Goal: Transaction & Acquisition: Book appointment/travel/reservation

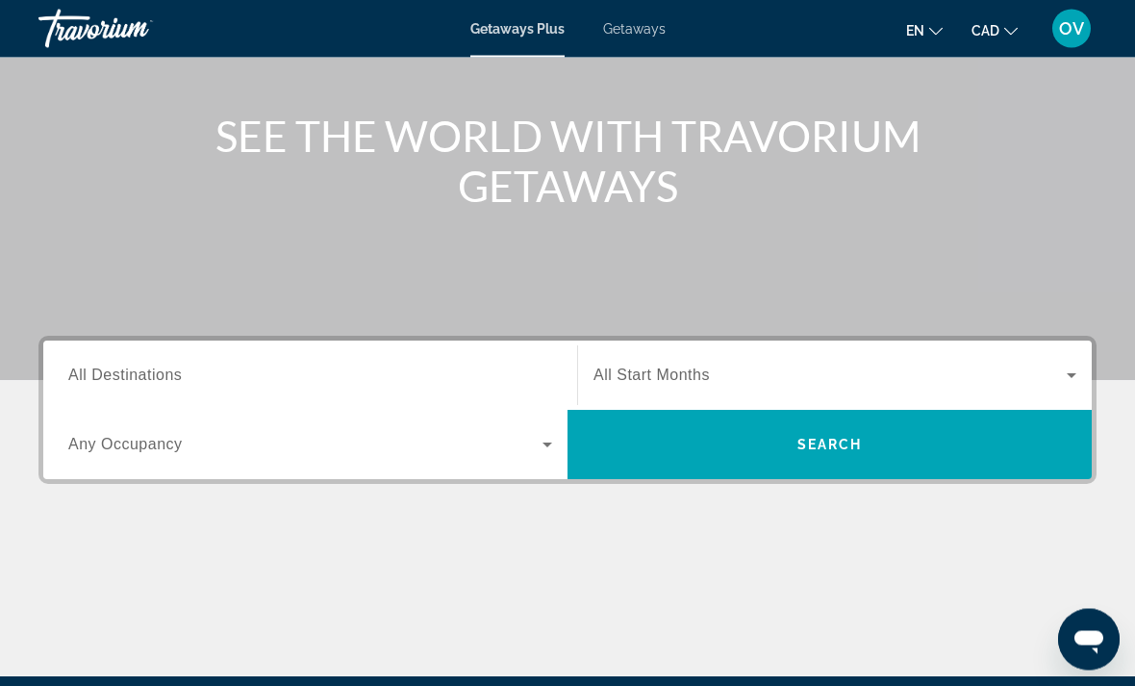
click at [361, 368] on input "Destination All Destinations" at bounding box center [310, 376] width 484 height 23
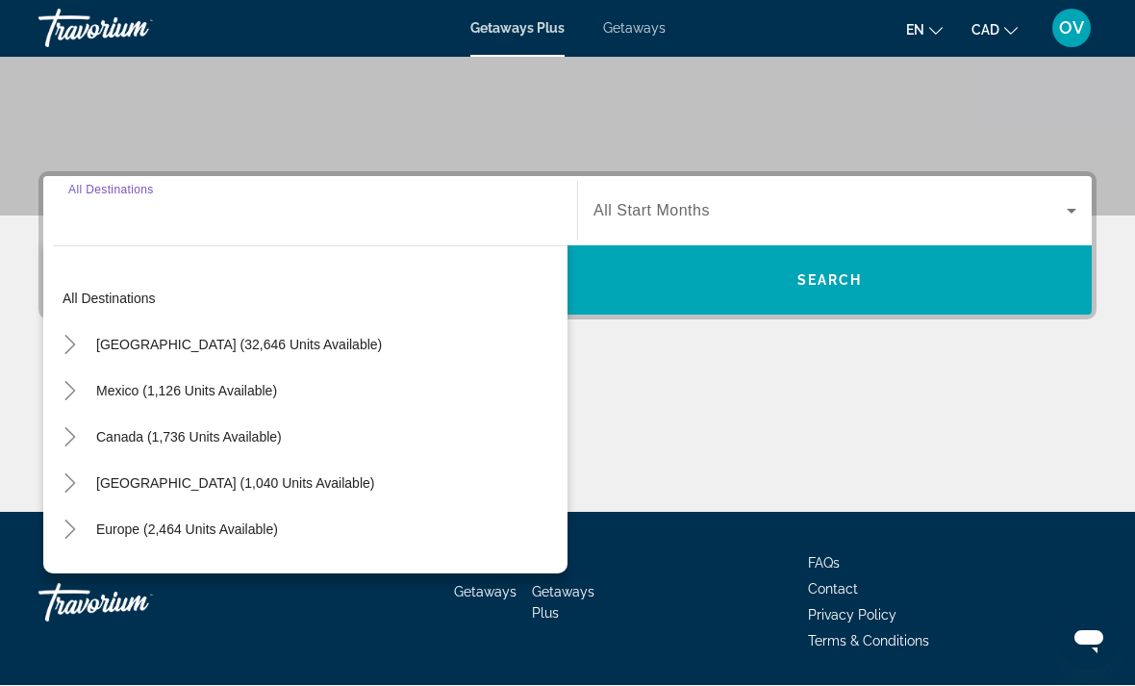
click at [323, 482] on span "[GEOGRAPHIC_DATA] (1,040 units available)" at bounding box center [235, 483] width 278 height 15
type input "**********"
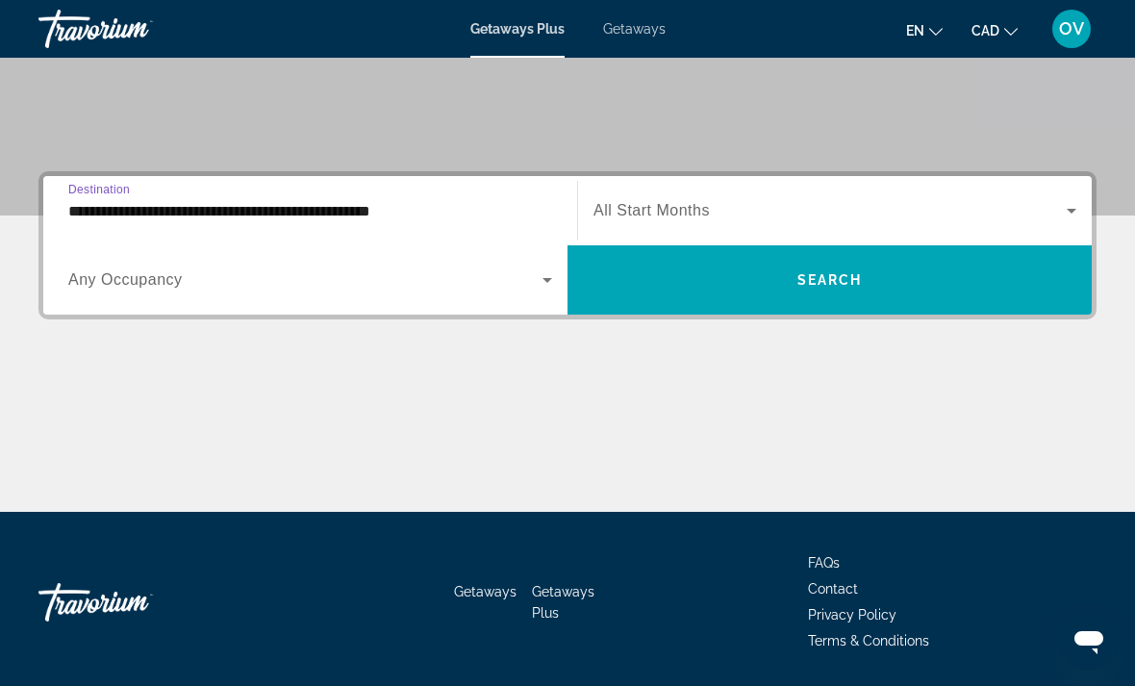
click at [791, 299] on span "Search widget" at bounding box center [829, 280] width 524 height 46
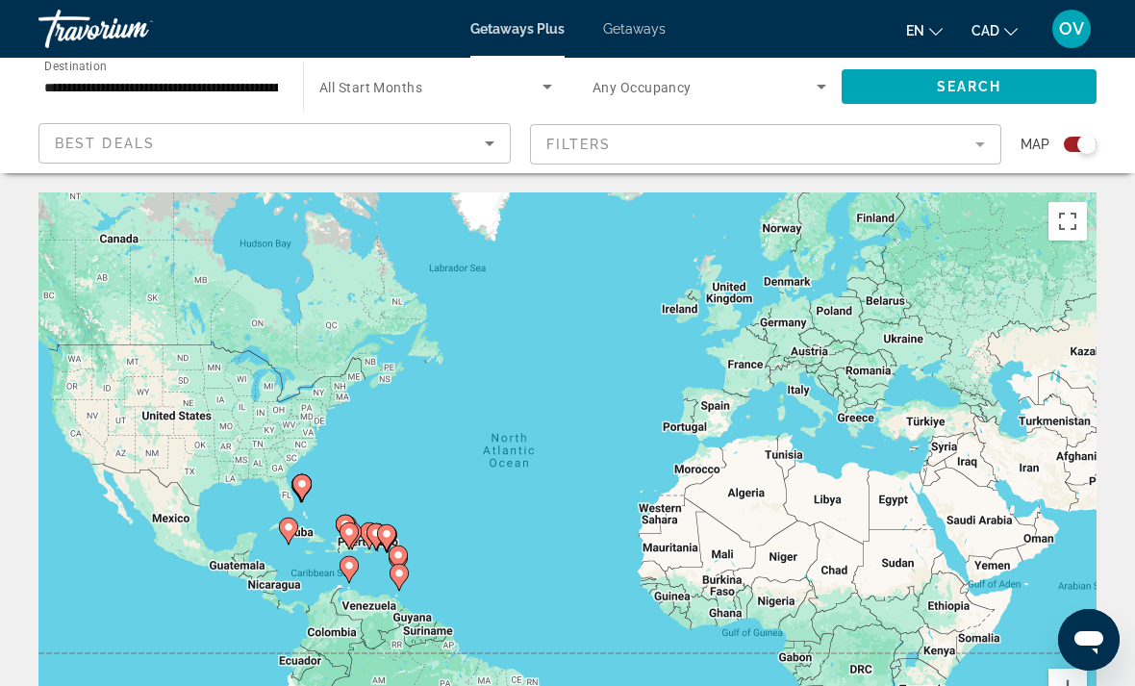
click at [649, 31] on span "Getaways" at bounding box center [634, 28] width 63 height 15
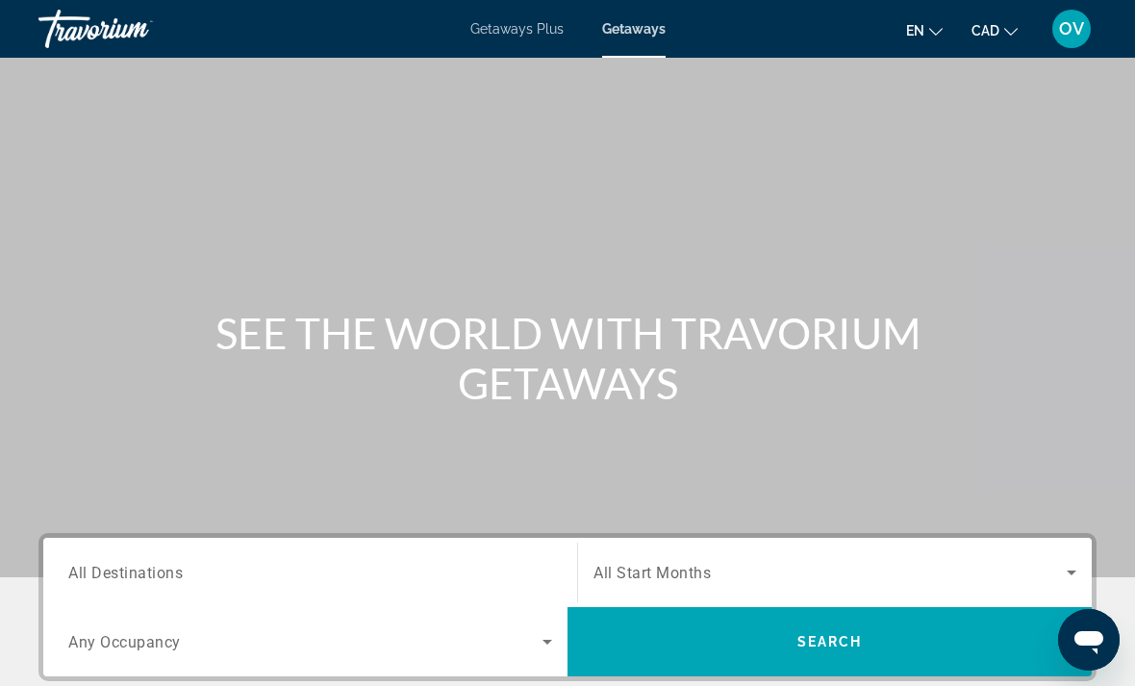
click at [374, 577] on input "Destination All Destinations" at bounding box center [310, 573] width 484 height 23
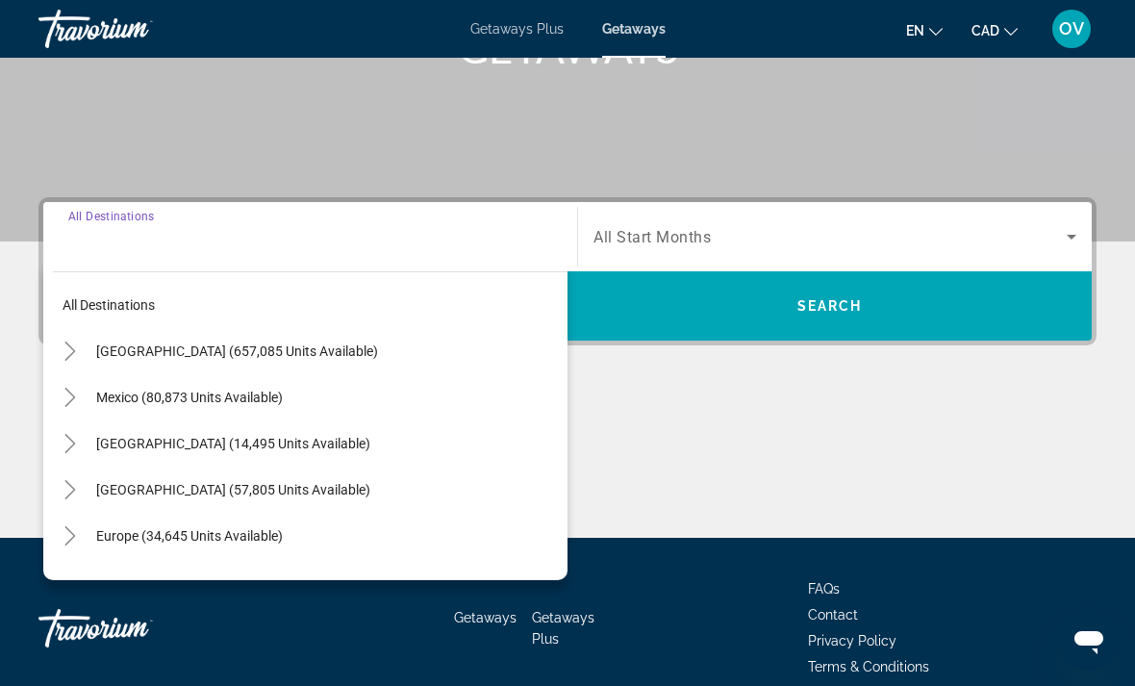
scroll to position [362, 0]
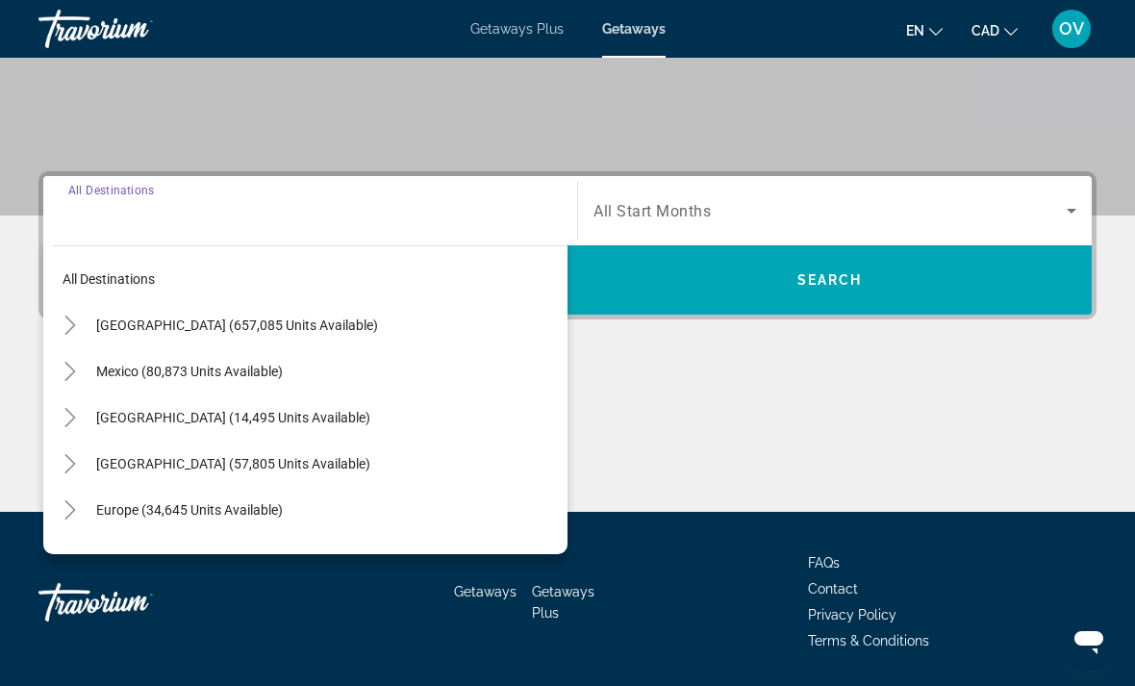
click at [370, 461] on span "[GEOGRAPHIC_DATA] (57,805 units available)" at bounding box center [233, 463] width 274 height 15
type input "**********"
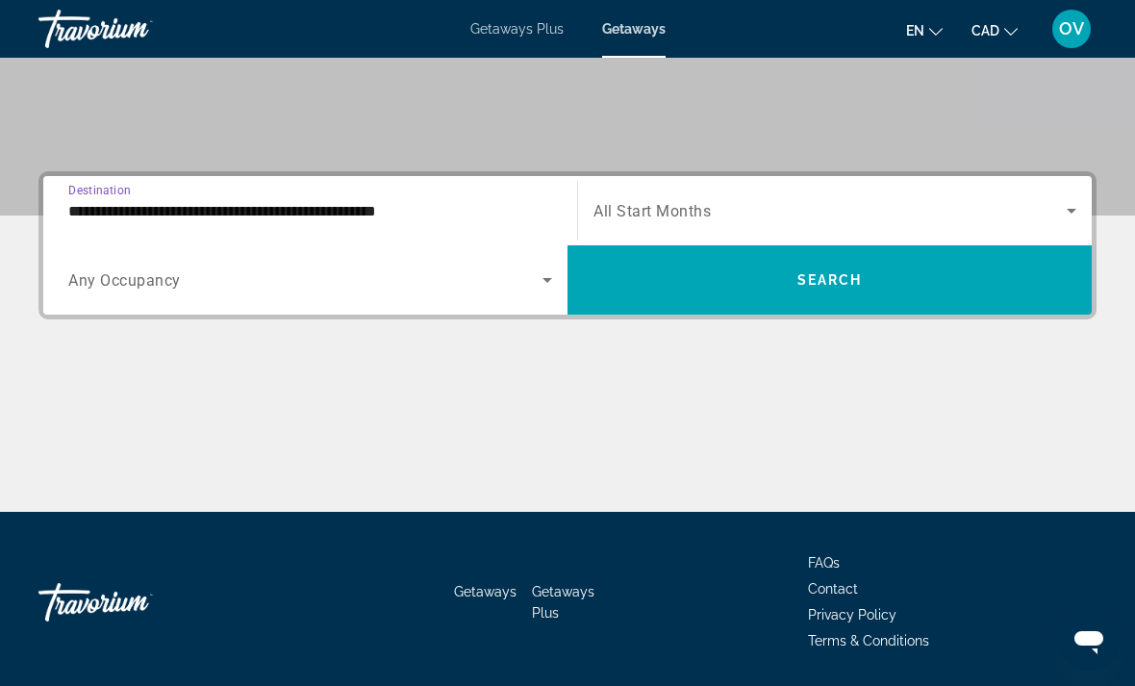
click at [849, 287] on span "Search" at bounding box center [829, 279] width 65 height 15
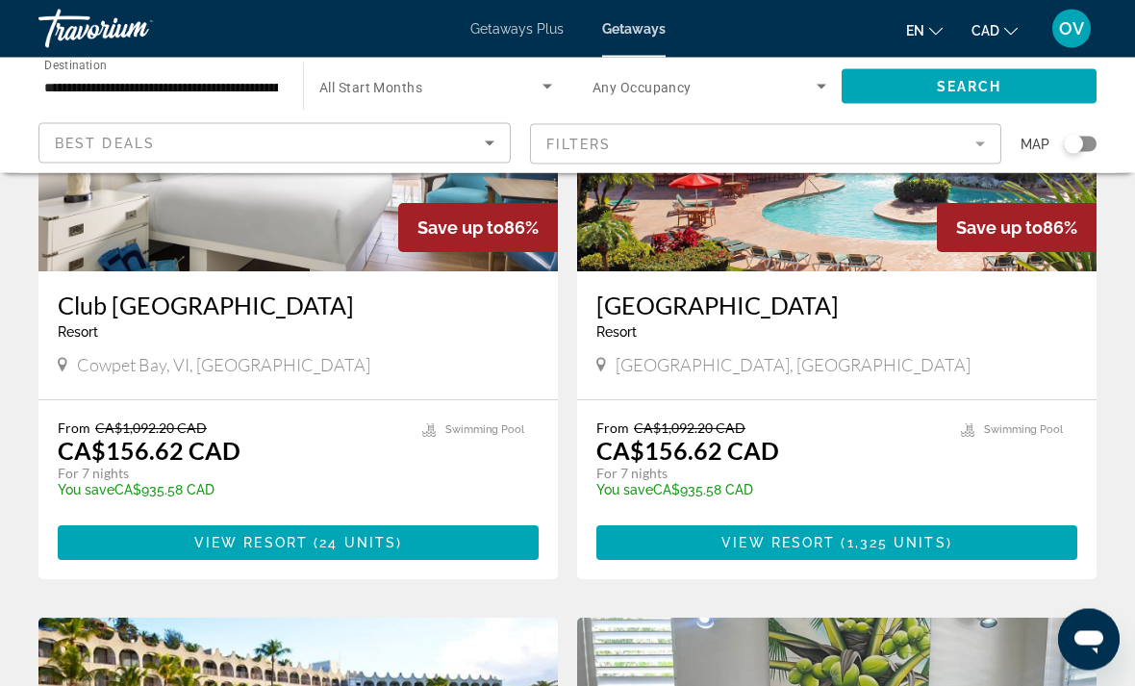
scroll to position [2848, 0]
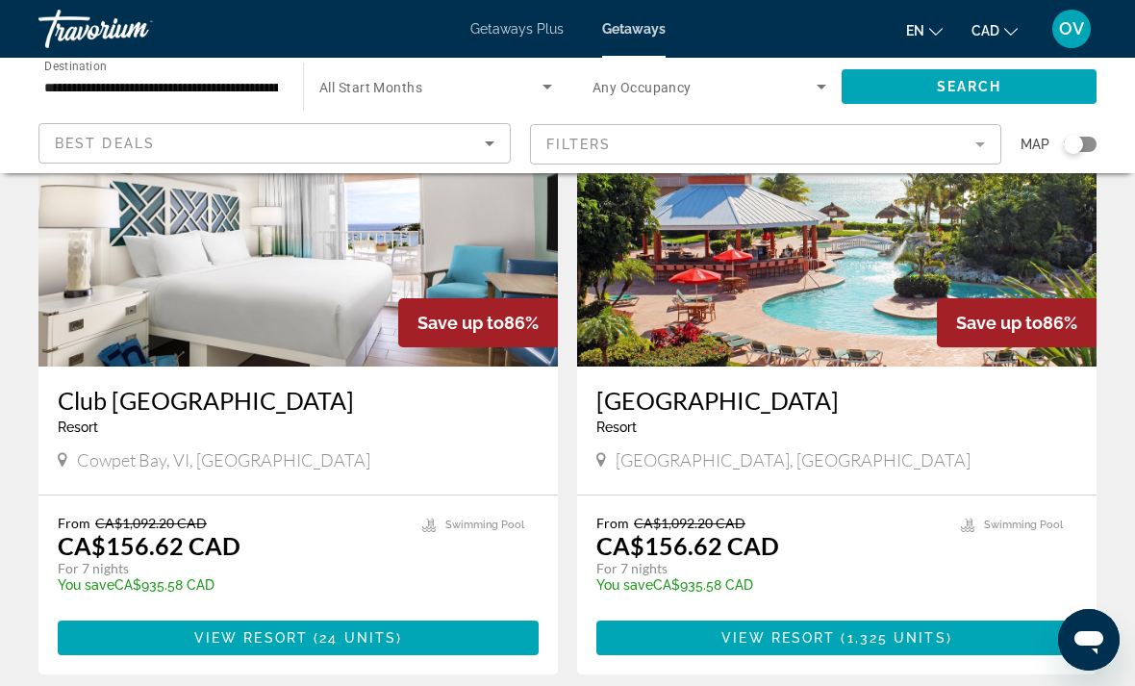
click at [360, 630] on span "24 units" at bounding box center [357, 637] width 77 height 15
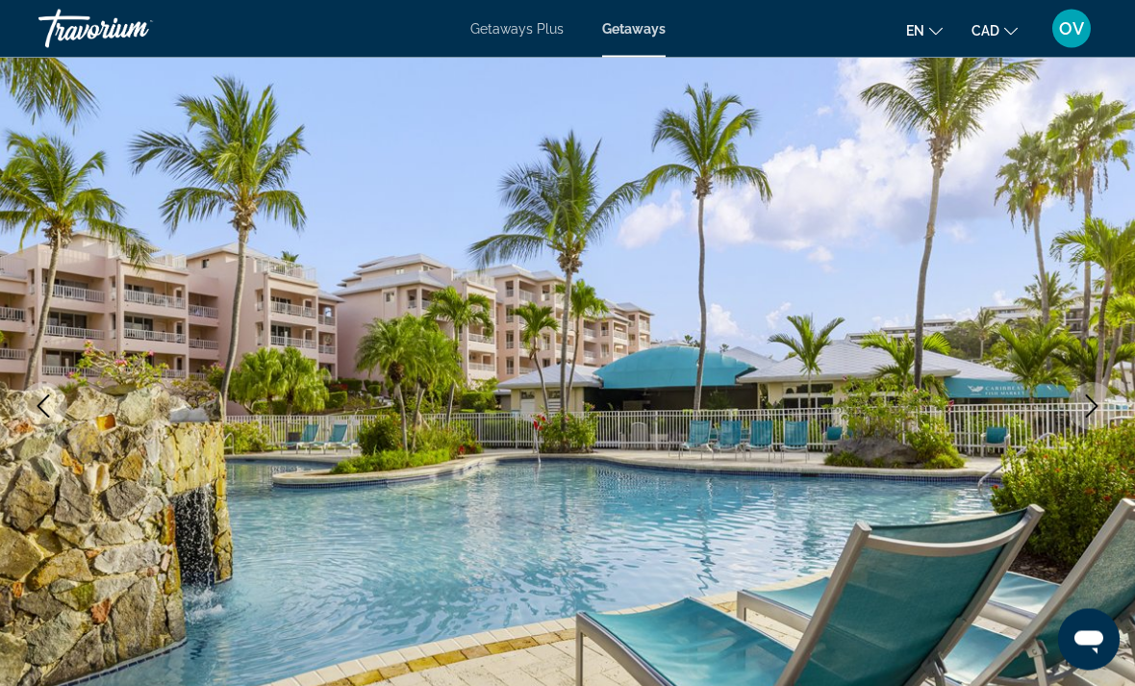
scroll to position [109, 0]
click at [1086, 413] on icon "Next image" at bounding box center [1091, 405] width 23 height 23
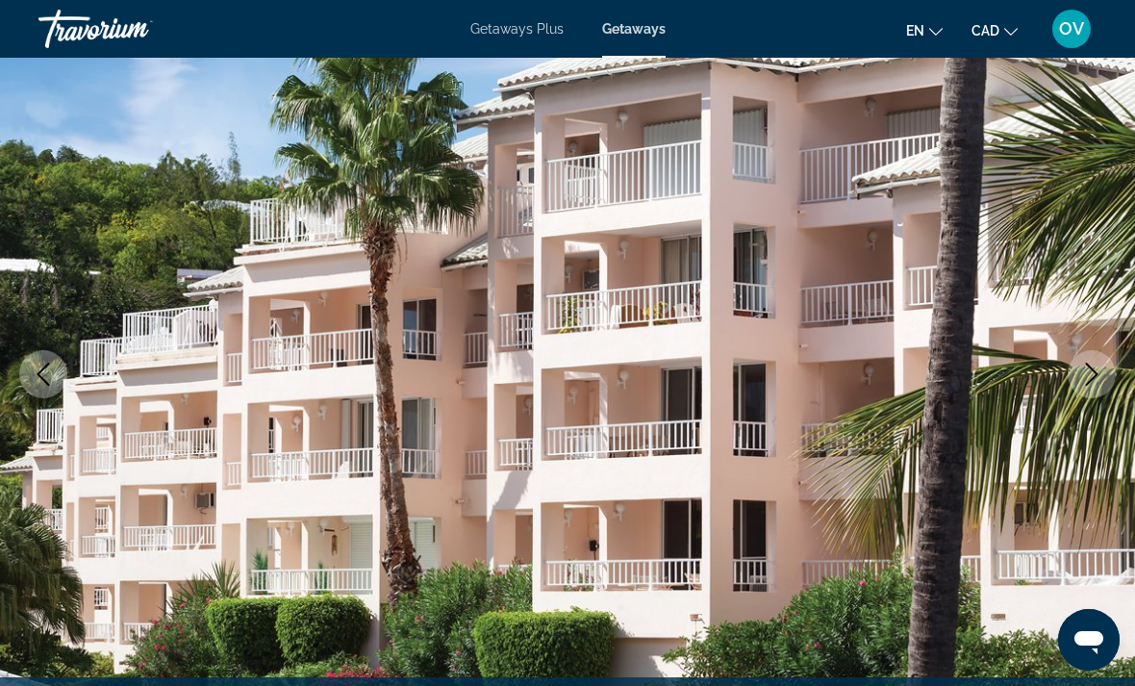
scroll to position [141, 0]
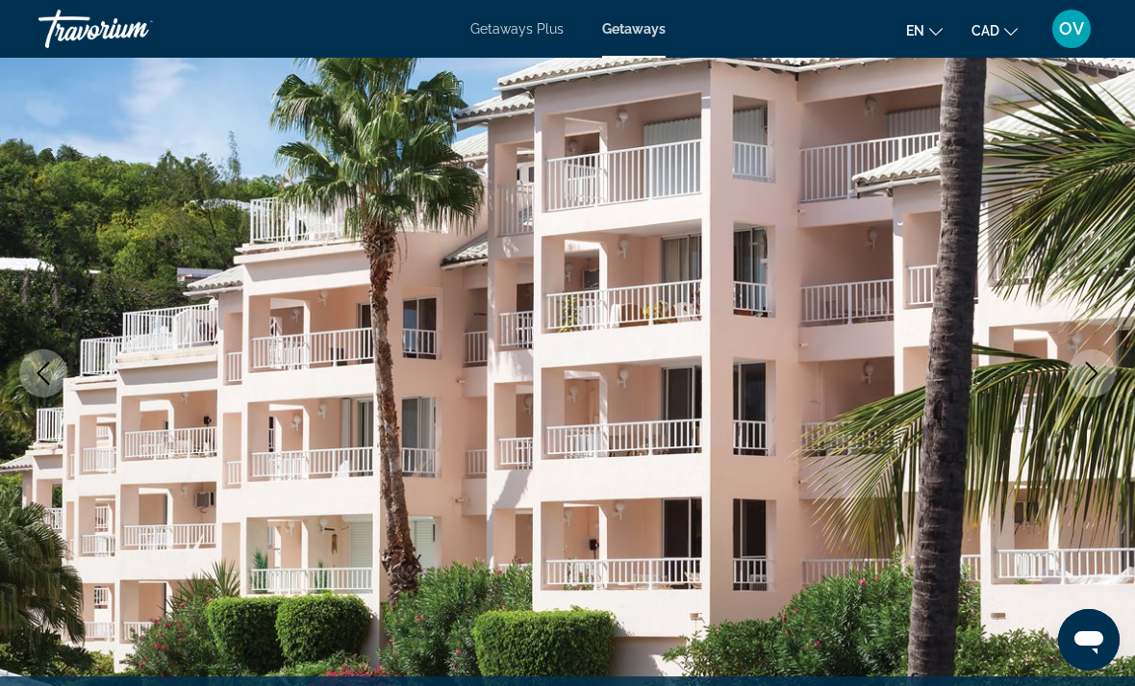
click at [1089, 372] on icon "Next image" at bounding box center [1091, 373] width 23 height 23
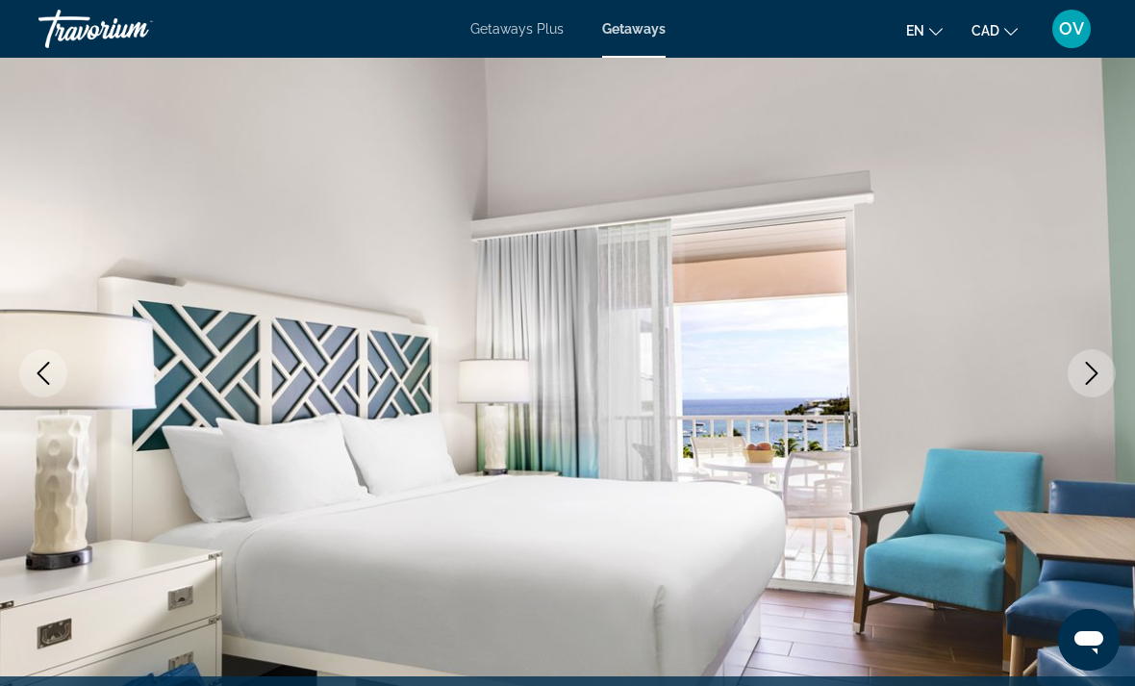
click at [1096, 376] on icon "Next image" at bounding box center [1091, 373] width 23 height 23
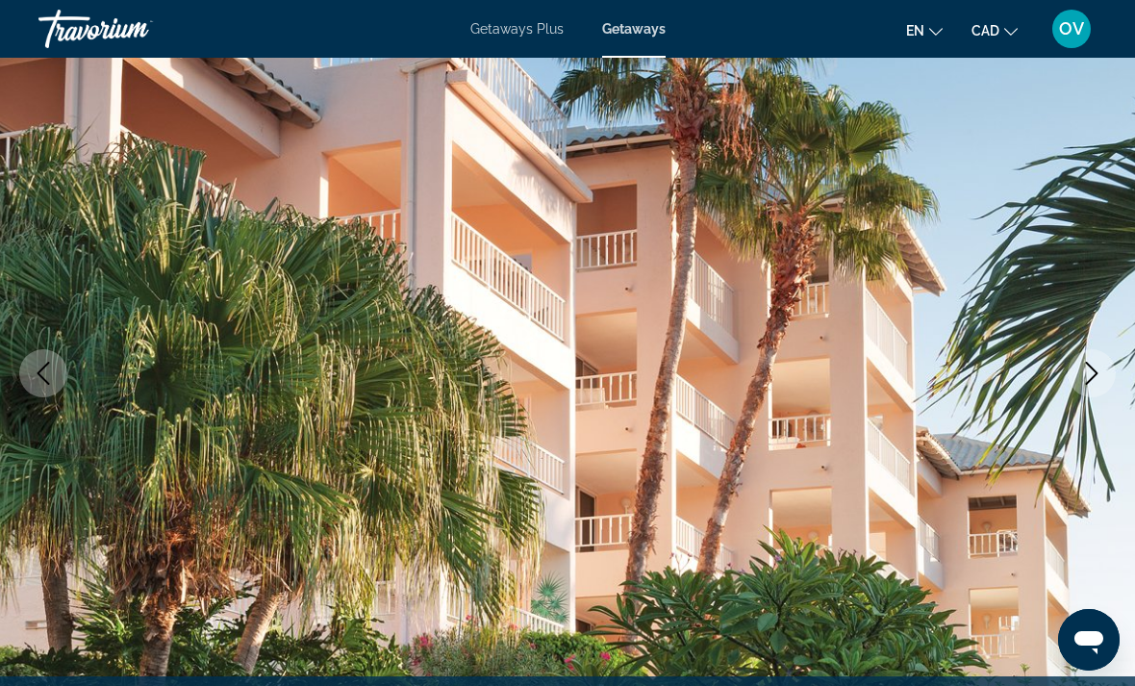
click at [1089, 376] on icon "Next image" at bounding box center [1091, 373] width 23 height 23
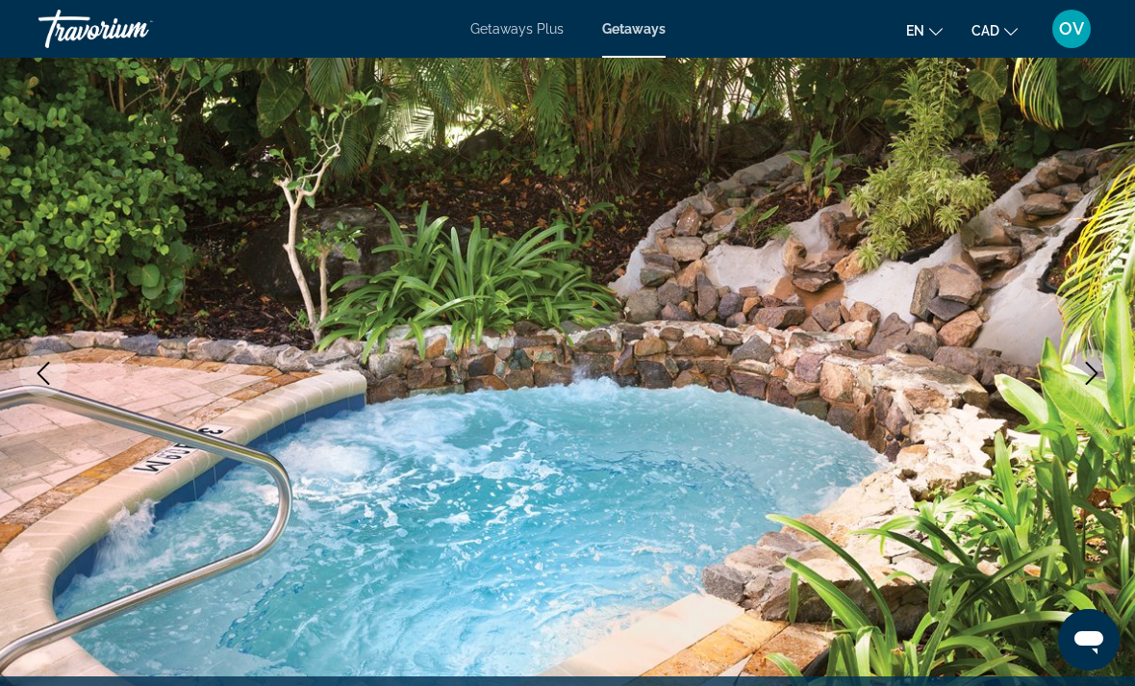
click at [1092, 375] on icon "Next image" at bounding box center [1091, 373] width 23 height 23
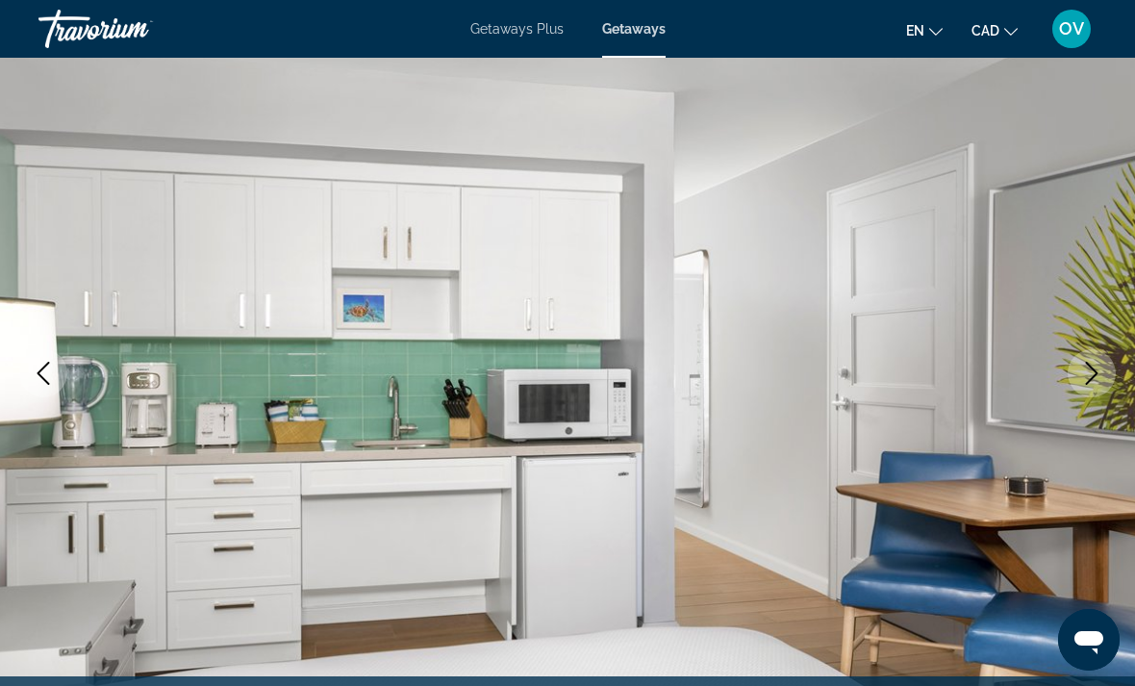
click at [1096, 368] on icon "Next image" at bounding box center [1091, 373] width 23 height 23
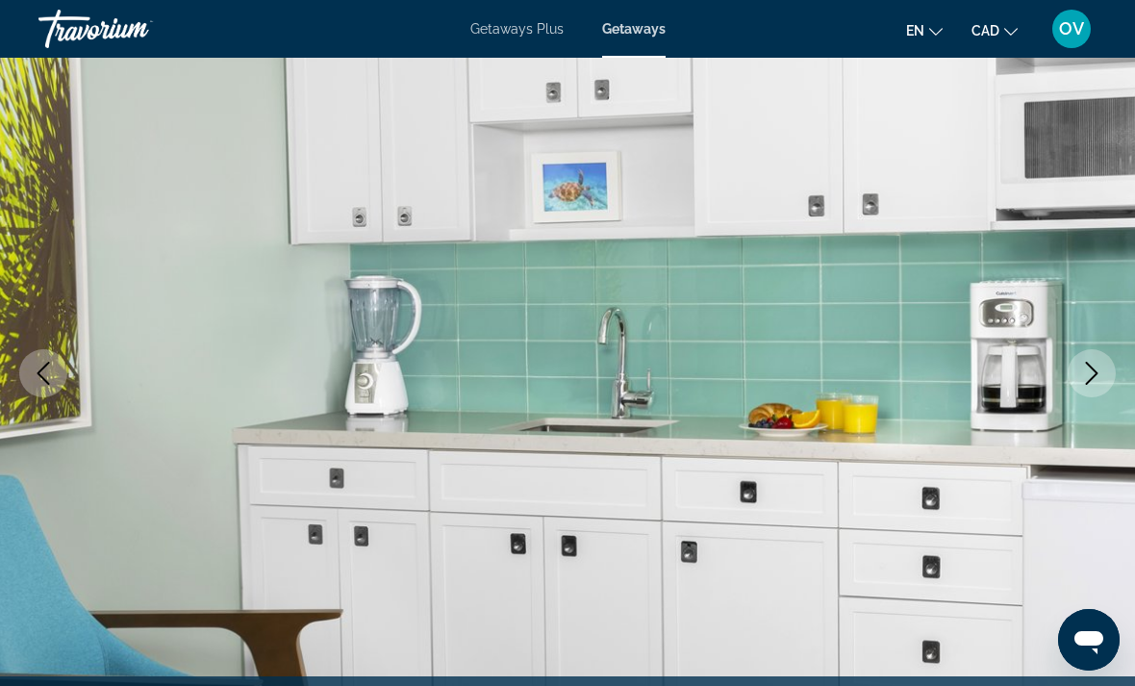
click at [1102, 370] on icon "Next image" at bounding box center [1091, 373] width 23 height 23
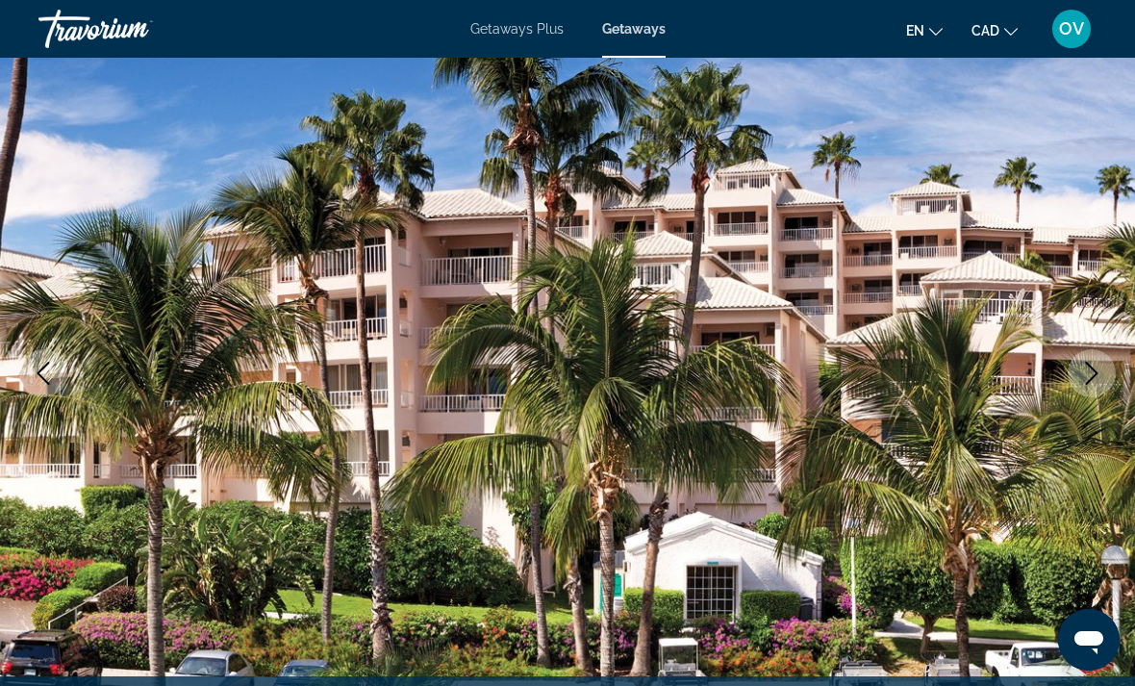
click at [1090, 372] on icon "Next image" at bounding box center [1091, 373] width 23 height 23
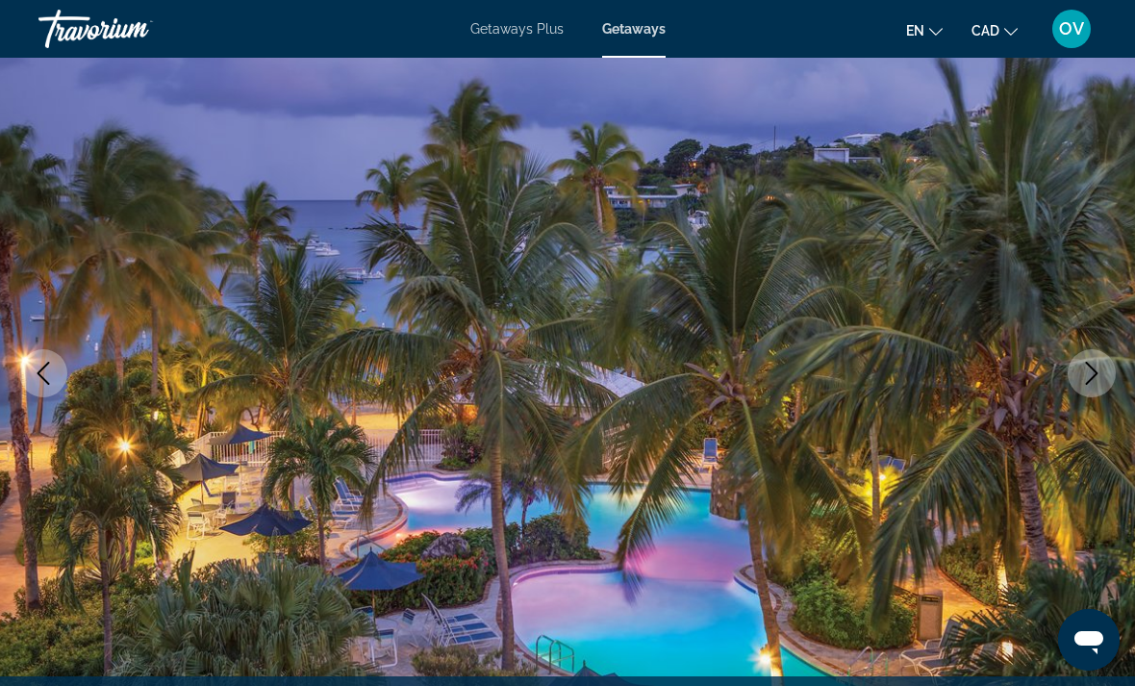
click at [1093, 375] on icon "Next image" at bounding box center [1091, 373] width 23 height 23
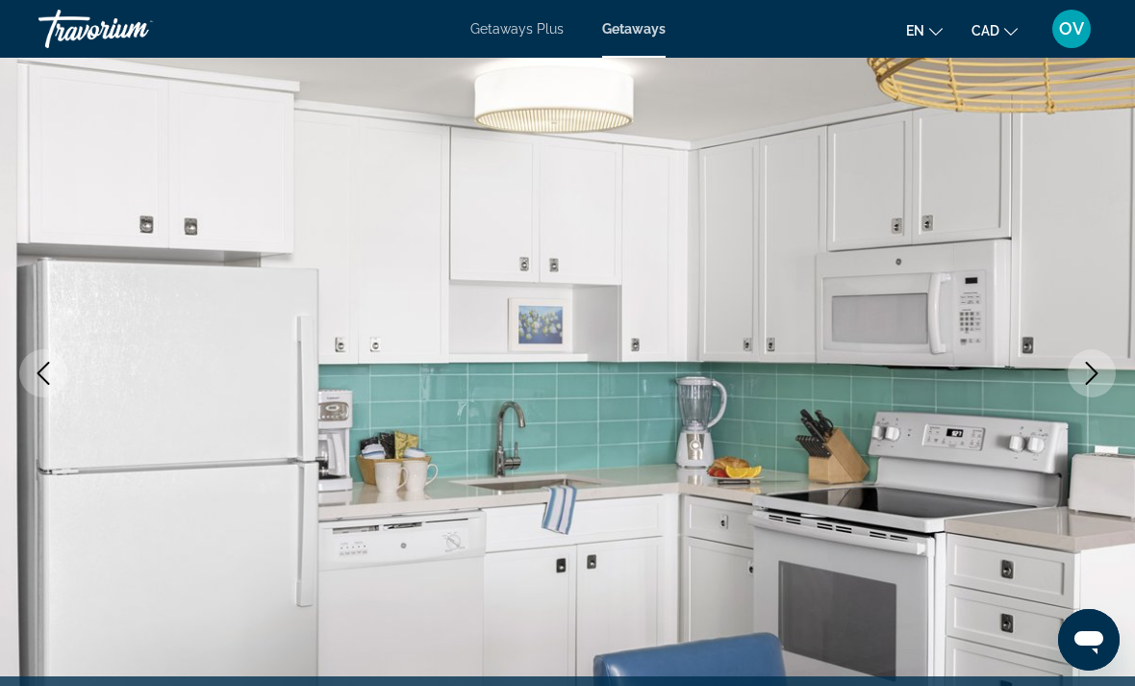
click at [1092, 372] on icon "Next image" at bounding box center [1091, 373] width 23 height 23
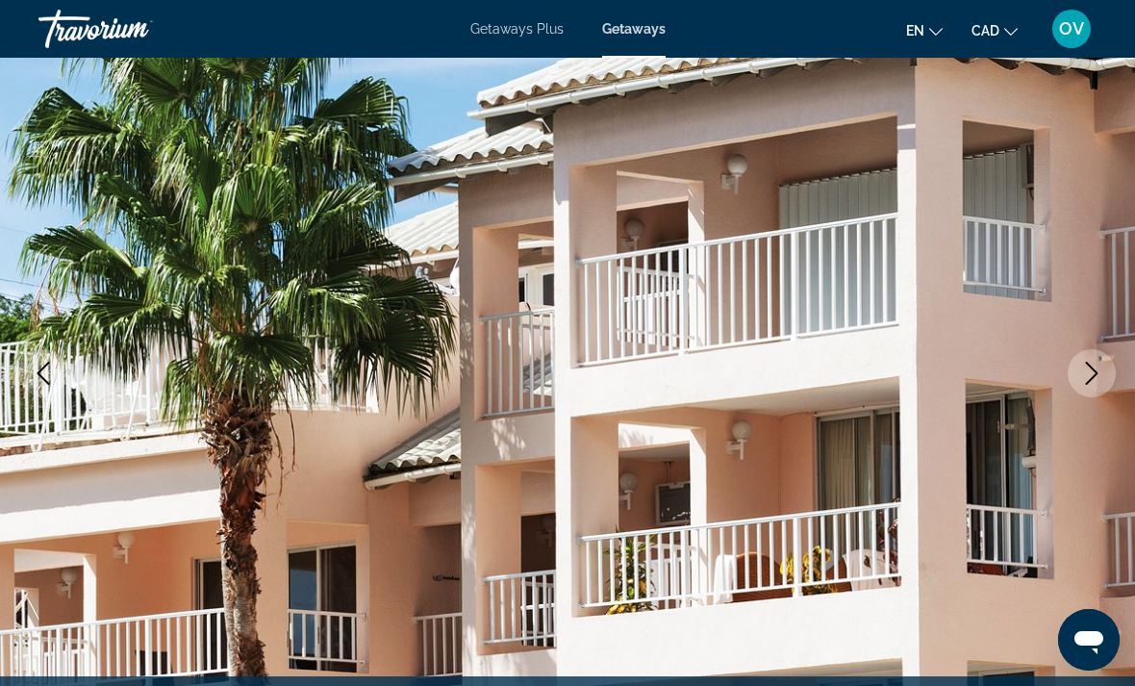
click at [1089, 370] on icon "Next image" at bounding box center [1091, 373] width 23 height 23
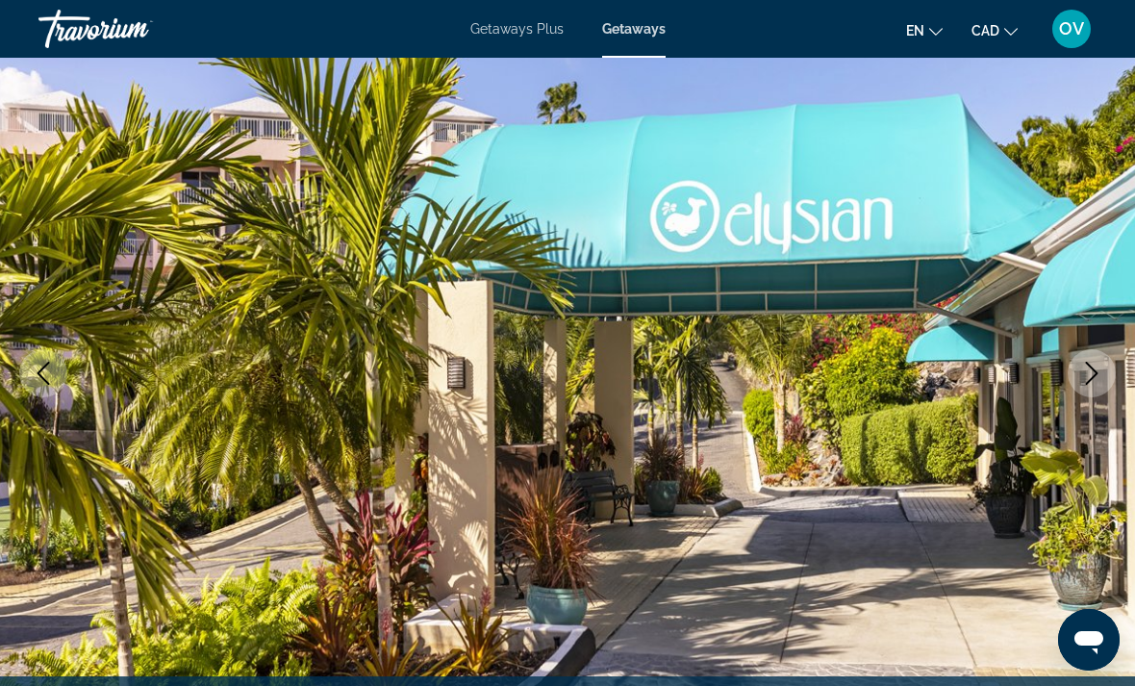
click at [1088, 376] on icon "Next image" at bounding box center [1091, 373] width 23 height 23
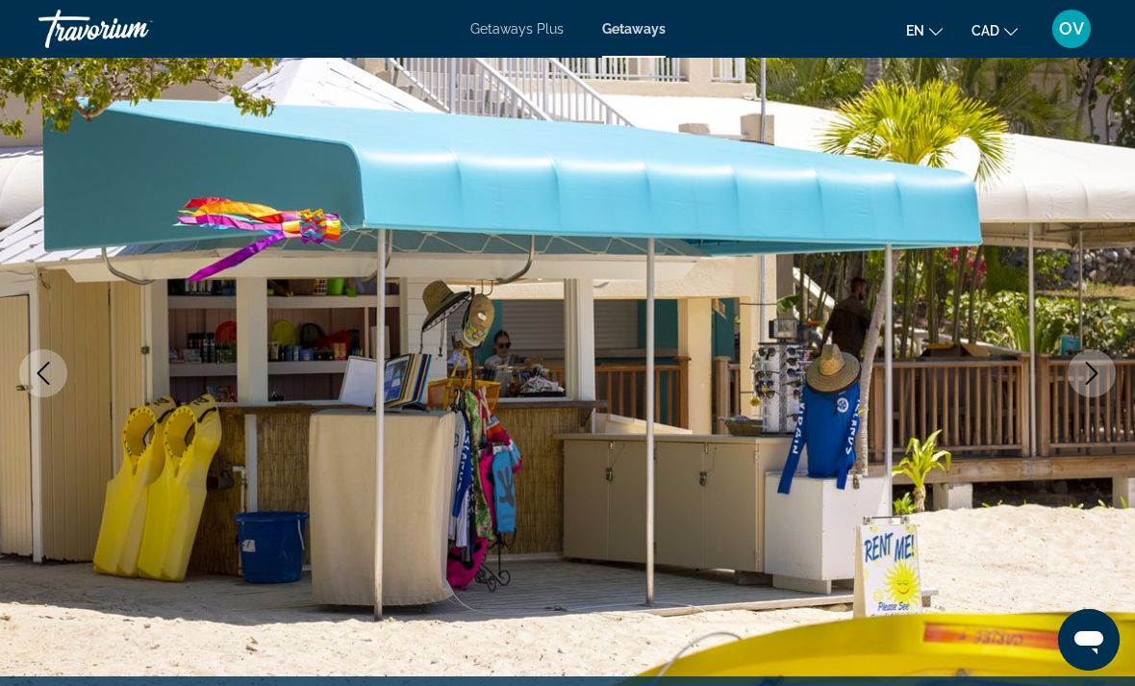
click at [1097, 378] on icon "Next image" at bounding box center [1091, 373] width 23 height 23
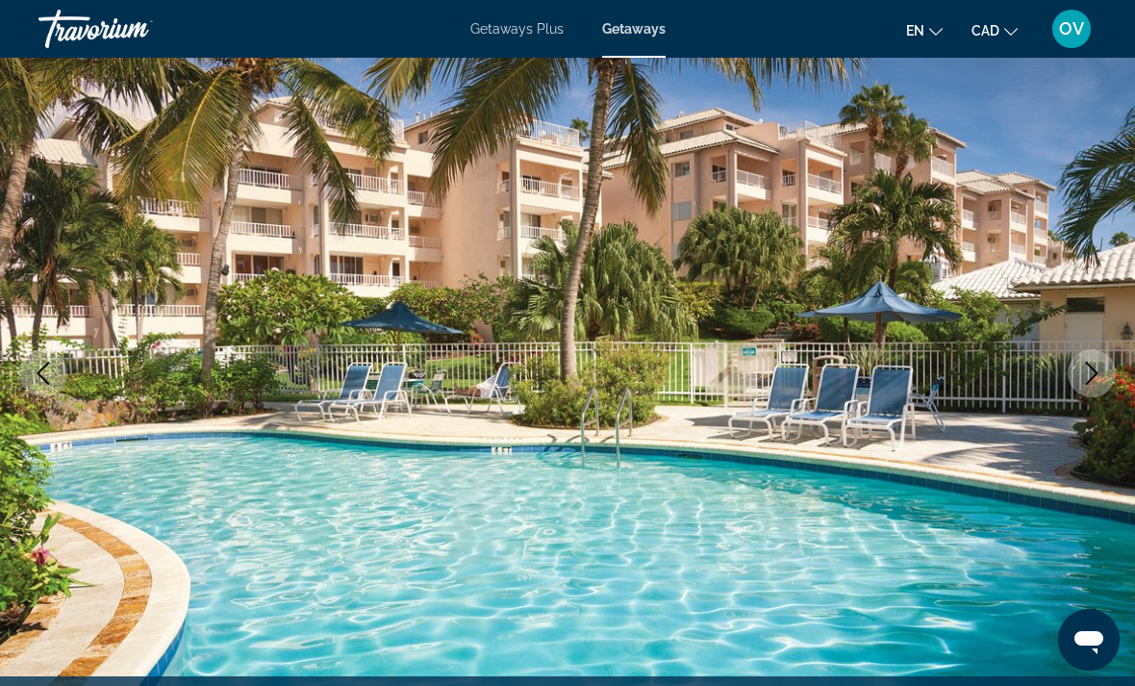
click at [1096, 376] on icon "Next image" at bounding box center [1091, 373] width 23 height 23
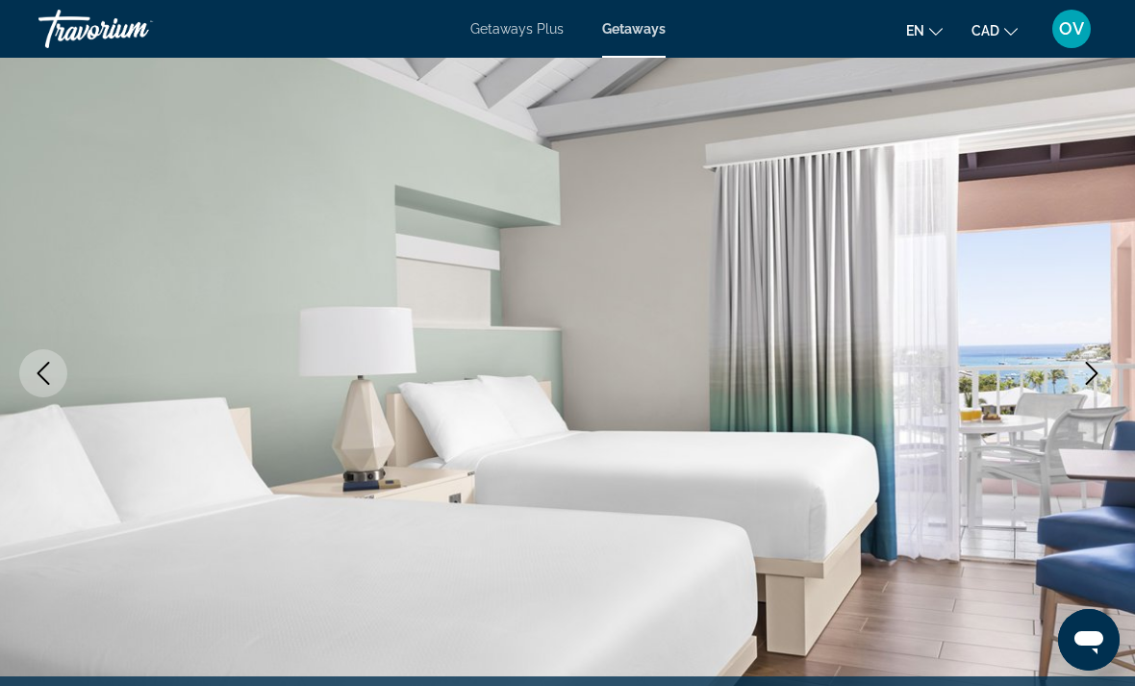
click at [1101, 374] on icon "Next image" at bounding box center [1091, 373] width 23 height 23
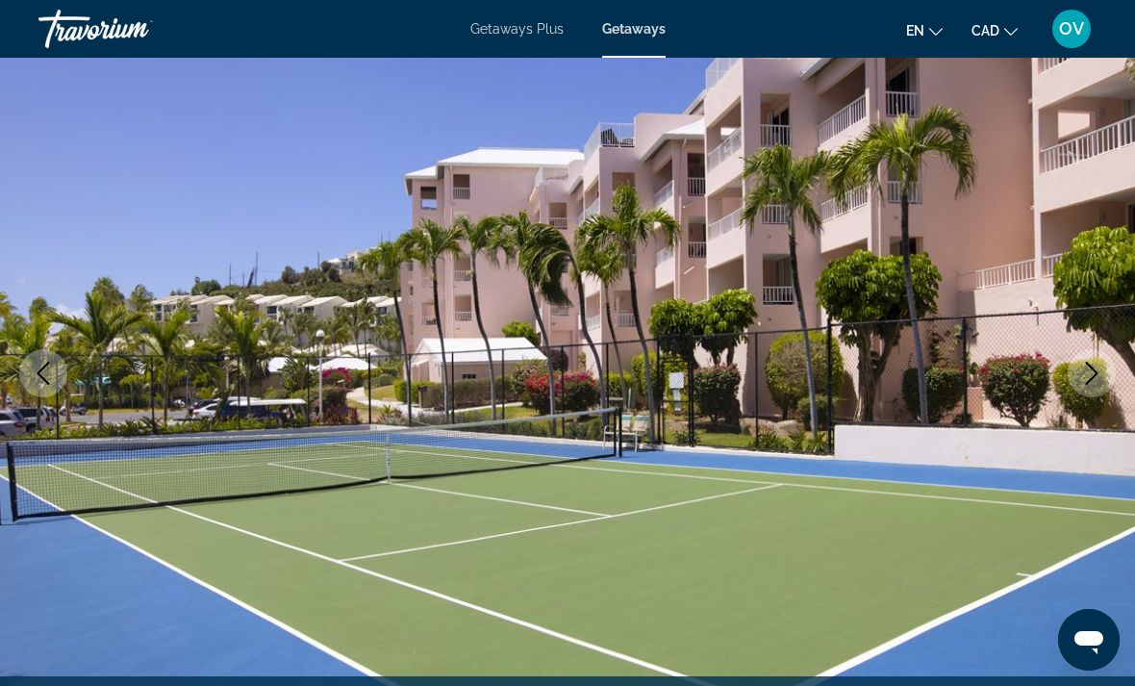
click at [1096, 372] on icon "Next image" at bounding box center [1092, 373] width 13 height 23
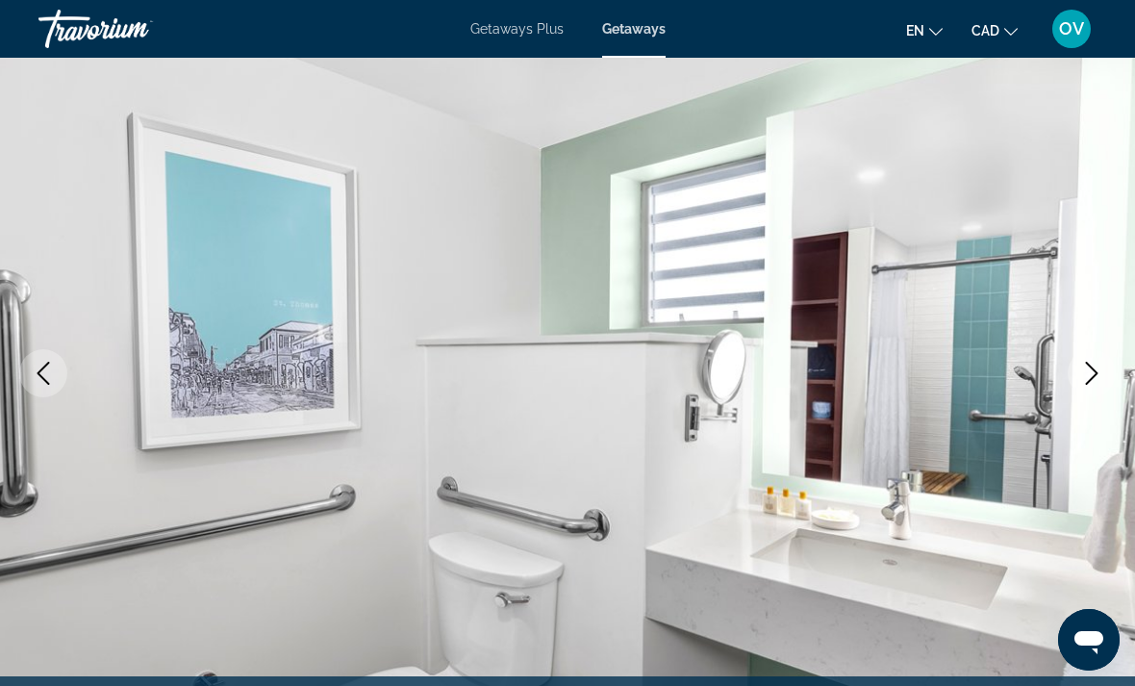
click at [1099, 380] on icon "Next image" at bounding box center [1091, 373] width 23 height 23
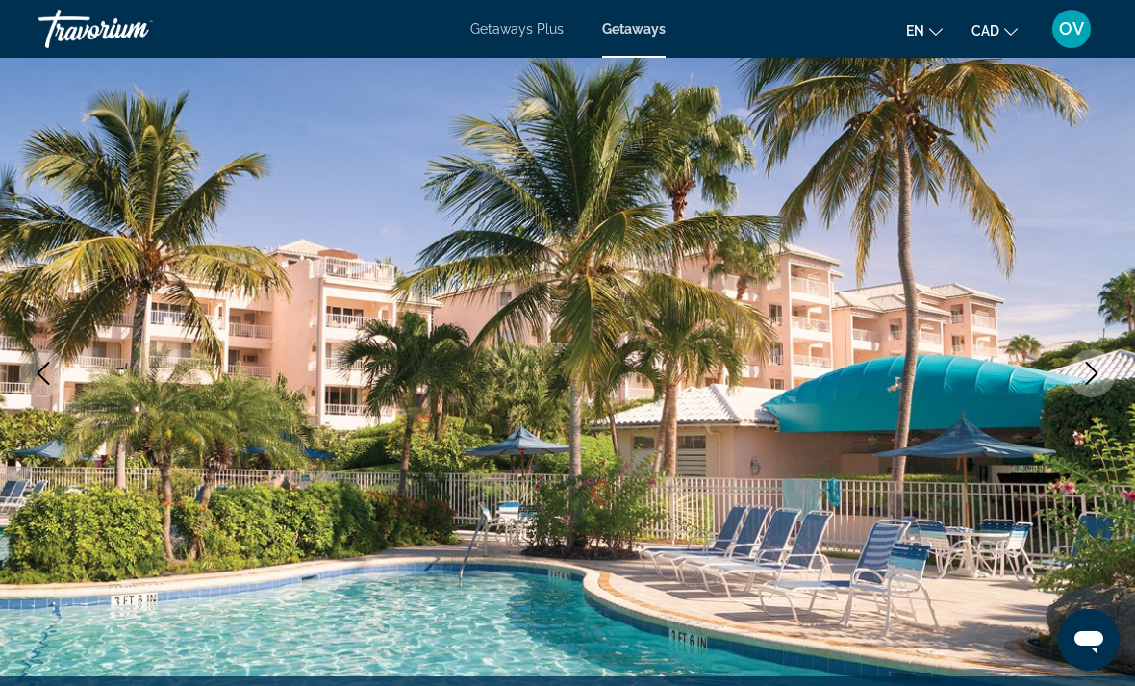
click at [1095, 379] on icon "Next image" at bounding box center [1091, 373] width 23 height 23
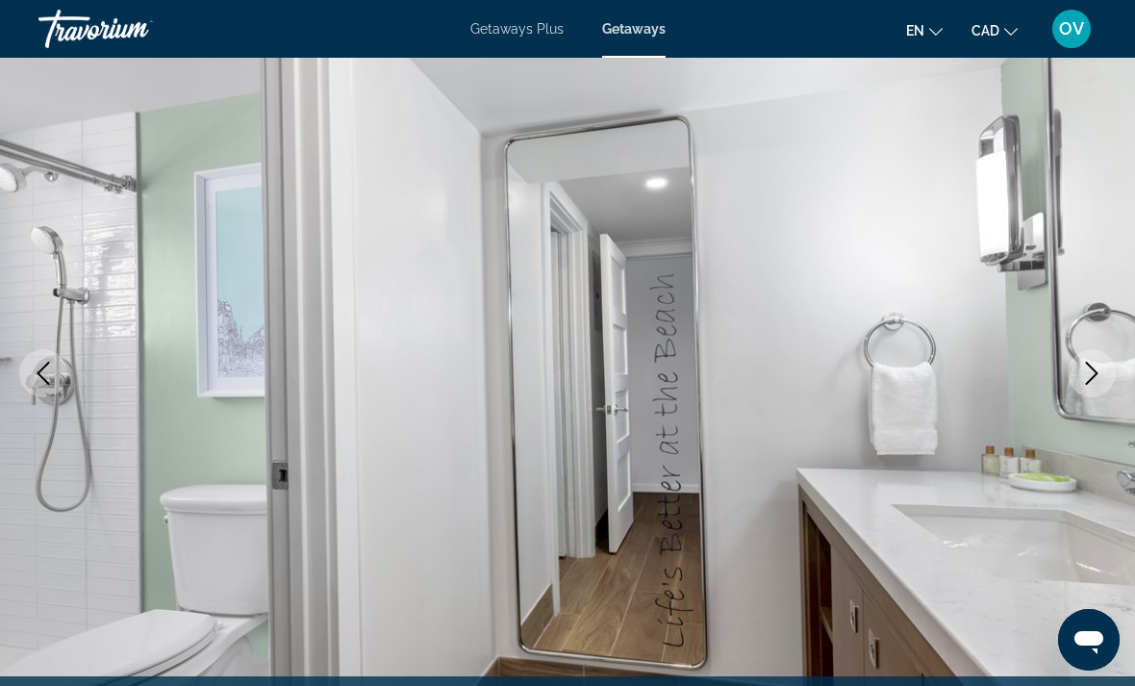
click at [1092, 374] on icon "Next image" at bounding box center [1091, 373] width 23 height 23
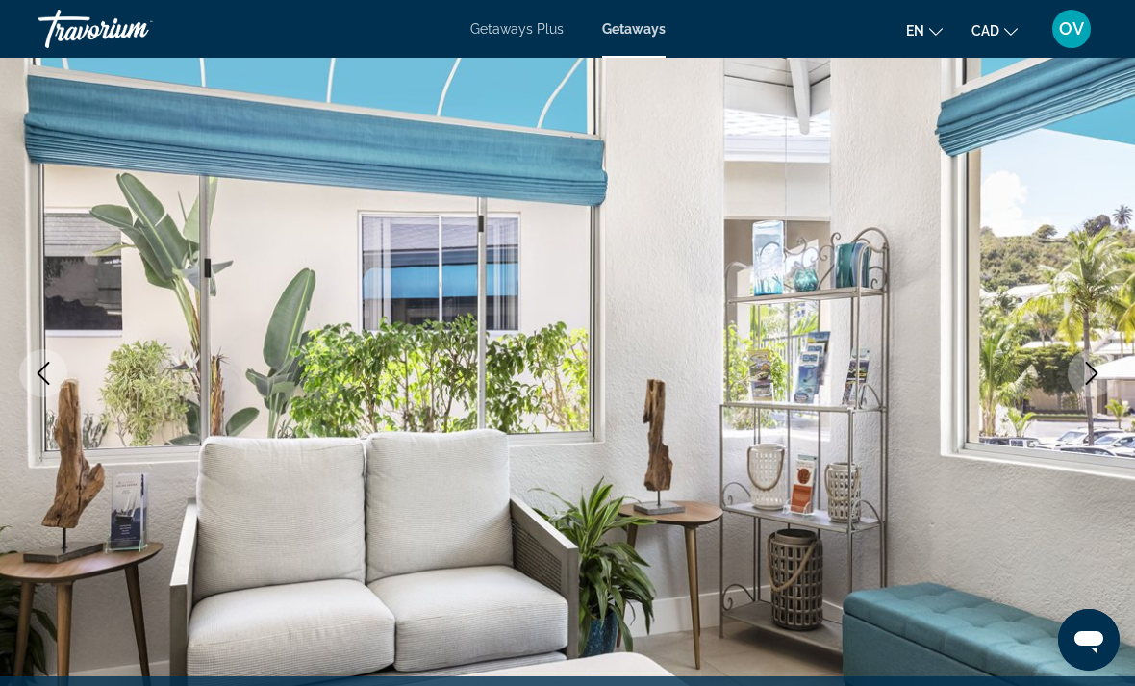
click at [1088, 380] on icon "Next image" at bounding box center [1091, 373] width 23 height 23
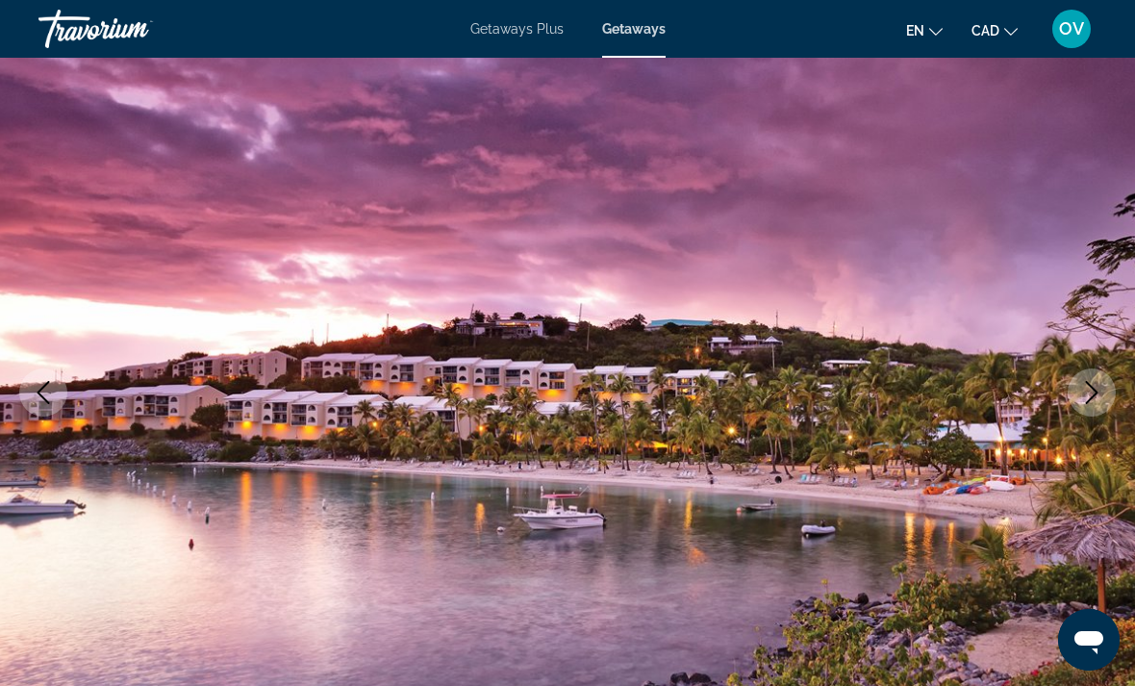
scroll to position [120, 0]
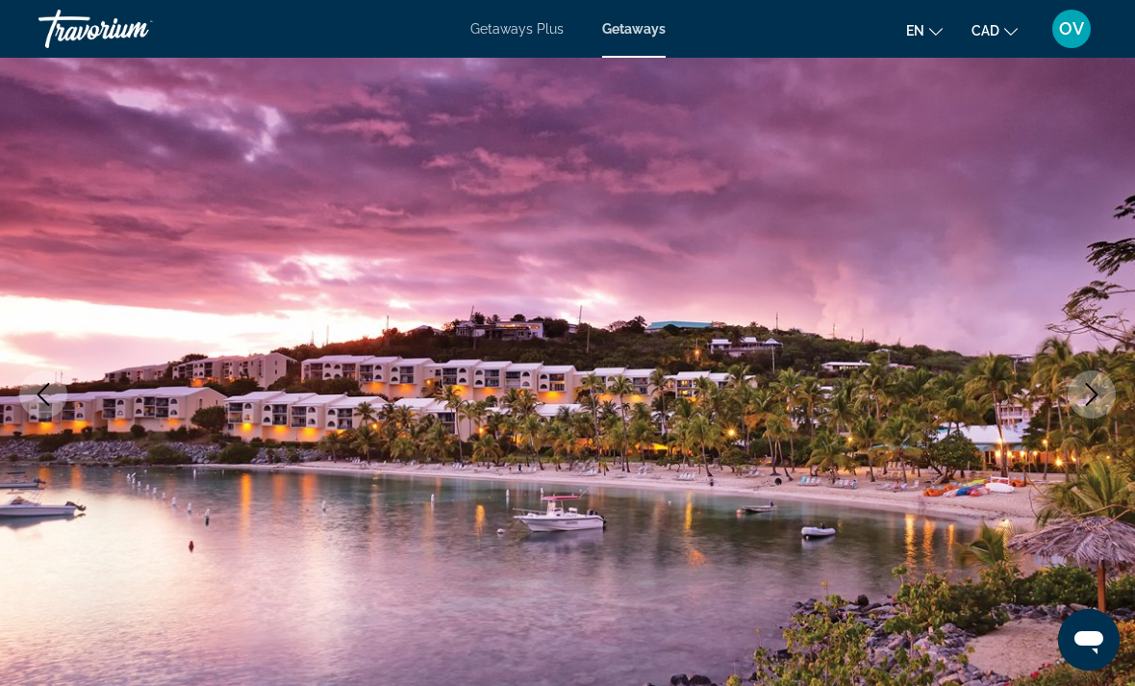
click at [1086, 396] on icon "Next image" at bounding box center [1091, 394] width 23 height 23
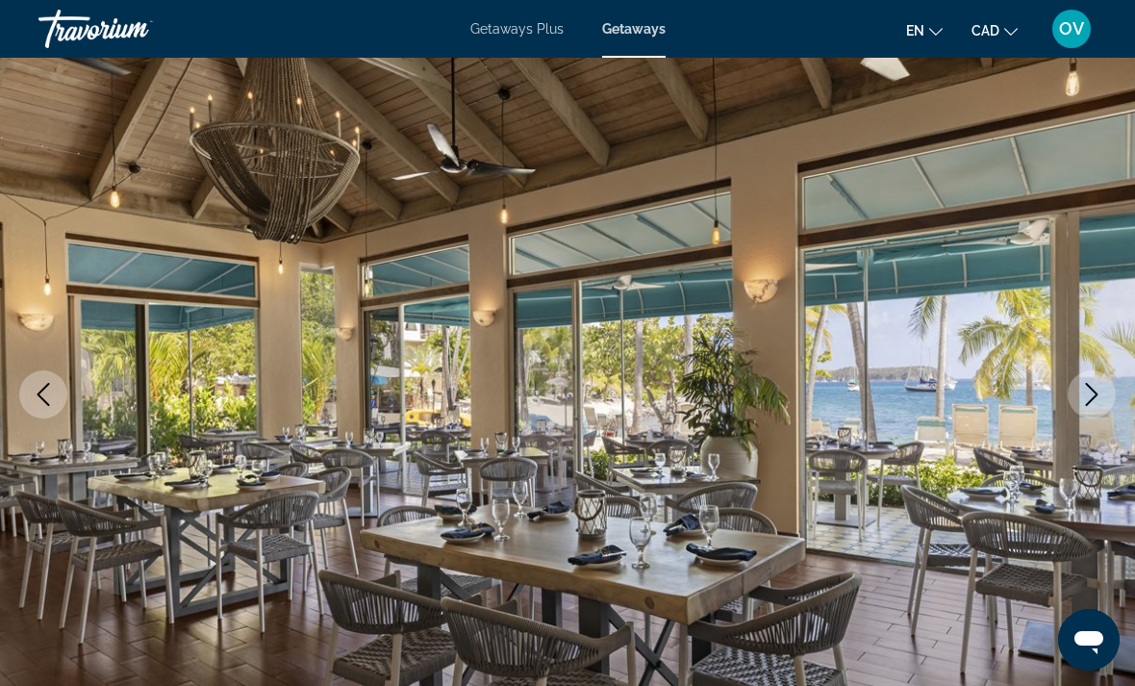
click at [1092, 403] on icon "Next image" at bounding box center [1091, 394] width 23 height 23
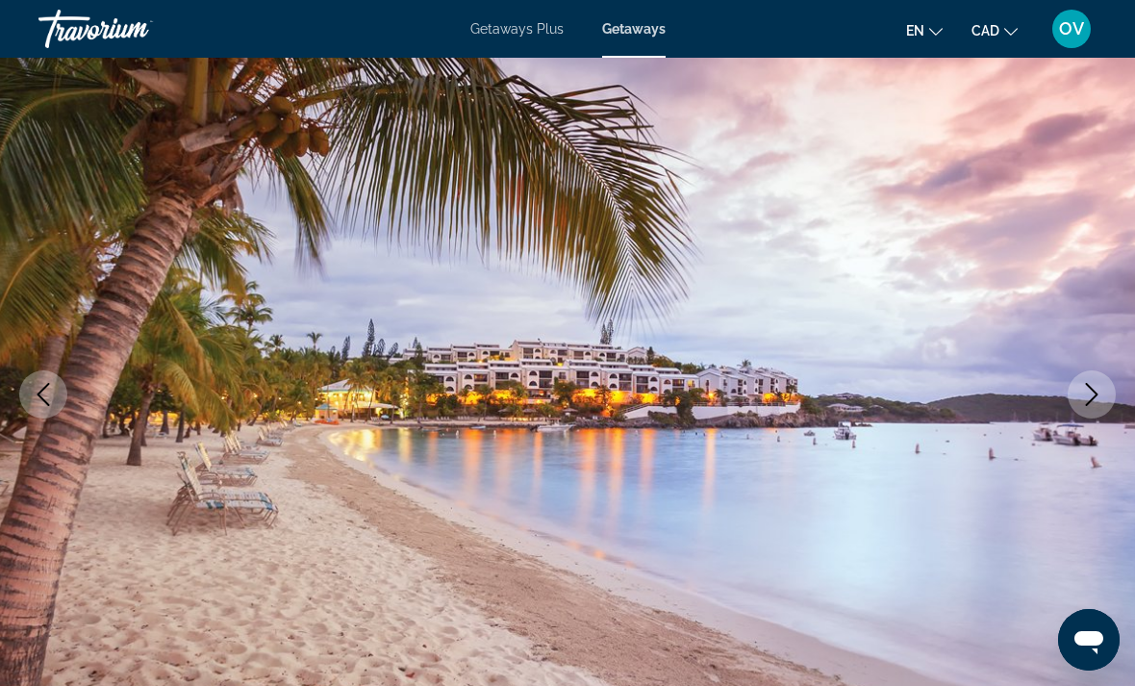
click at [1110, 379] on button "Next image" at bounding box center [1092, 394] width 48 height 48
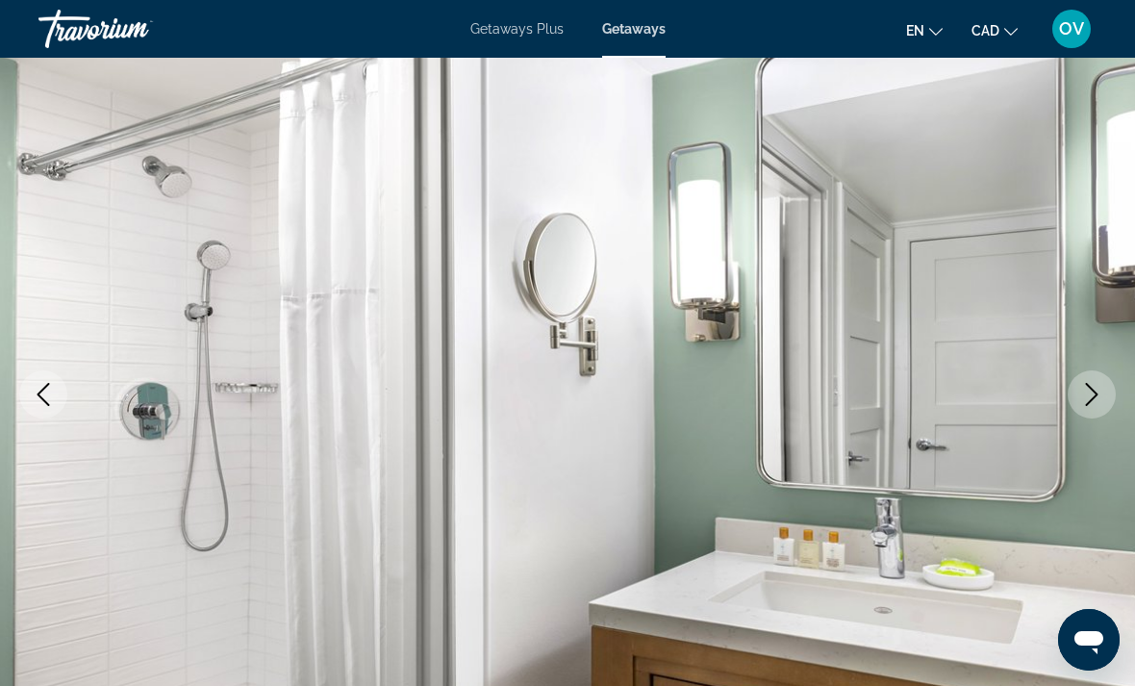
click at [1089, 394] on icon "Next image" at bounding box center [1091, 394] width 23 height 23
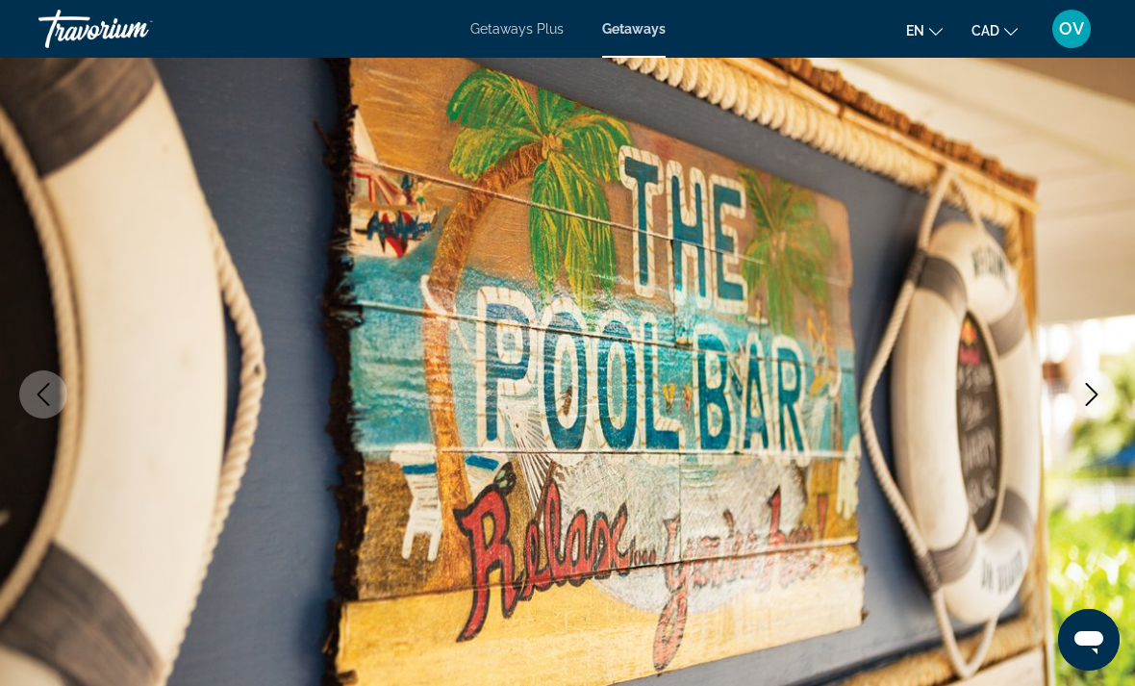
click at [1093, 399] on icon "Next image" at bounding box center [1092, 394] width 13 height 23
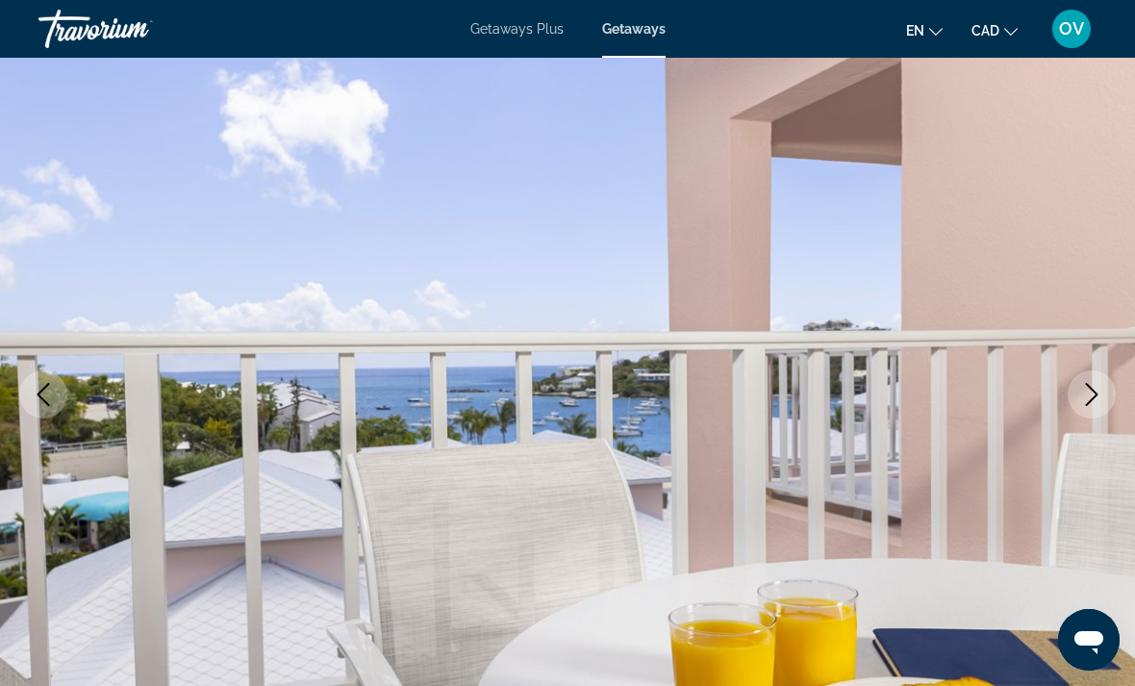
click at [1089, 390] on icon "Next image" at bounding box center [1091, 394] width 23 height 23
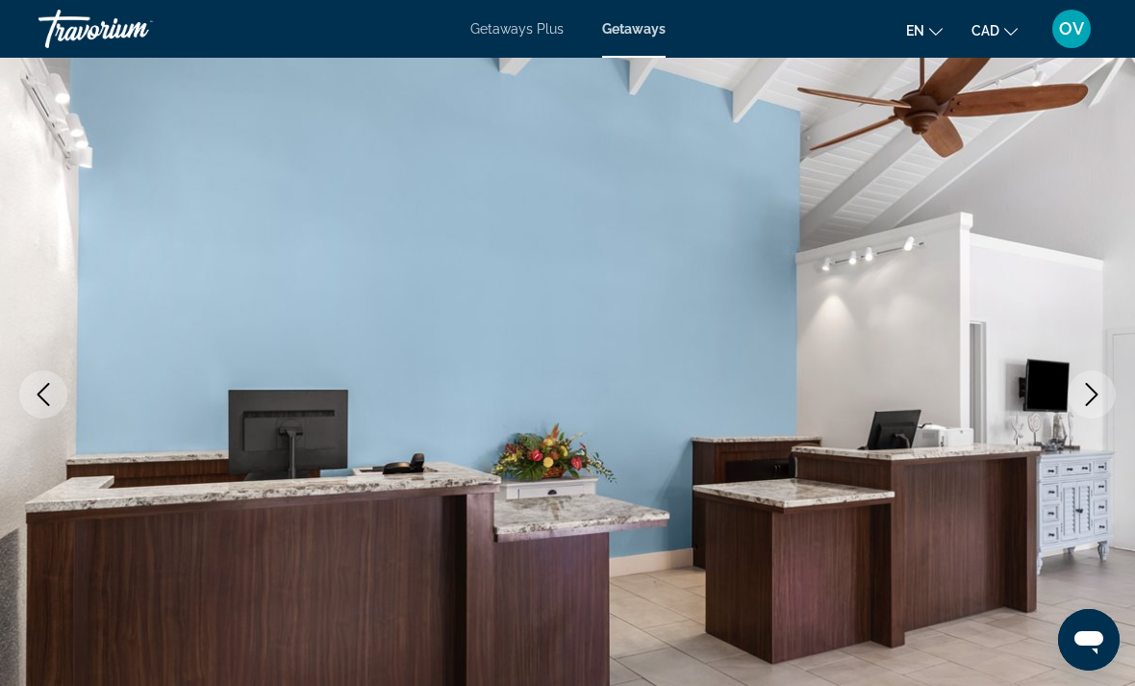
click at [1105, 393] on button "Next image" at bounding box center [1092, 394] width 48 height 48
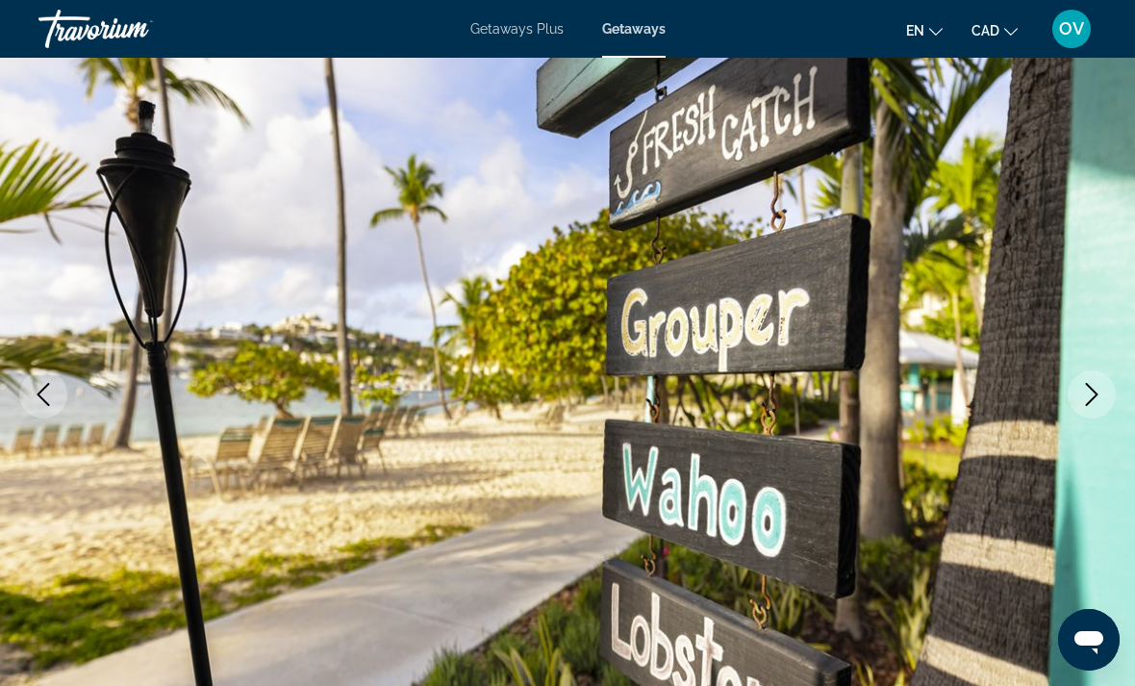
click at [1100, 389] on icon "Next image" at bounding box center [1091, 394] width 23 height 23
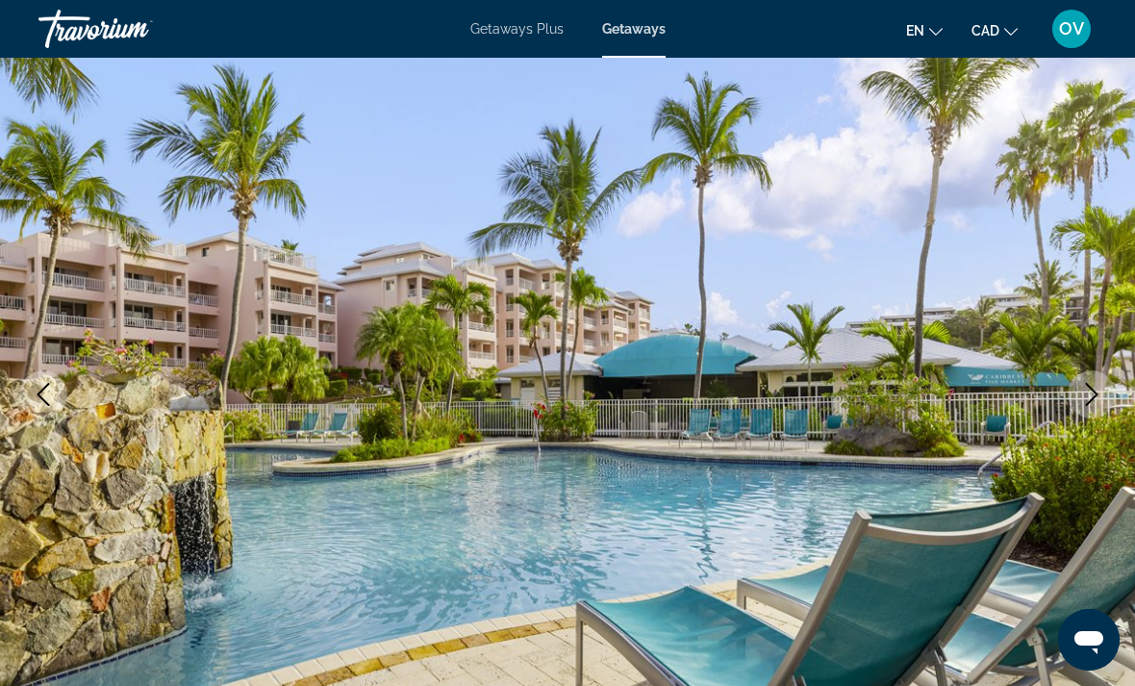
click at [1102, 399] on icon "Next image" at bounding box center [1091, 394] width 23 height 23
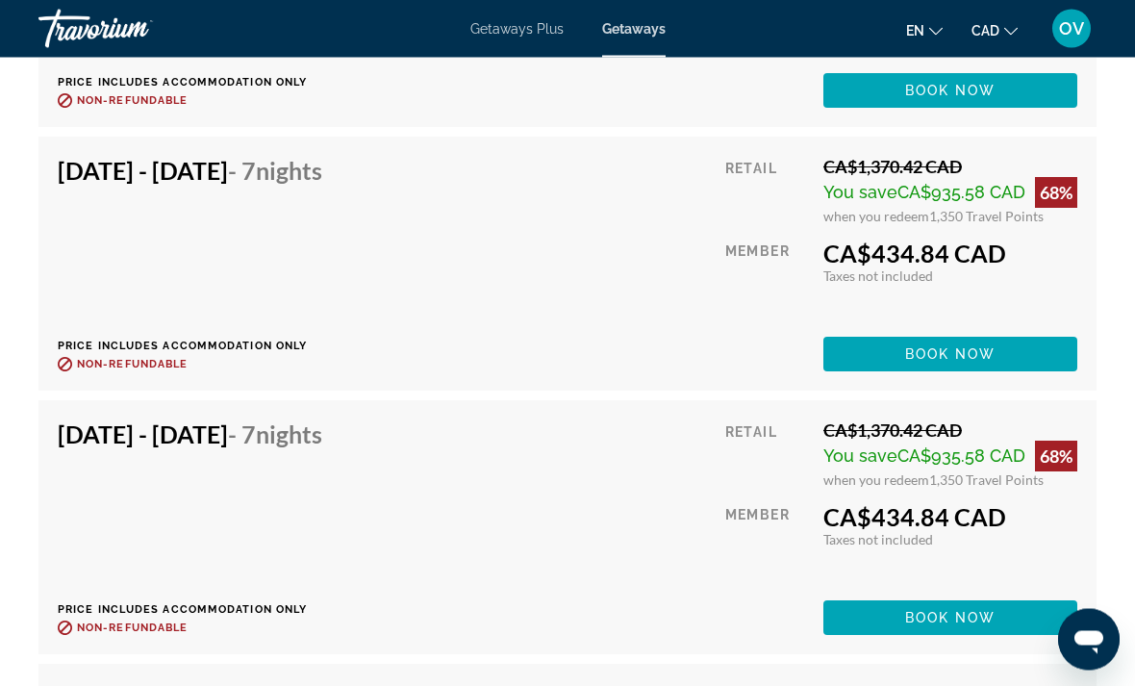
scroll to position [4592, 0]
click at [975, 610] on span "Book now" at bounding box center [950, 617] width 91 height 15
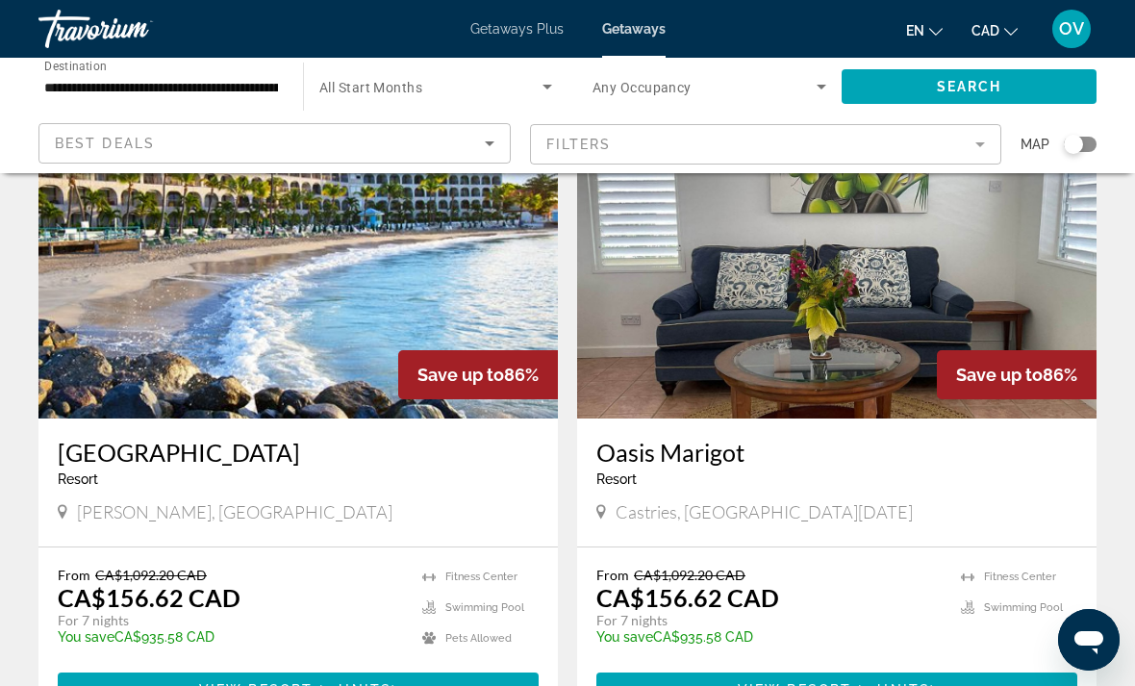
scroll to position [3449, 0]
click at [501, 259] on img "Main content" at bounding box center [297, 266] width 519 height 308
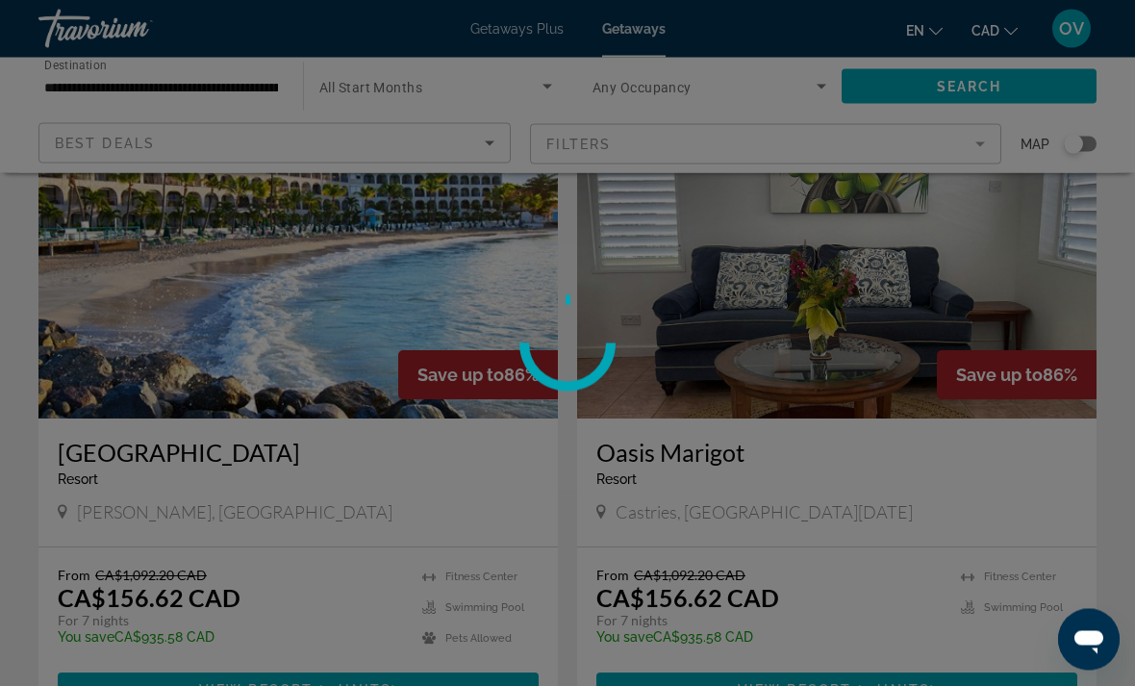
scroll to position [3450, 0]
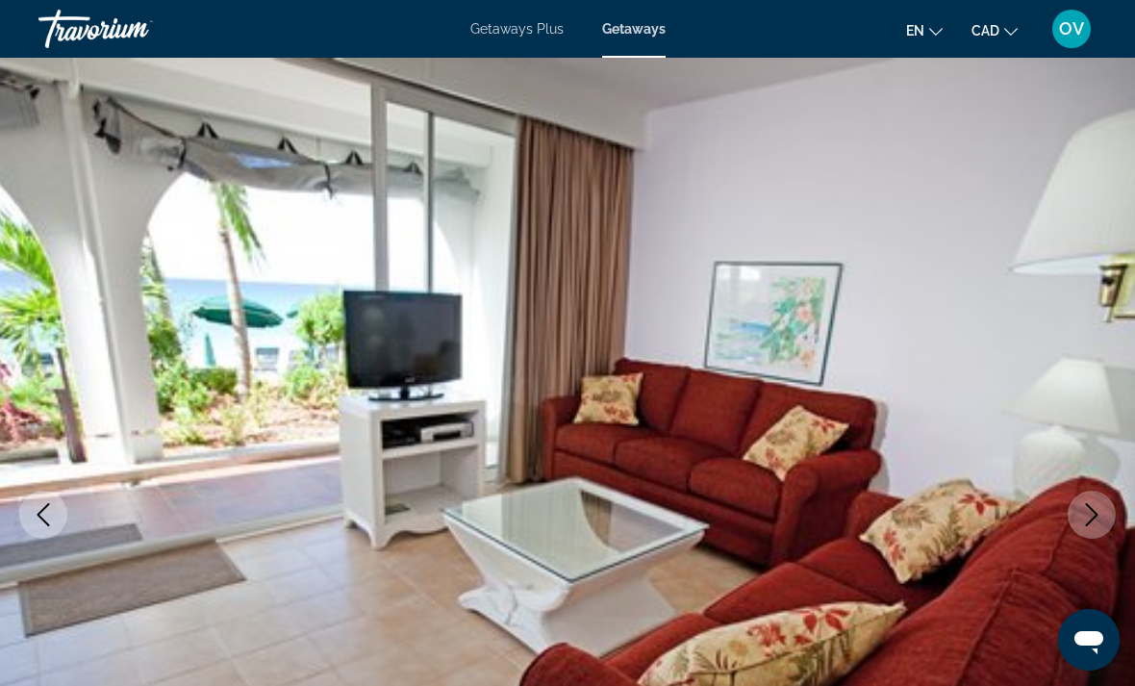
click at [1085, 516] on icon "Next image" at bounding box center [1091, 514] width 23 height 23
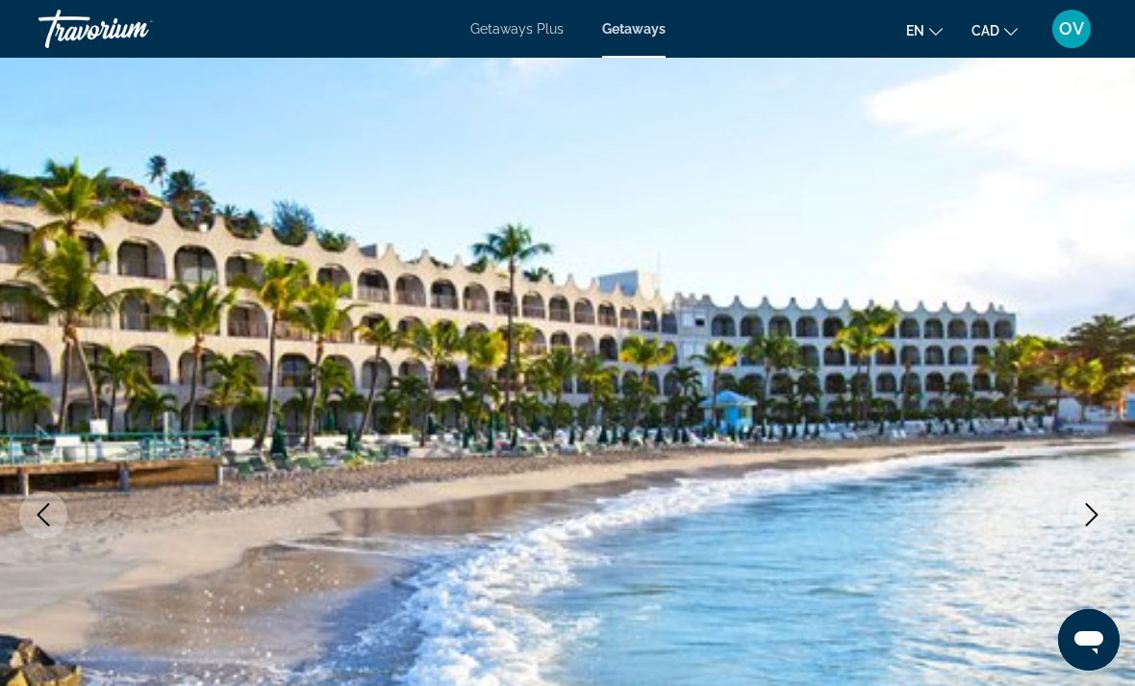
click at [51, 514] on icon "Previous image" at bounding box center [43, 514] width 23 height 23
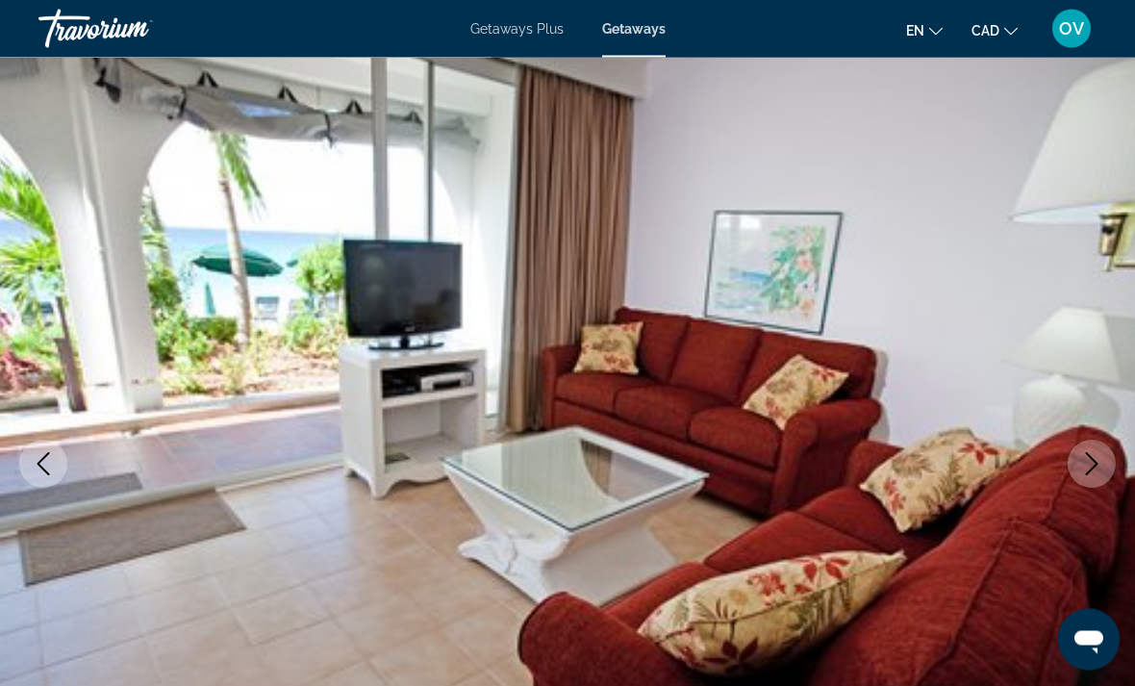
scroll to position [53, 0]
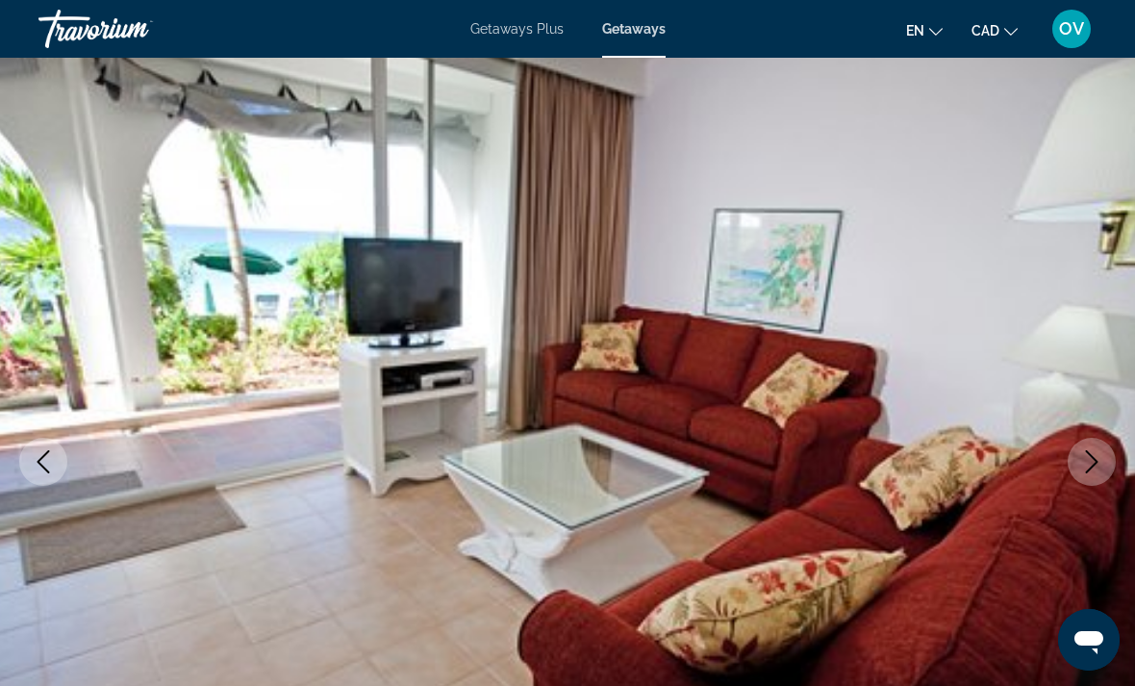
click at [1083, 463] on icon "Next image" at bounding box center [1091, 461] width 23 height 23
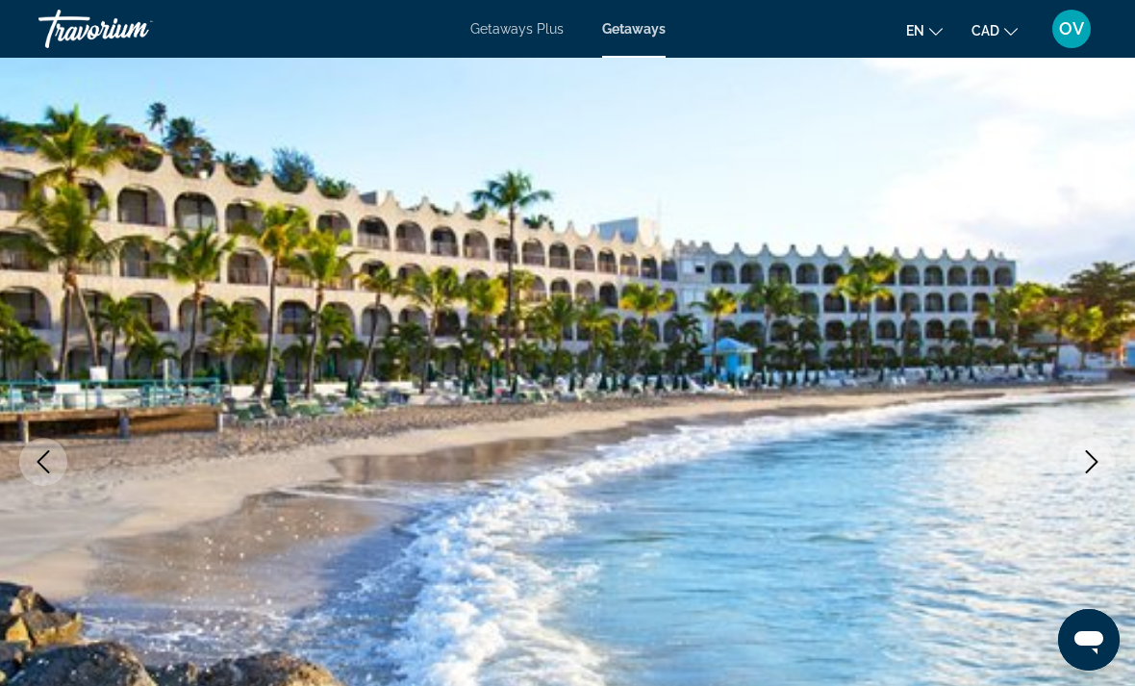
click at [1075, 476] on button "Next image" at bounding box center [1092, 462] width 48 height 48
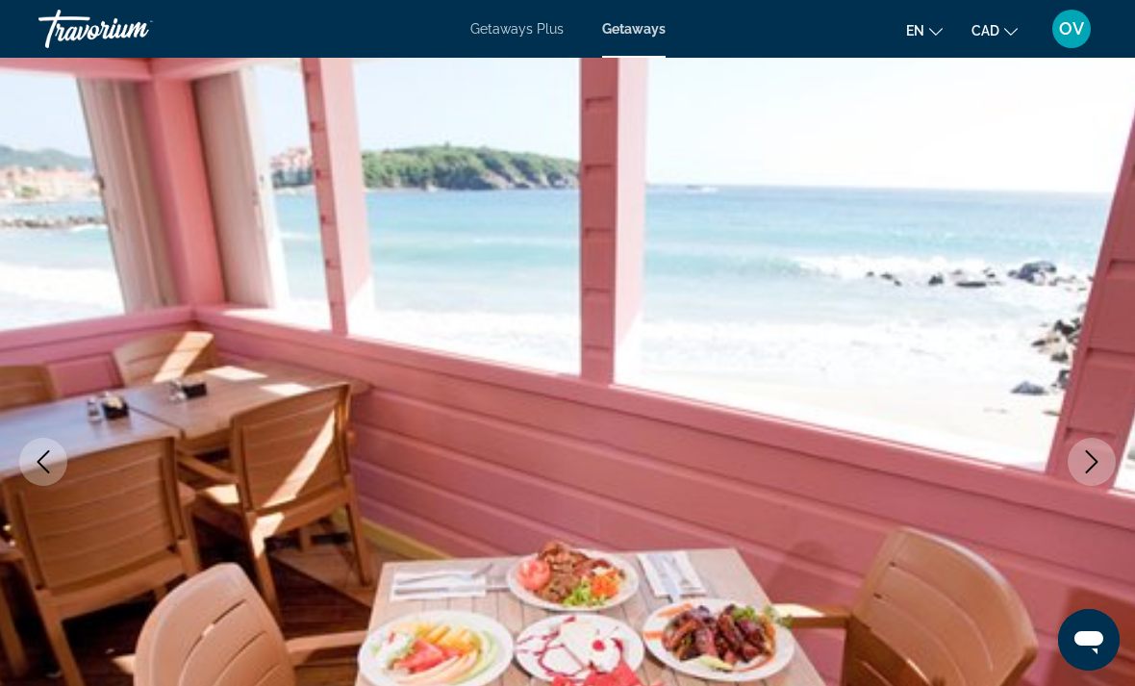
click at [1071, 468] on button "Next image" at bounding box center [1092, 462] width 48 height 48
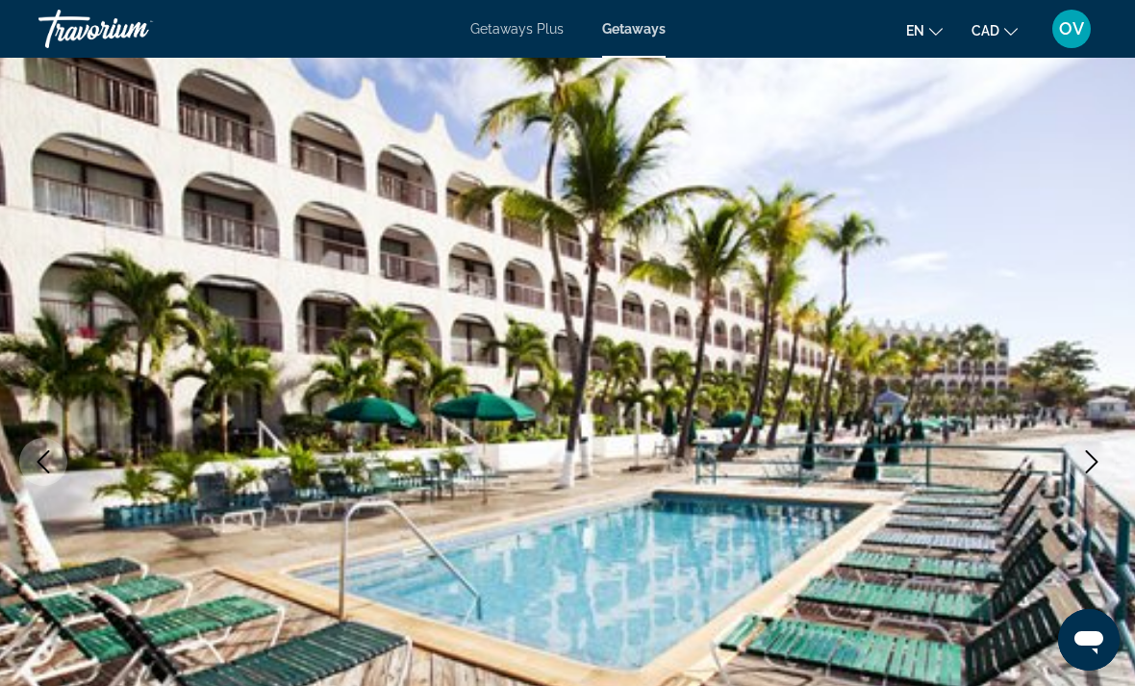
click at [1084, 467] on icon "Next image" at bounding box center [1091, 461] width 23 height 23
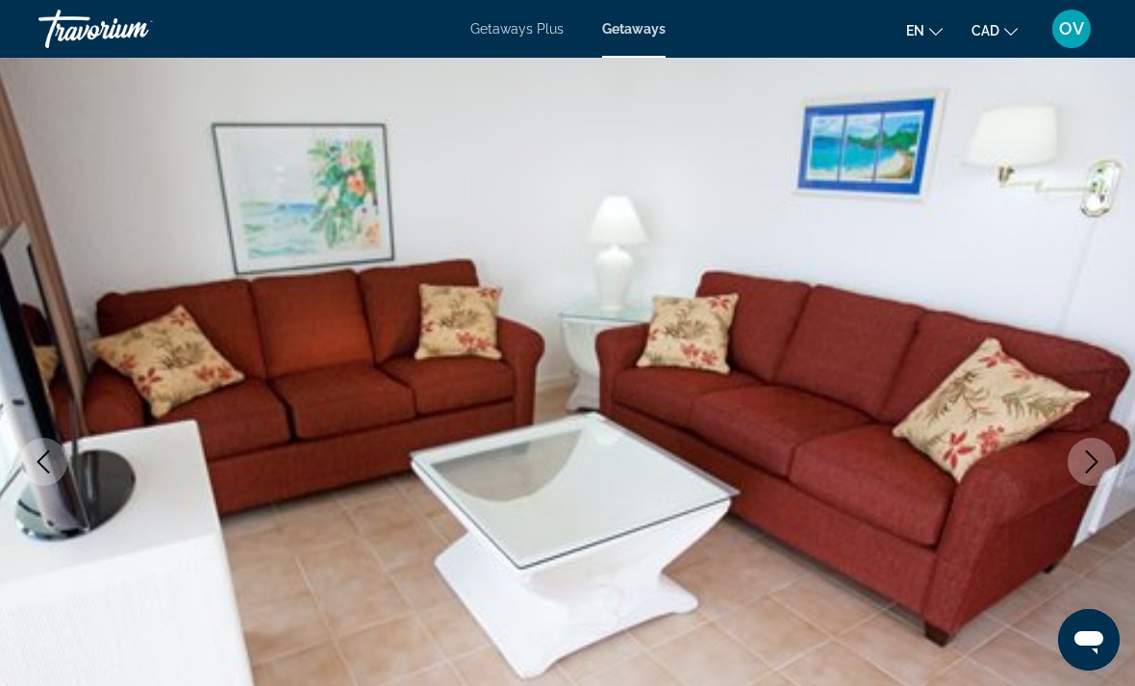
click at [1093, 467] on icon "Next image" at bounding box center [1091, 461] width 23 height 23
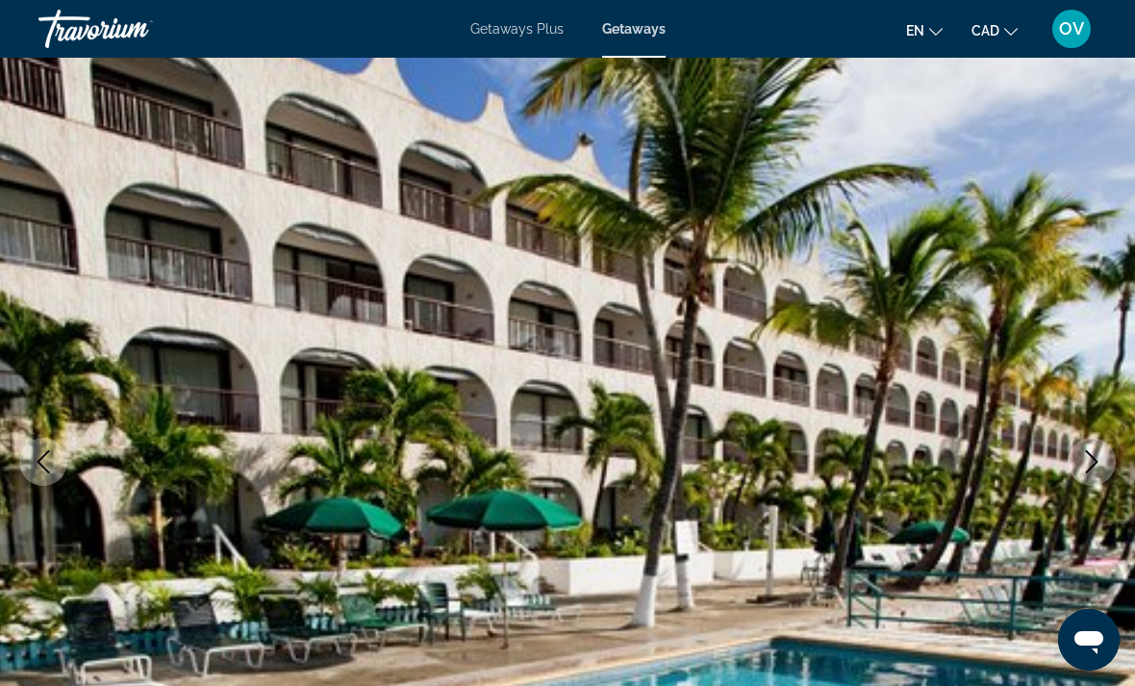
click at [1098, 462] on icon "Next image" at bounding box center [1091, 461] width 23 height 23
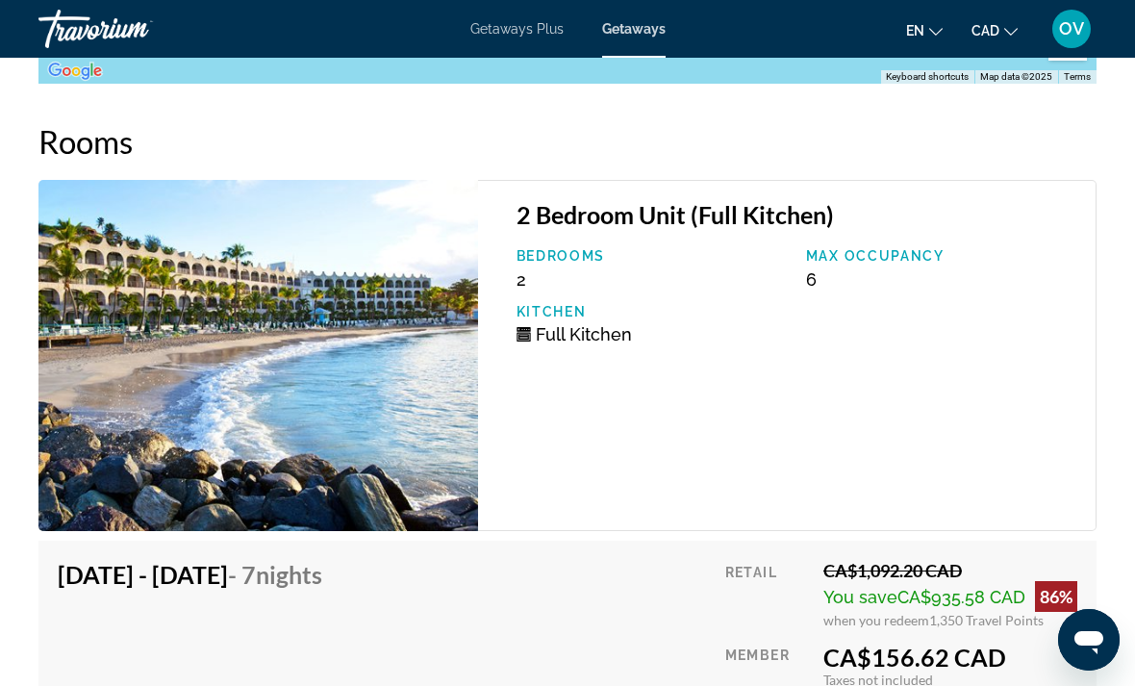
scroll to position [3516, 0]
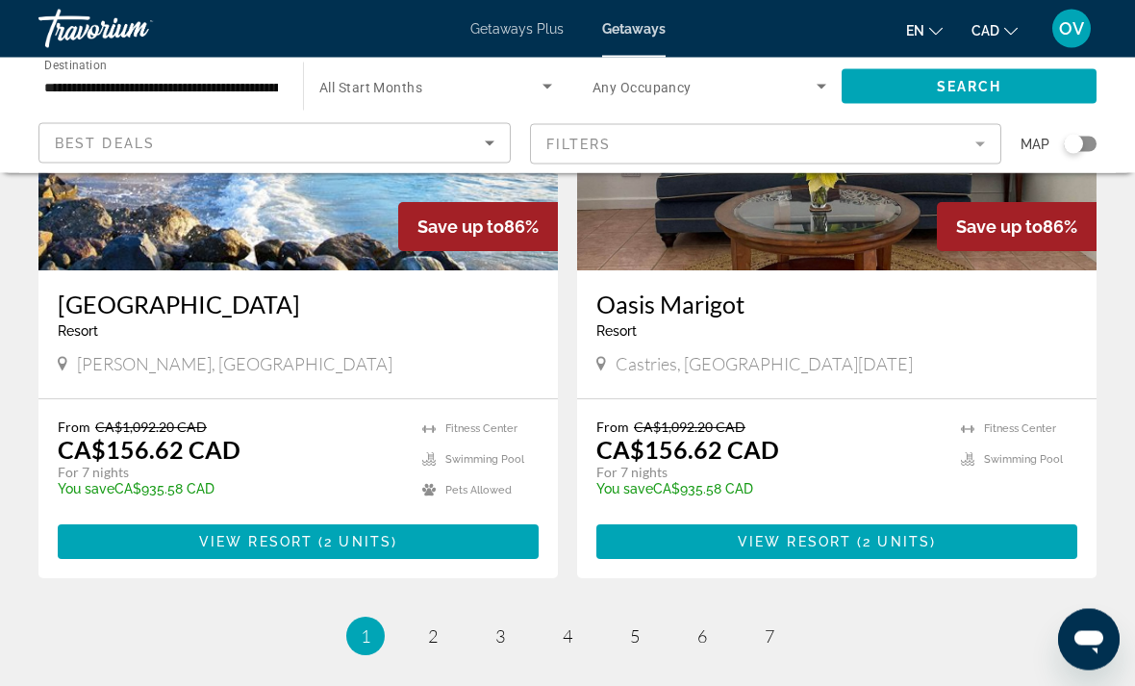
scroll to position [3598, 0]
click at [437, 625] on span "2" at bounding box center [433, 635] width 10 height 21
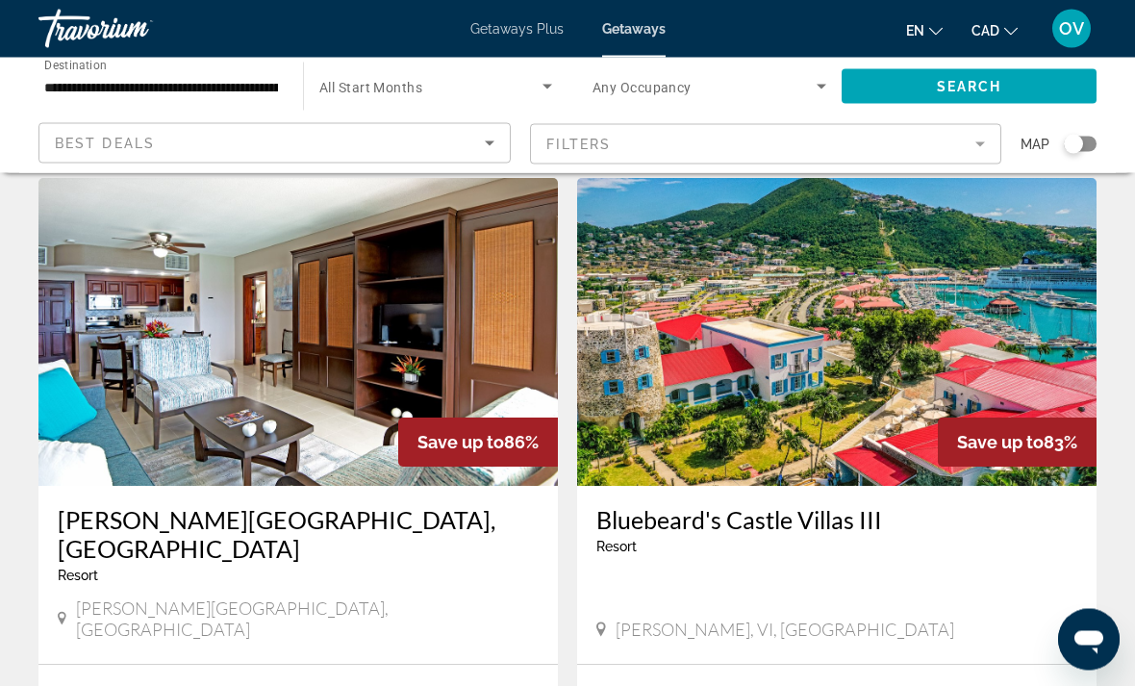
scroll to position [2699, 0]
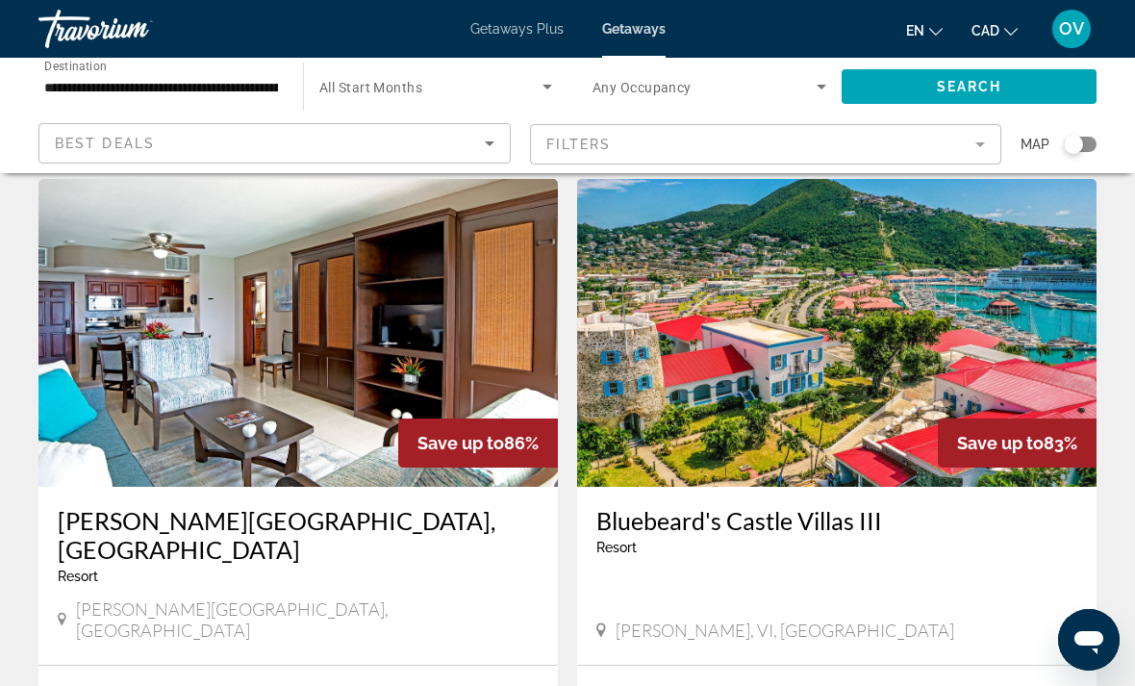
click at [484, 332] on img "Main content" at bounding box center [297, 333] width 519 height 308
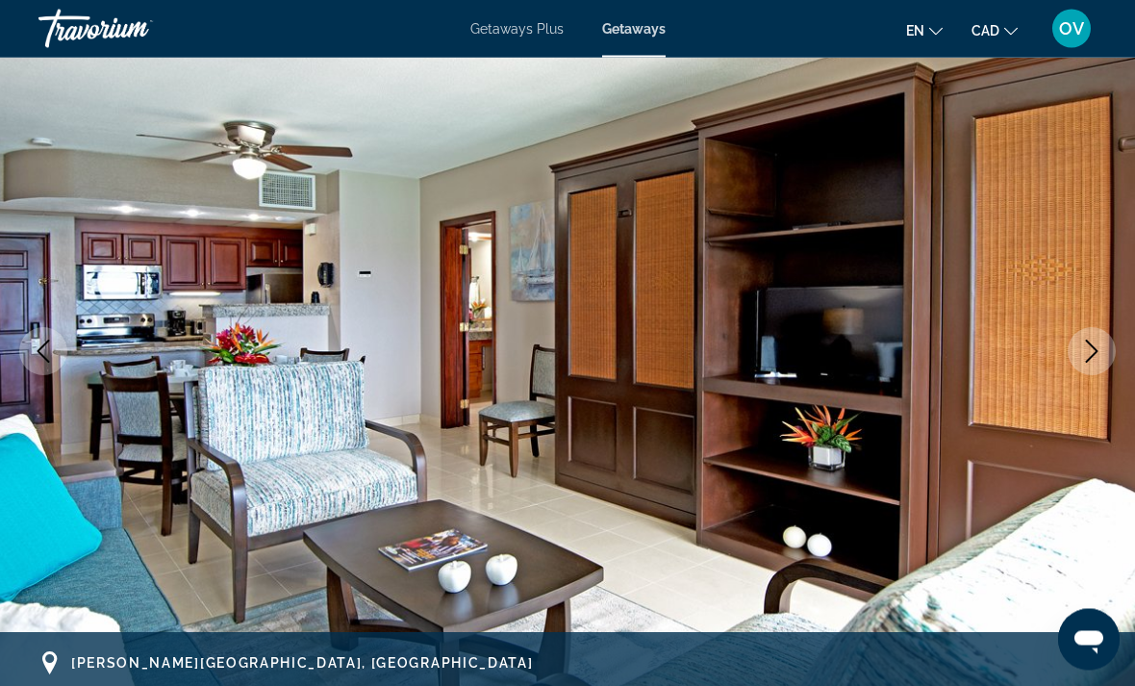
scroll to position [166, 0]
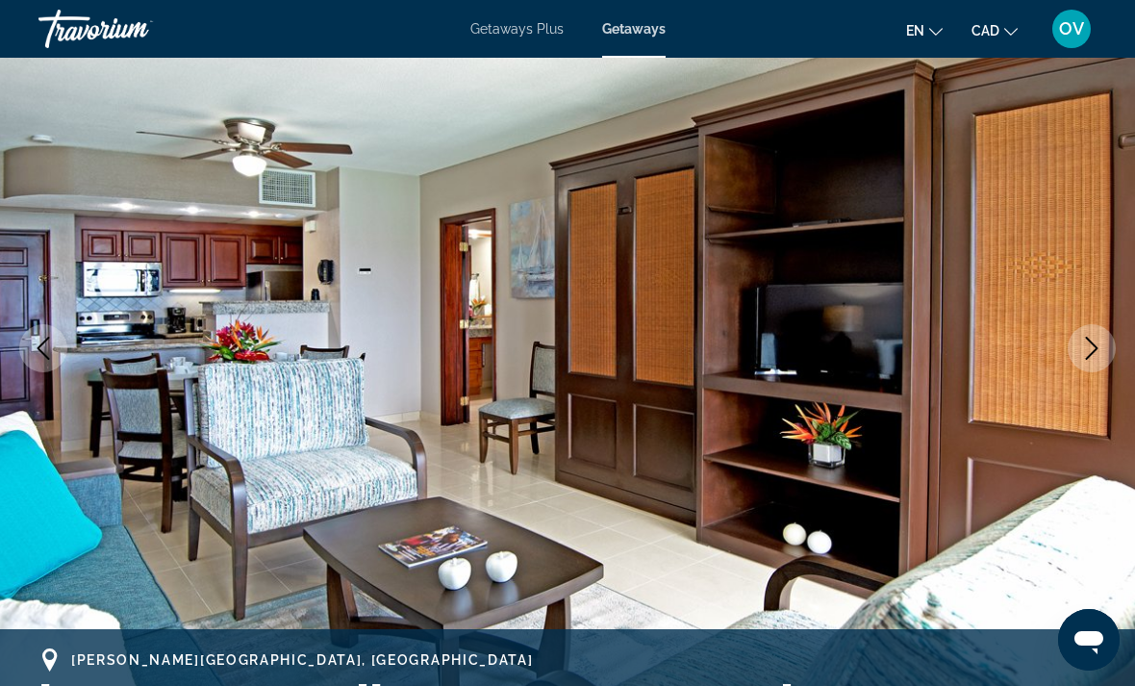
click at [1093, 353] on icon "Next image" at bounding box center [1091, 348] width 23 height 23
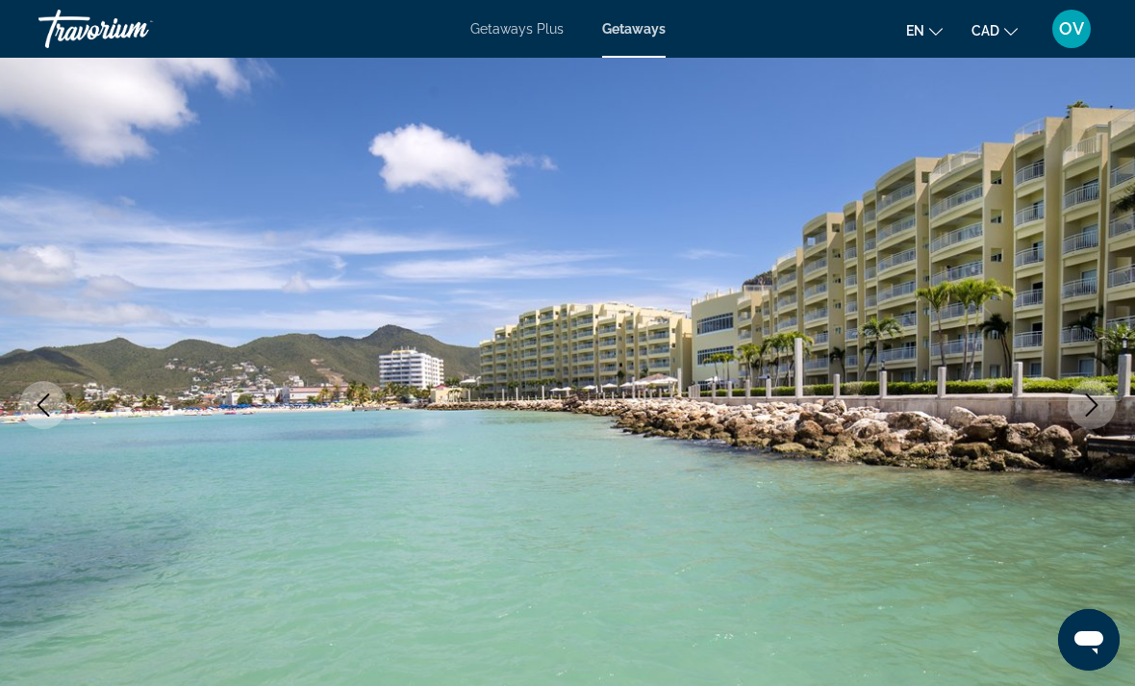
scroll to position [109, 0]
click at [1086, 412] on icon "Next image" at bounding box center [1091, 405] width 23 height 23
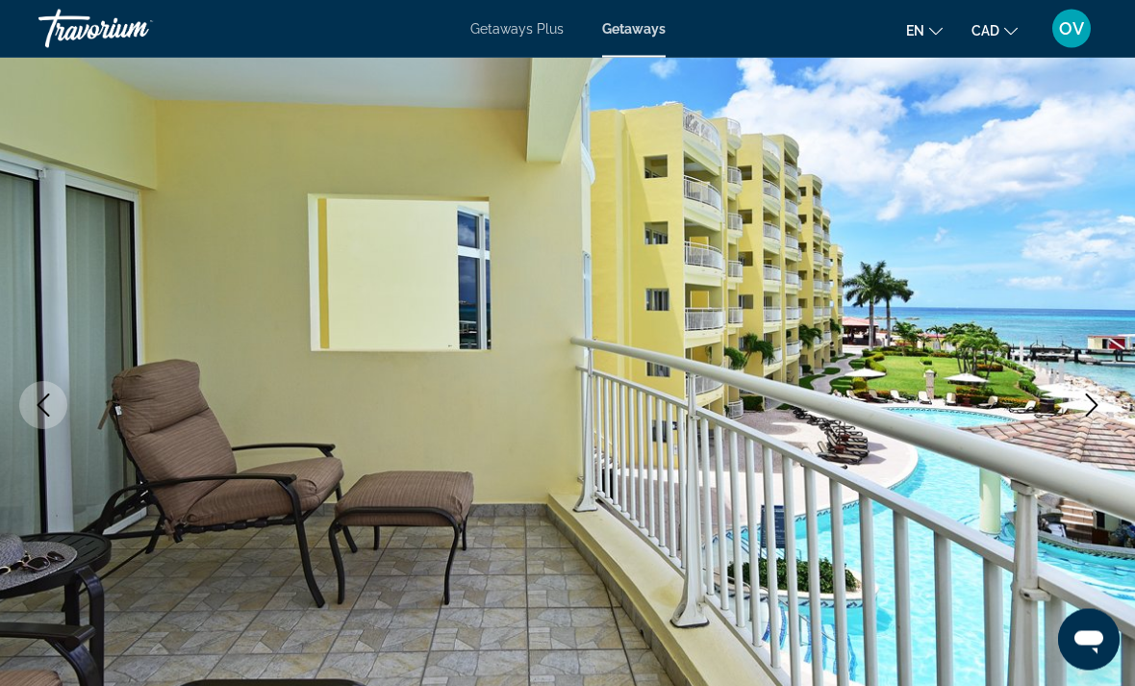
click at [1075, 406] on button "Next image" at bounding box center [1092, 406] width 48 height 48
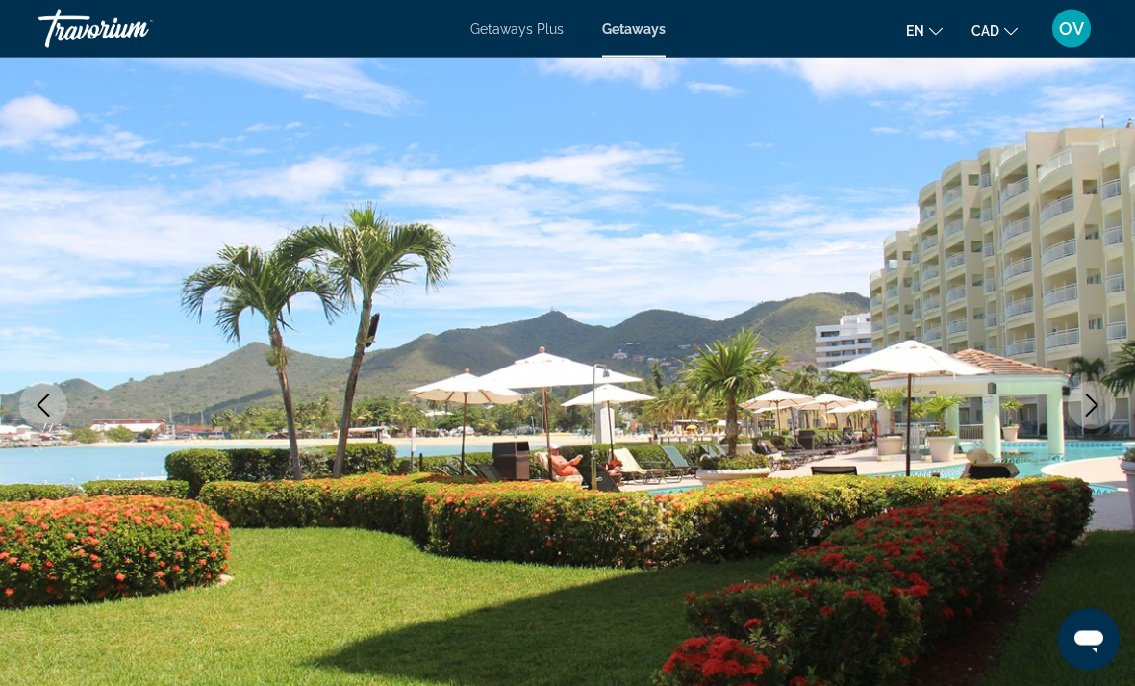
click at [1089, 401] on icon "Next image" at bounding box center [1091, 405] width 23 height 23
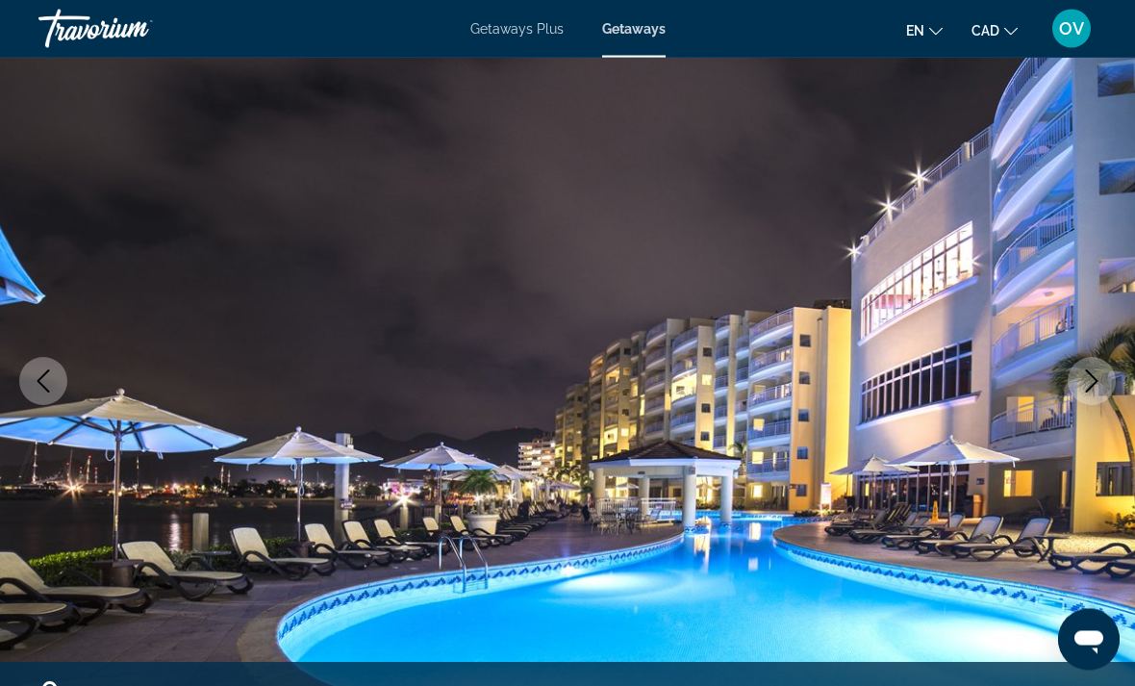
scroll to position [143, 0]
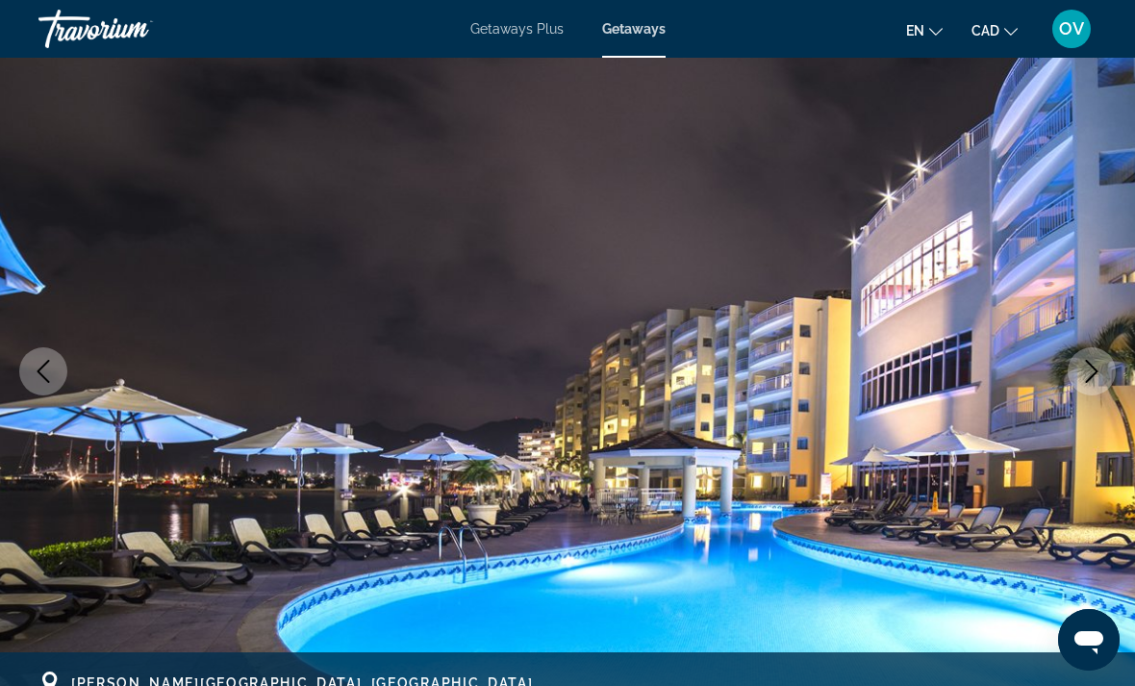
click at [1098, 380] on icon "Next image" at bounding box center [1091, 371] width 23 height 23
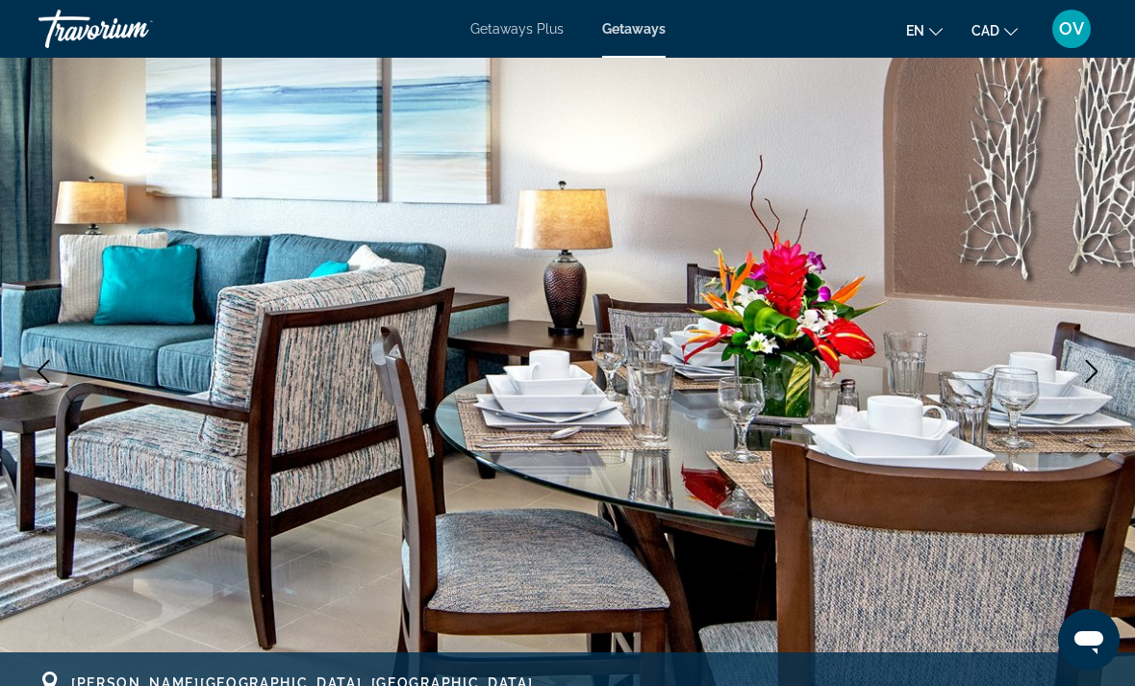
click at [1097, 380] on icon "Next image" at bounding box center [1091, 371] width 23 height 23
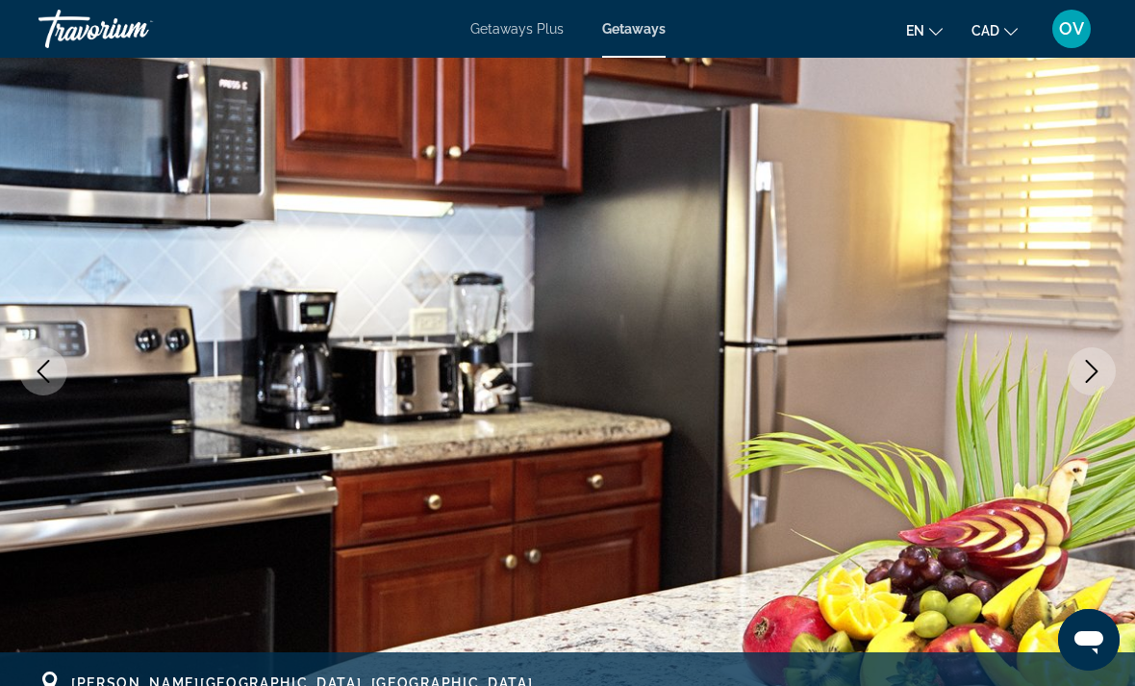
click at [1097, 371] on icon "Next image" at bounding box center [1092, 371] width 13 height 23
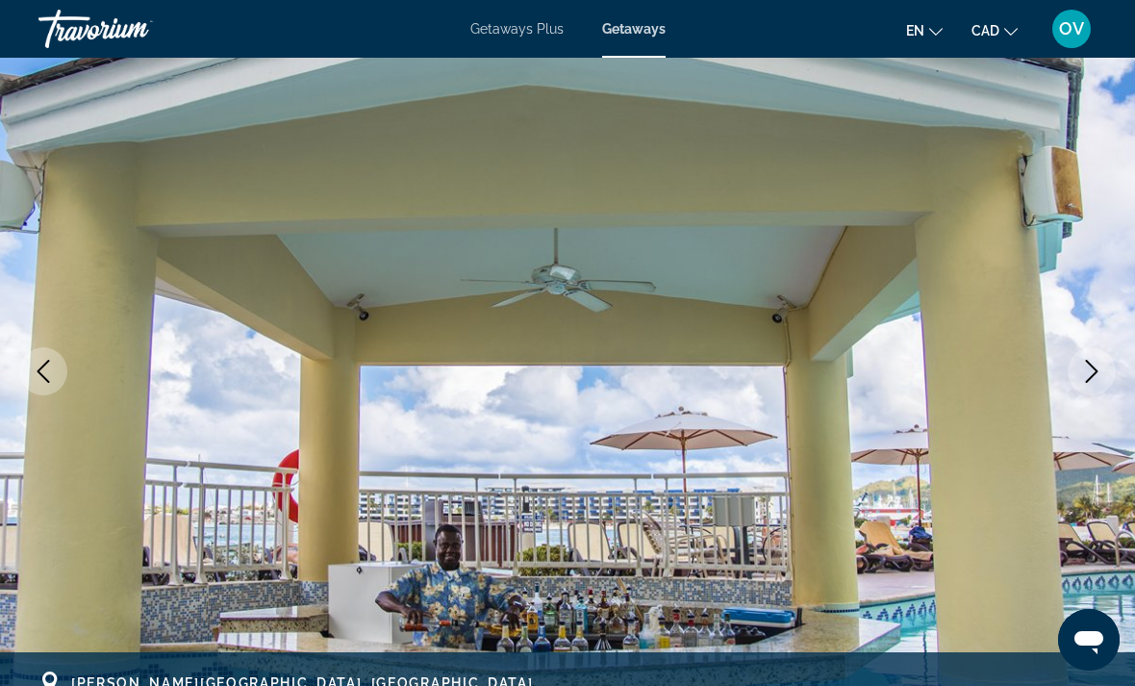
click at [1089, 369] on icon "Next image" at bounding box center [1091, 371] width 23 height 23
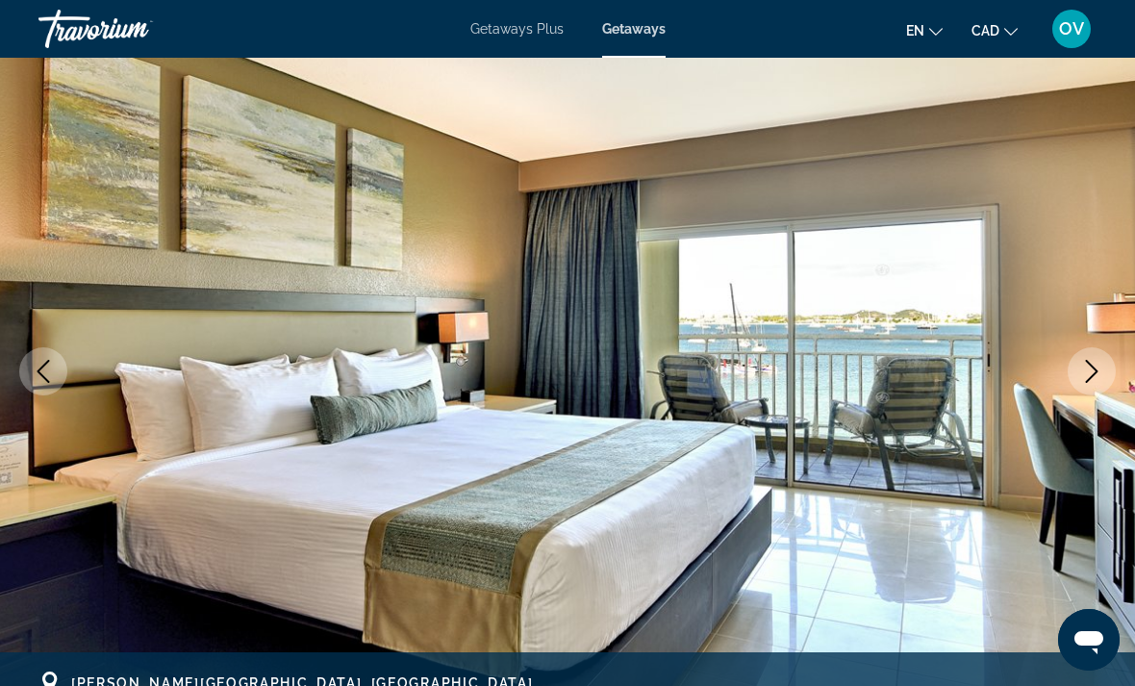
click at [1098, 363] on icon "Next image" at bounding box center [1091, 371] width 23 height 23
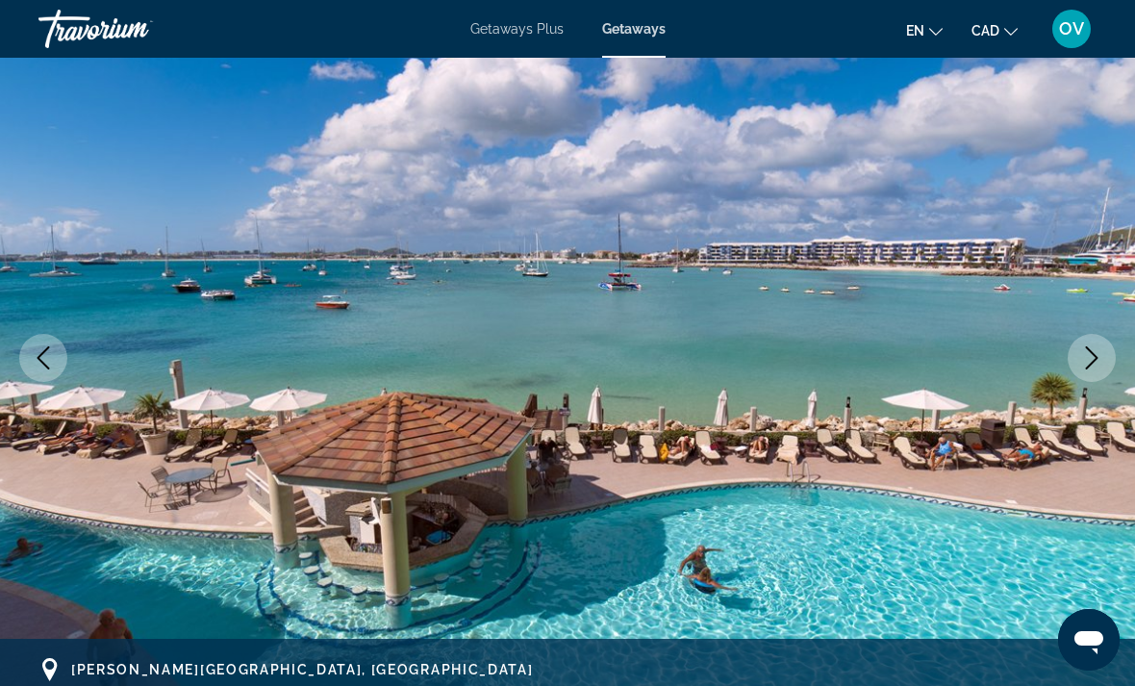
scroll to position [171, 0]
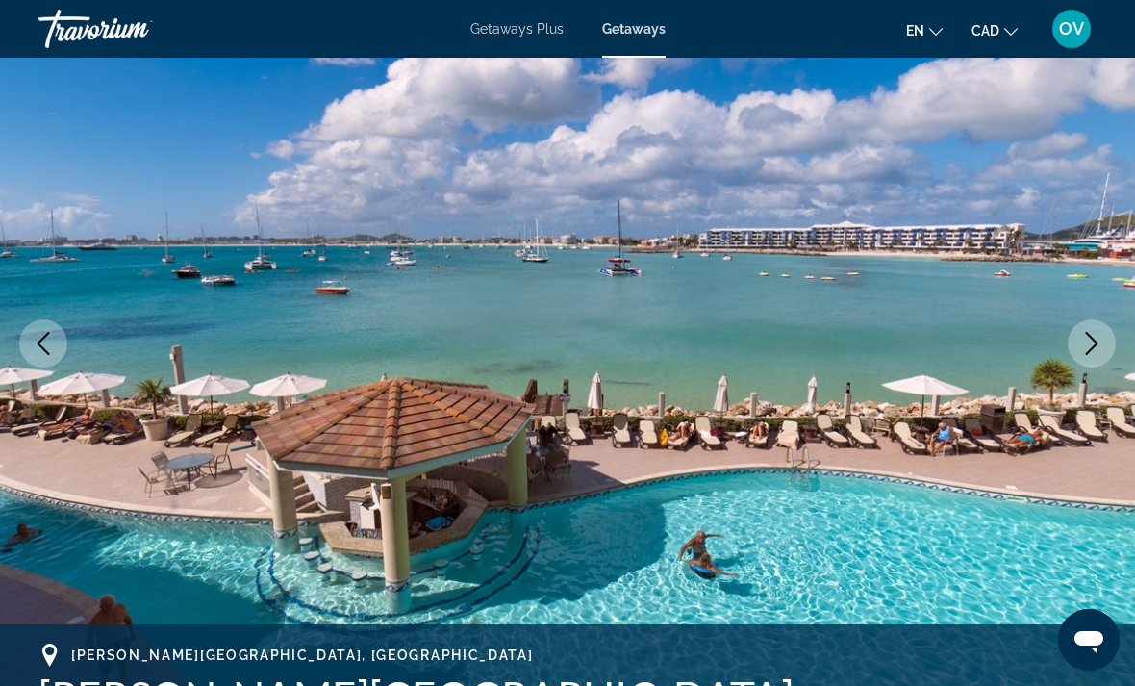
click at [1088, 353] on icon "Next image" at bounding box center [1092, 343] width 13 height 23
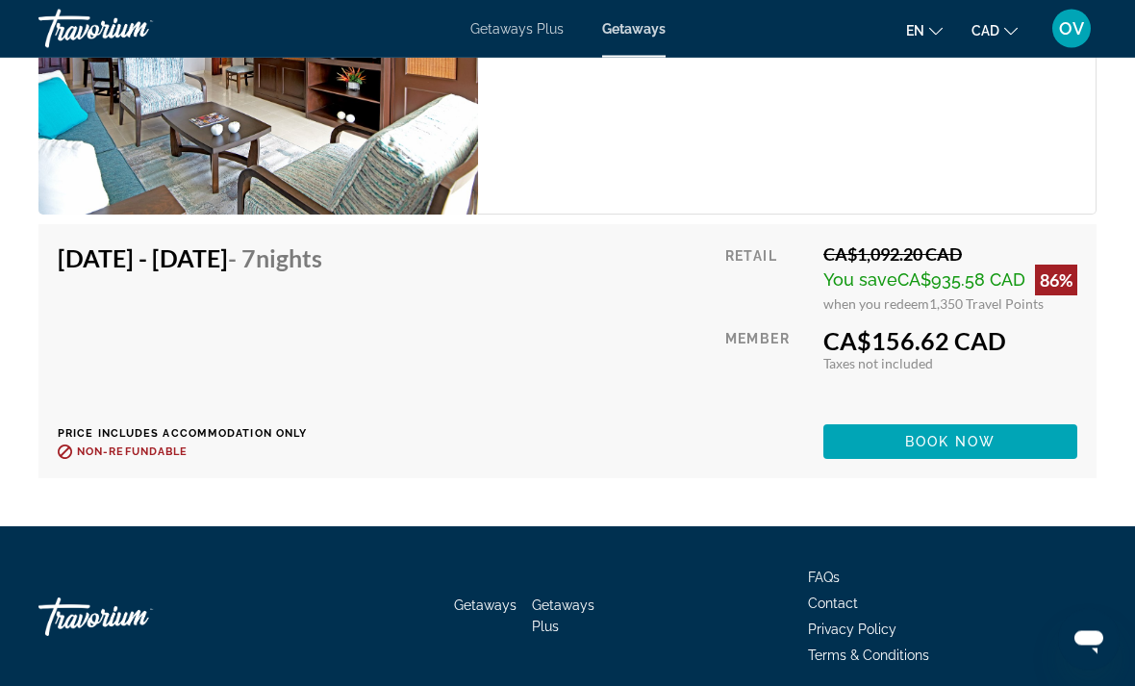
scroll to position [3717, 0]
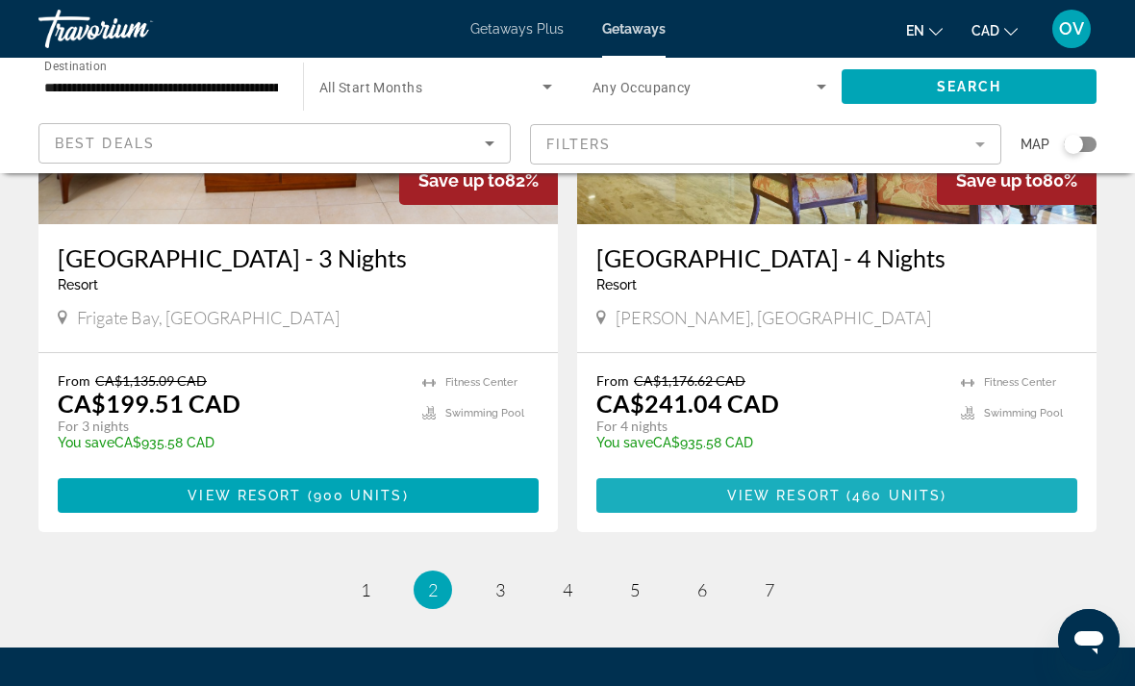
scroll to position [3671, 0]
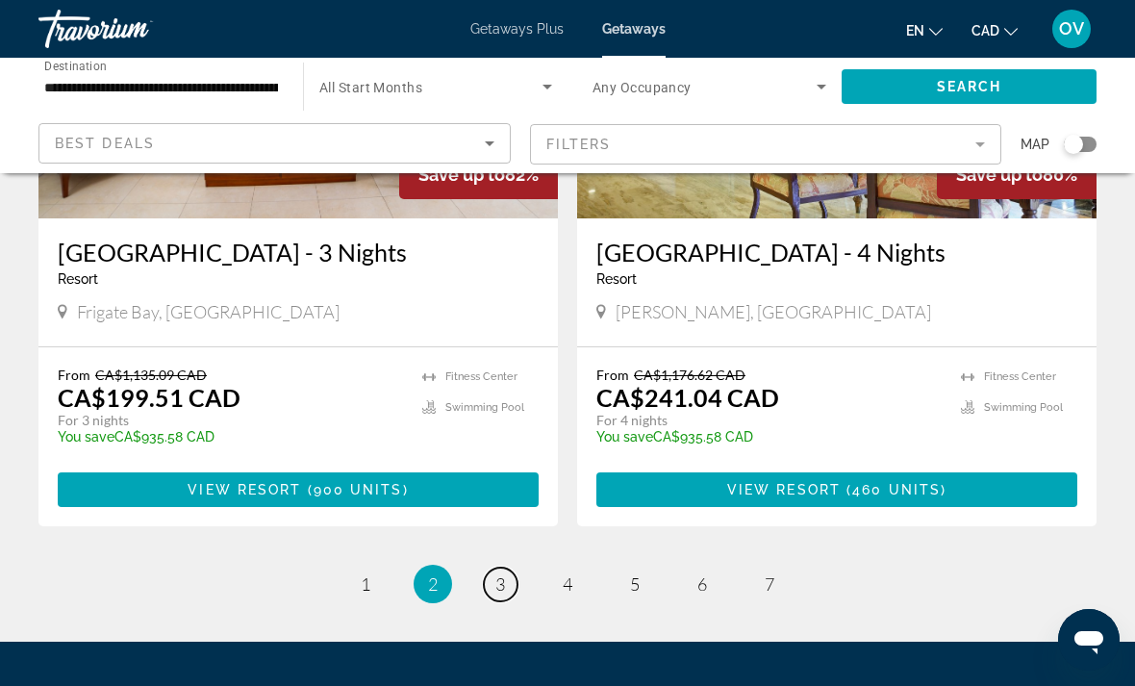
click at [513, 567] on link "page 3" at bounding box center [501, 584] width 34 height 34
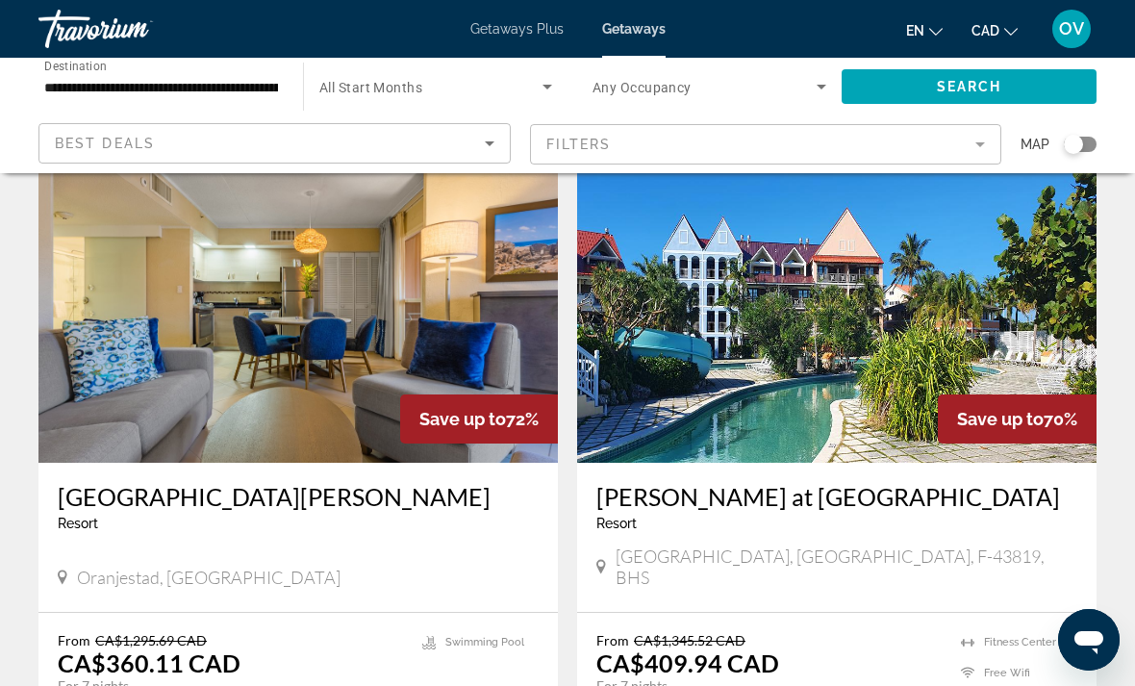
scroll to position [763, 0]
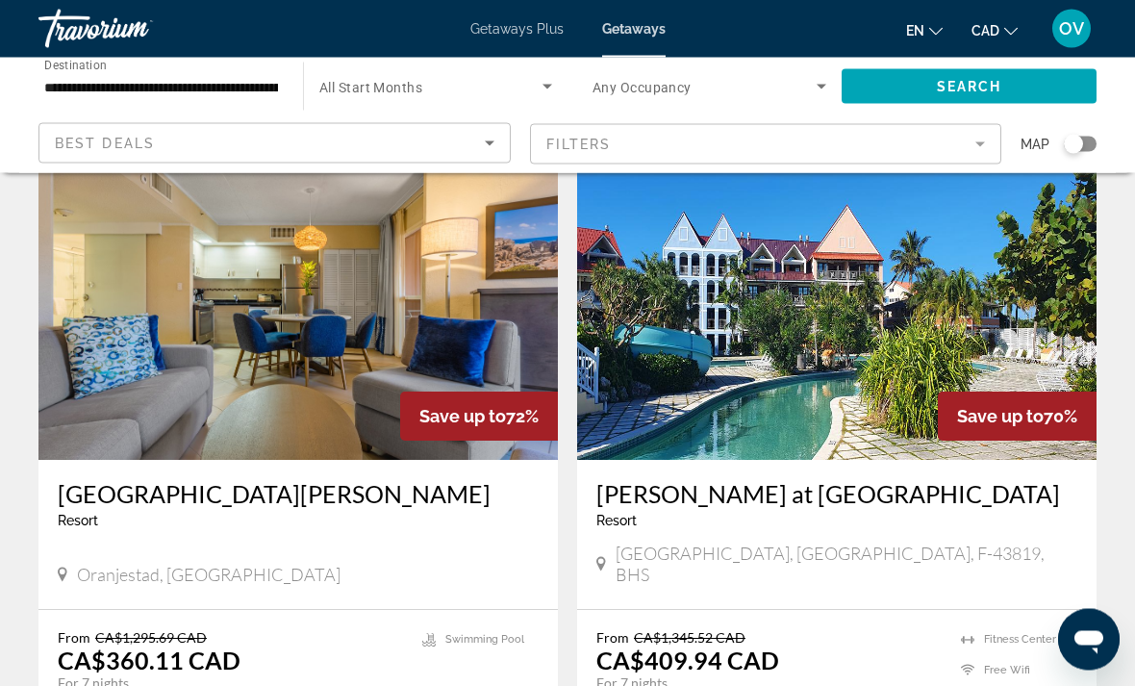
click at [418, 327] on img "Main content" at bounding box center [297, 307] width 519 height 308
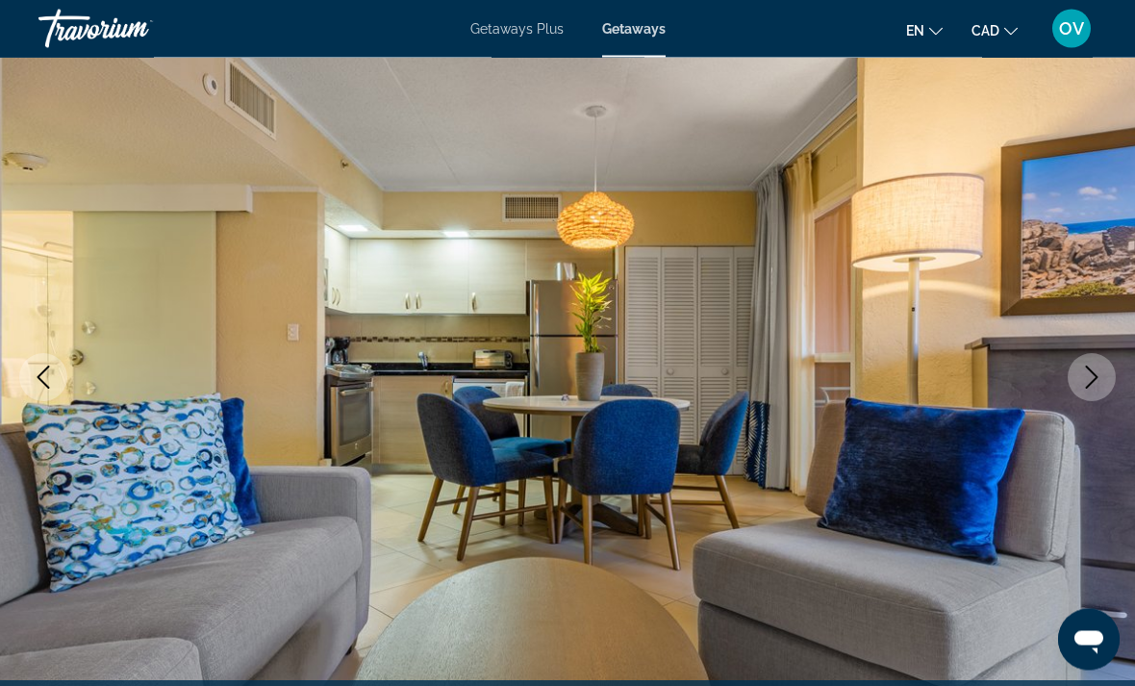
scroll to position [136, 0]
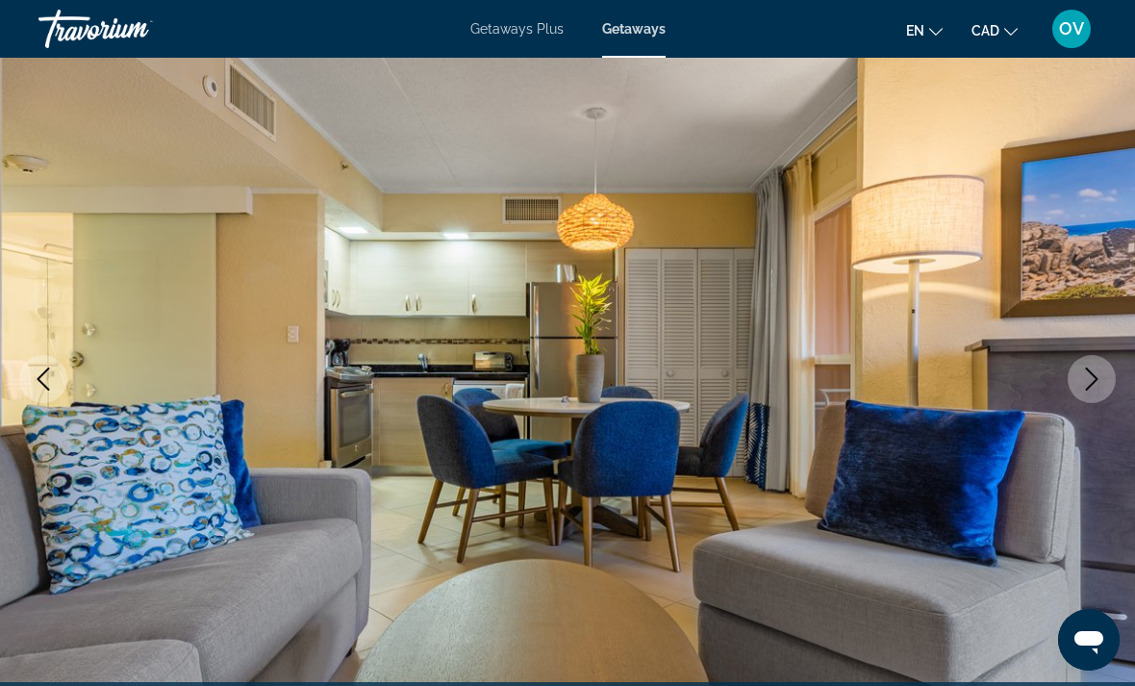
click at [1091, 382] on icon "Next image" at bounding box center [1091, 378] width 23 height 23
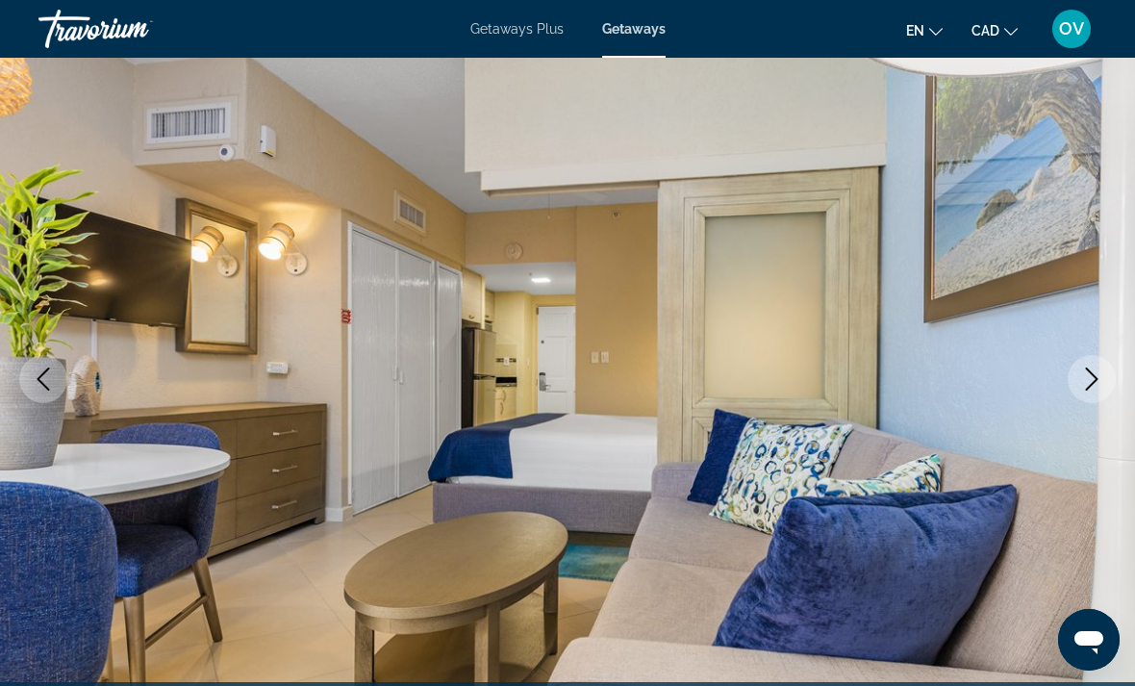
click at [1075, 394] on button "Next image" at bounding box center [1092, 379] width 48 height 48
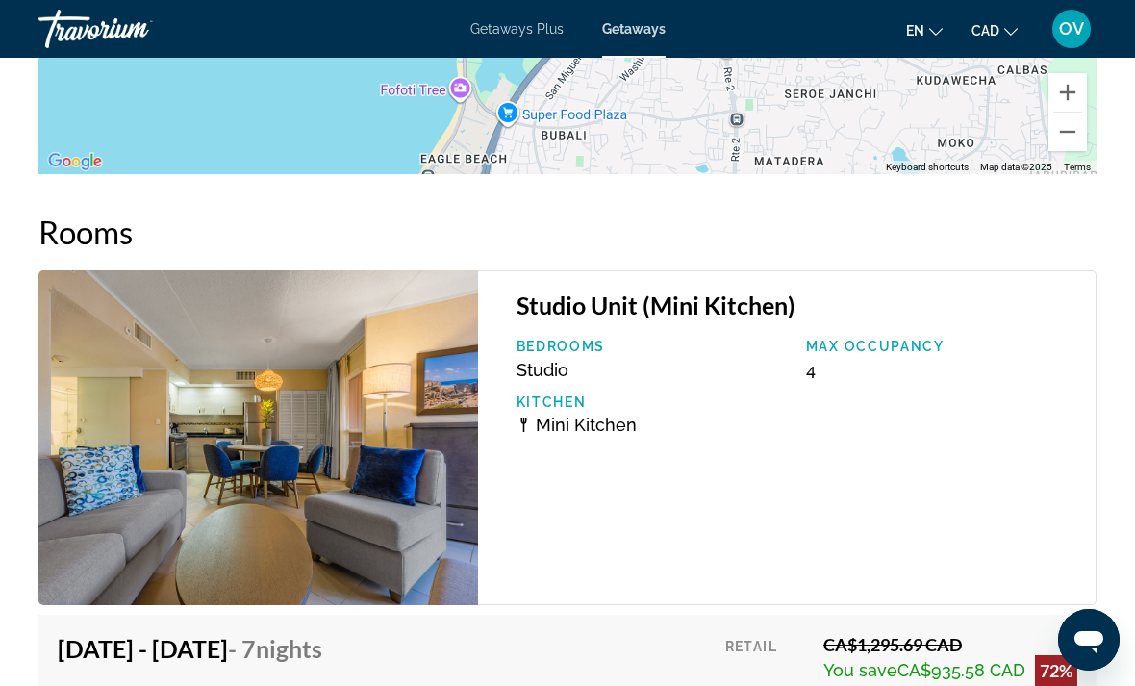
scroll to position [3770, 0]
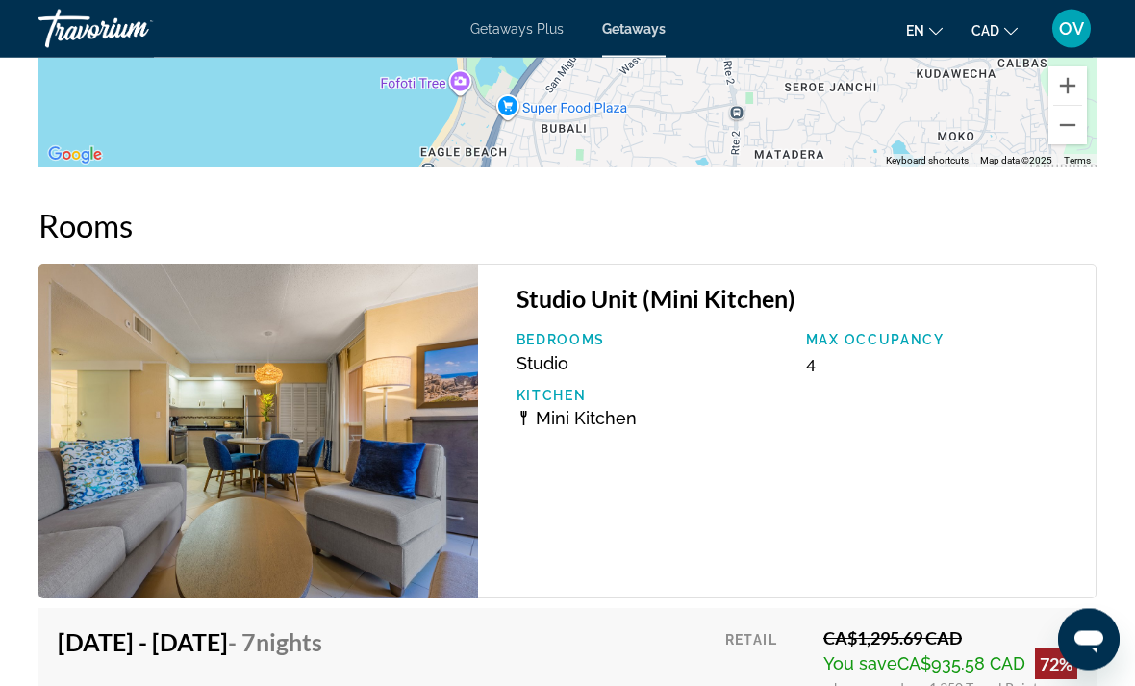
click at [359, 474] on img "Main content" at bounding box center [258, 431] width 440 height 335
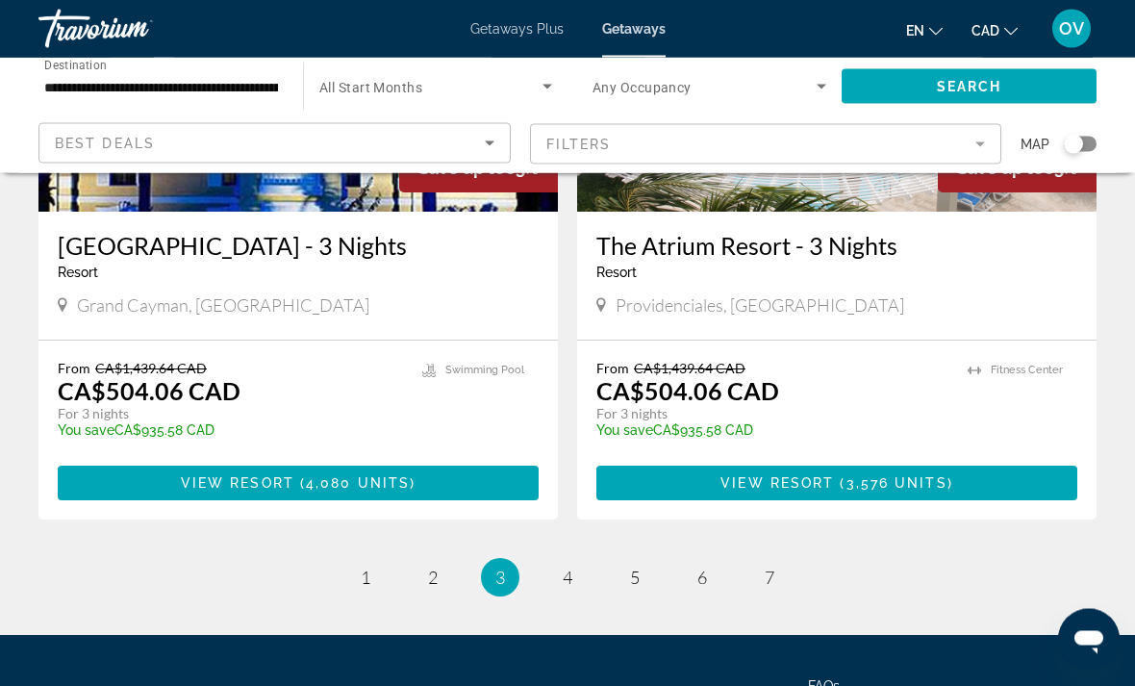
scroll to position [3760, 0]
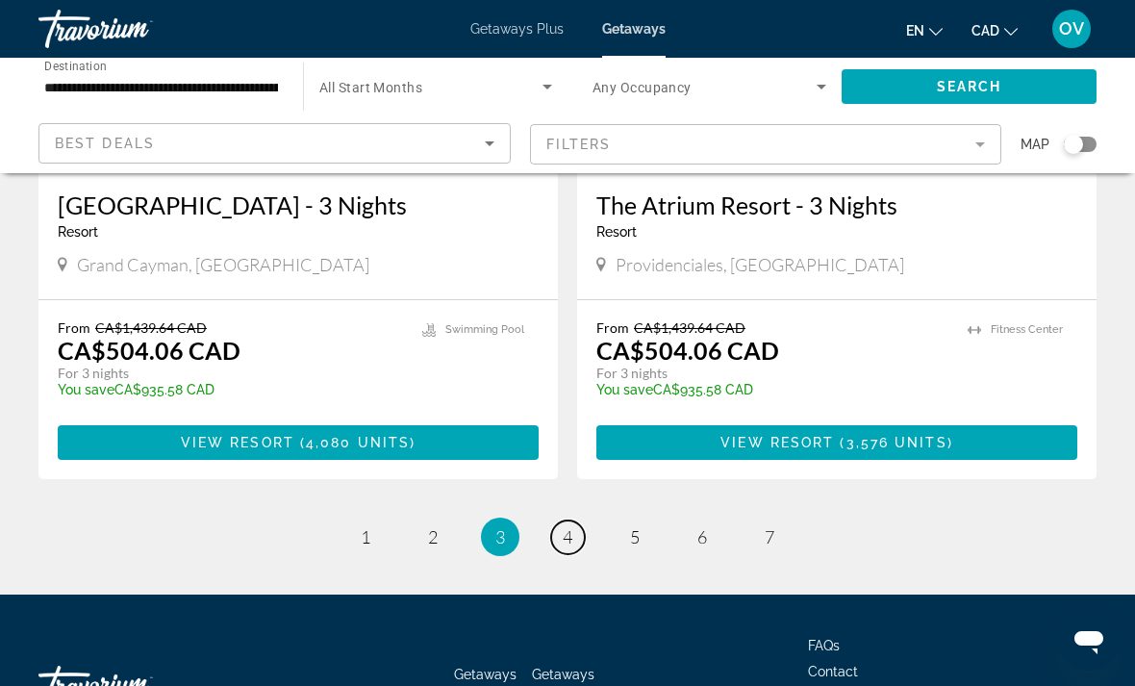
click at [572, 526] on span "4" at bounding box center [568, 536] width 10 height 21
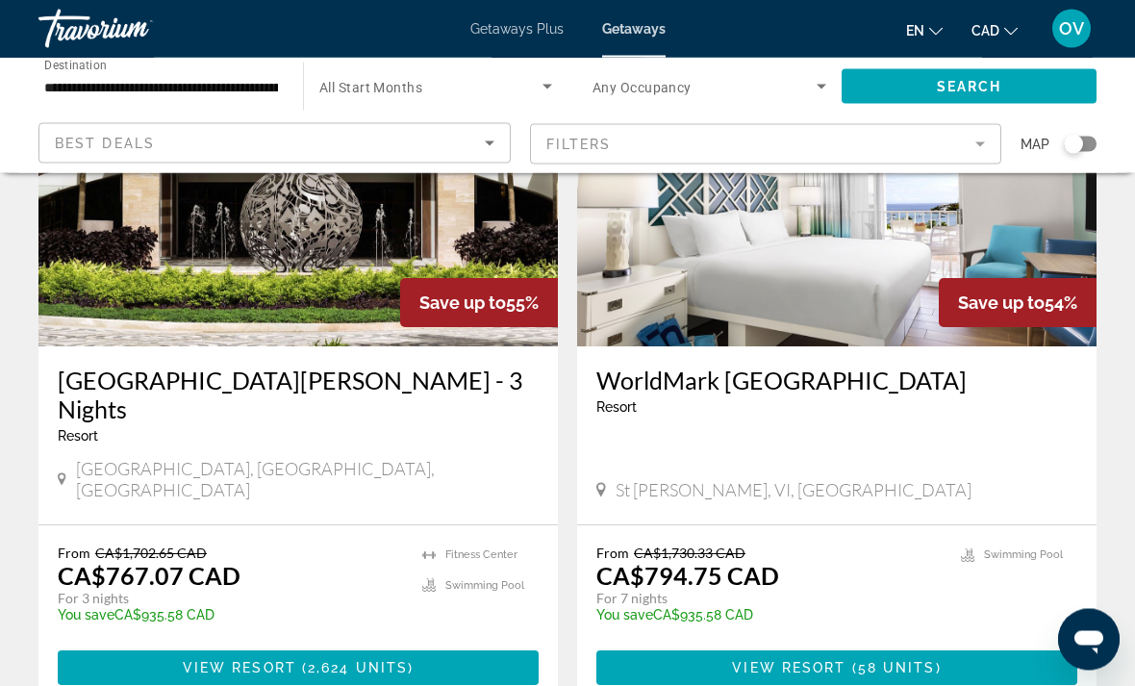
scroll to position [3595, 0]
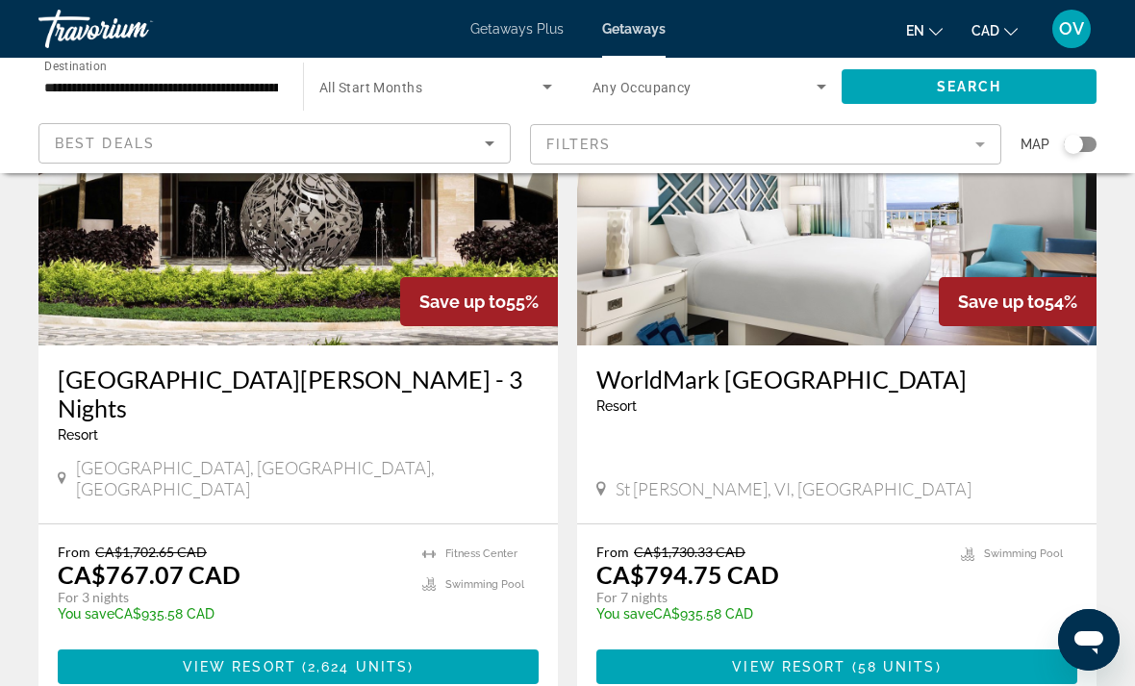
click at [893, 227] on img "Main content" at bounding box center [836, 192] width 519 height 308
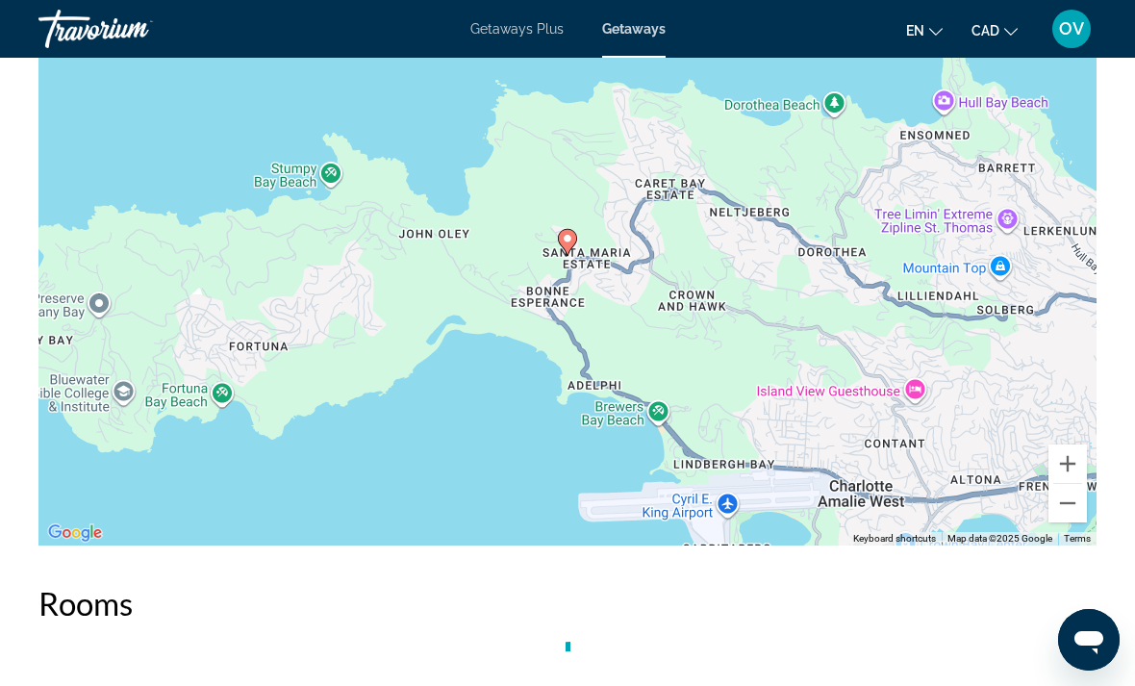
scroll to position [3757, 0]
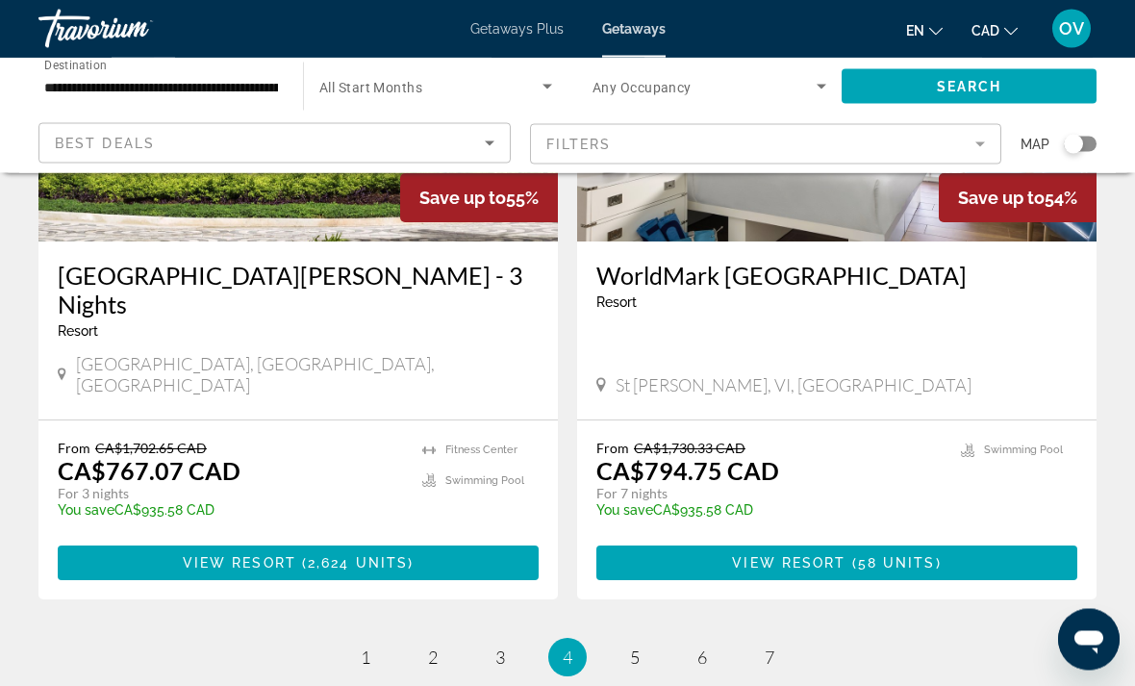
scroll to position [3760, 0]
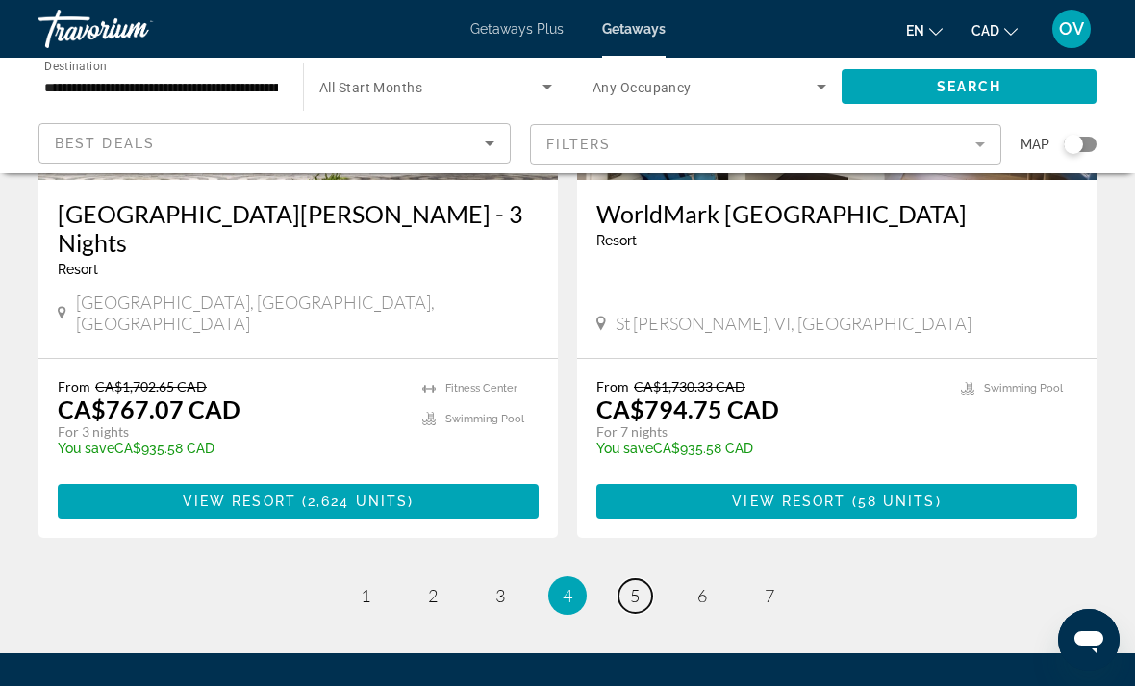
click at [641, 579] on link "page 5" at bounding box center [635, 596] width 34 height 34
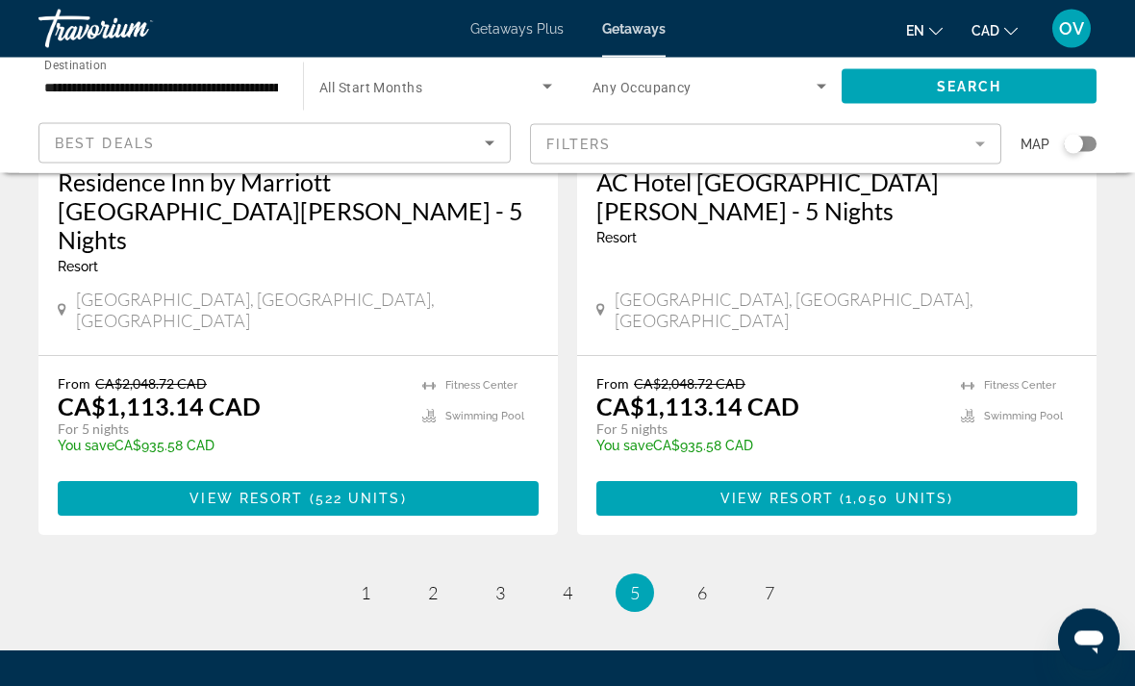
scroll to position [3750, 0]
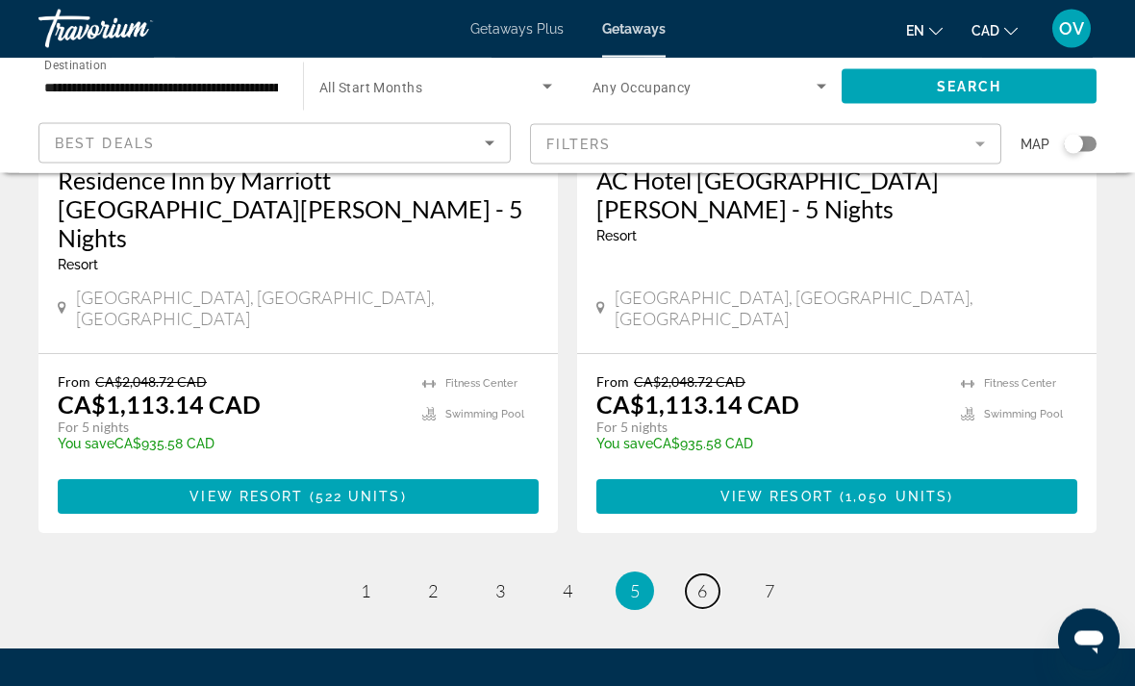
click at [702, 581] on span "6" at bounding box center [702, 591] width 10 height 21
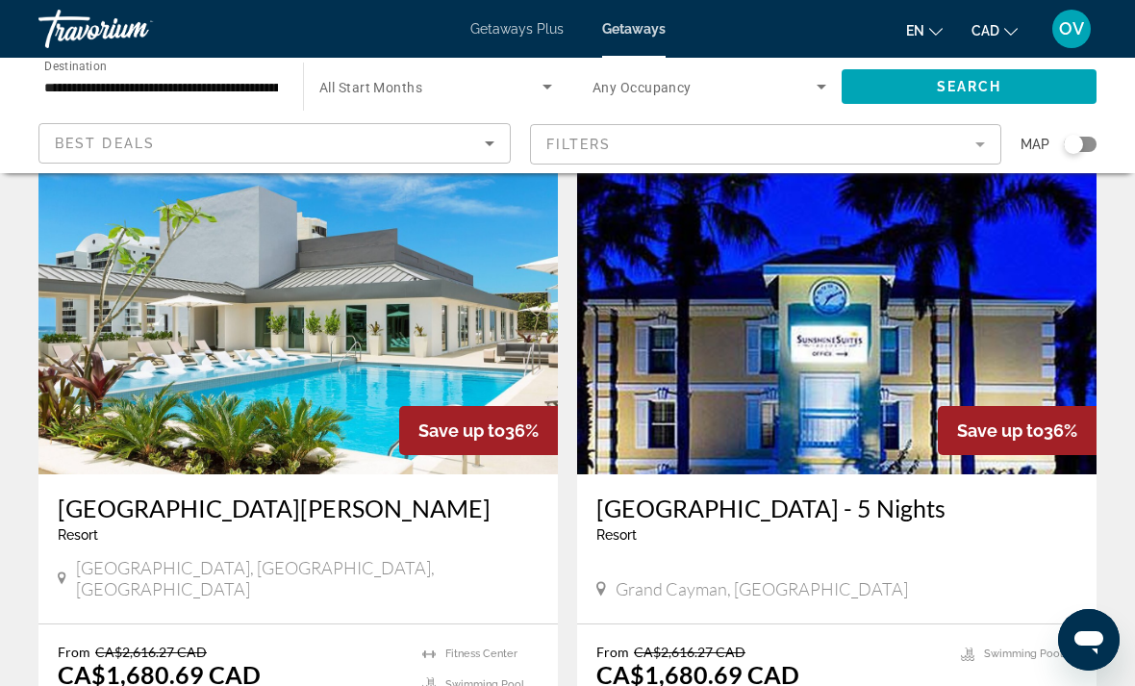
scroll to position [3759, 0]
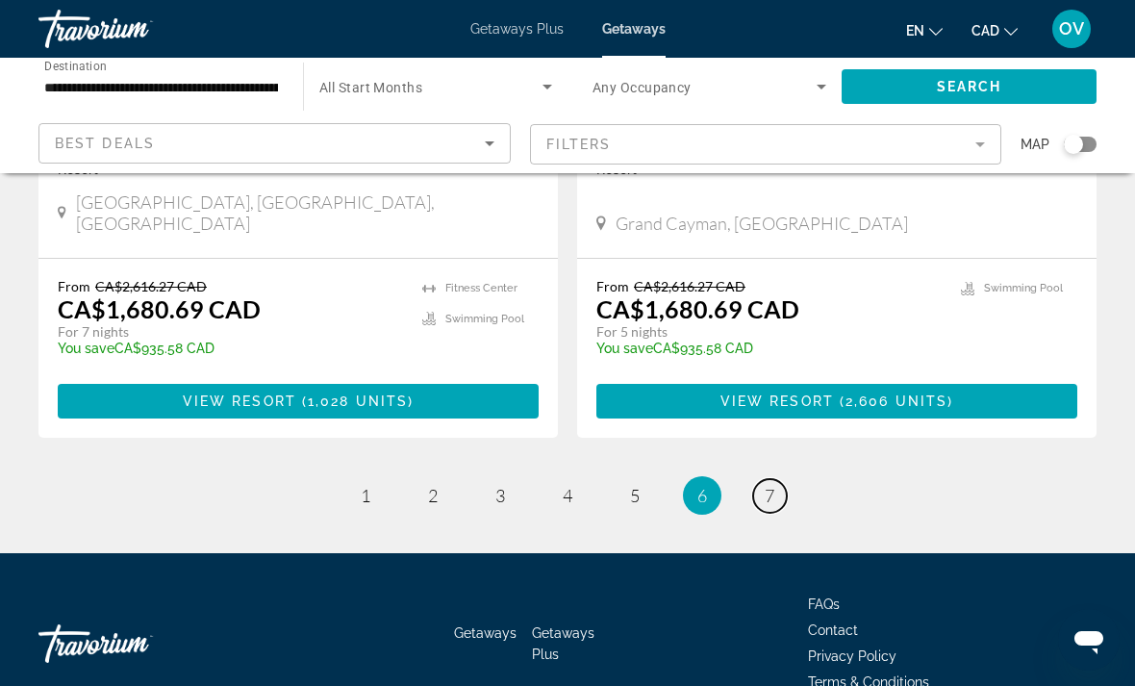
click at [774, 485] on span "7" at bounding box center [770, 495] width 10 height 21
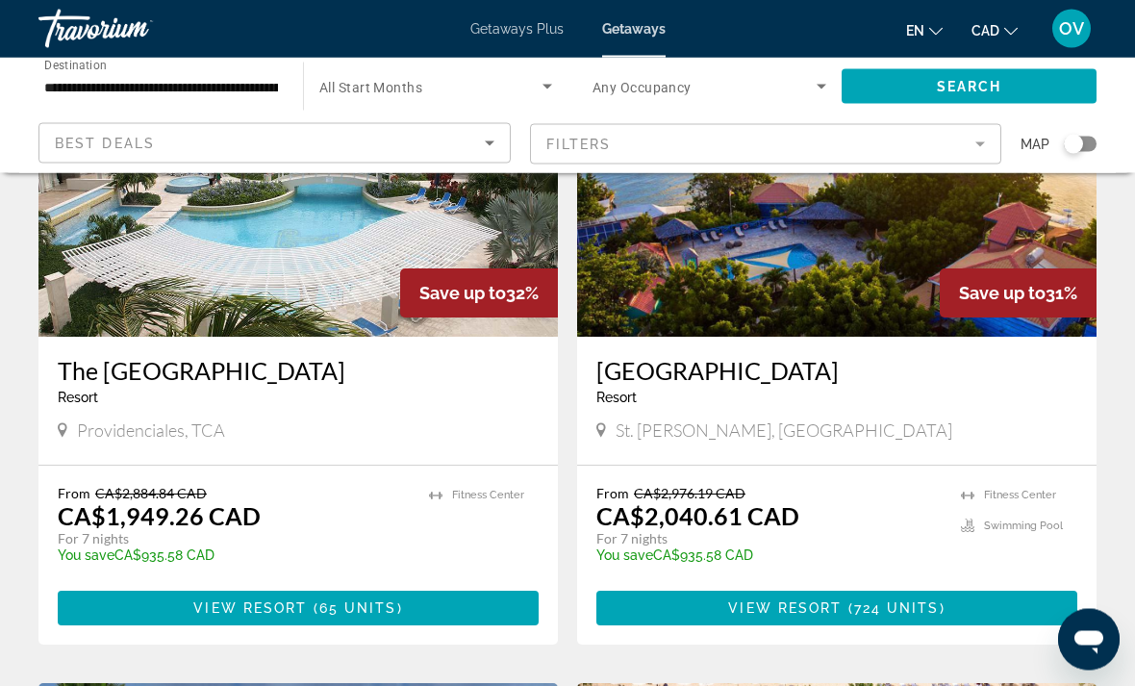
scroll to position [916, 0]
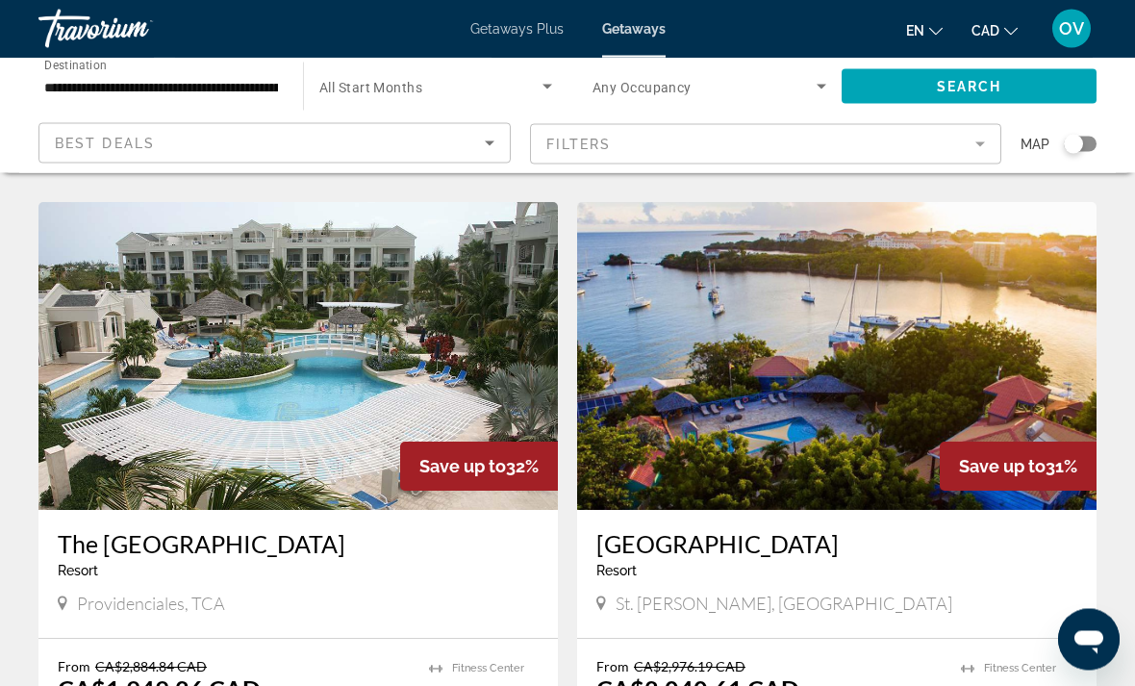
click at [515, 292] on img "Main content" at bounding box center [297, 357] width 519 height 308
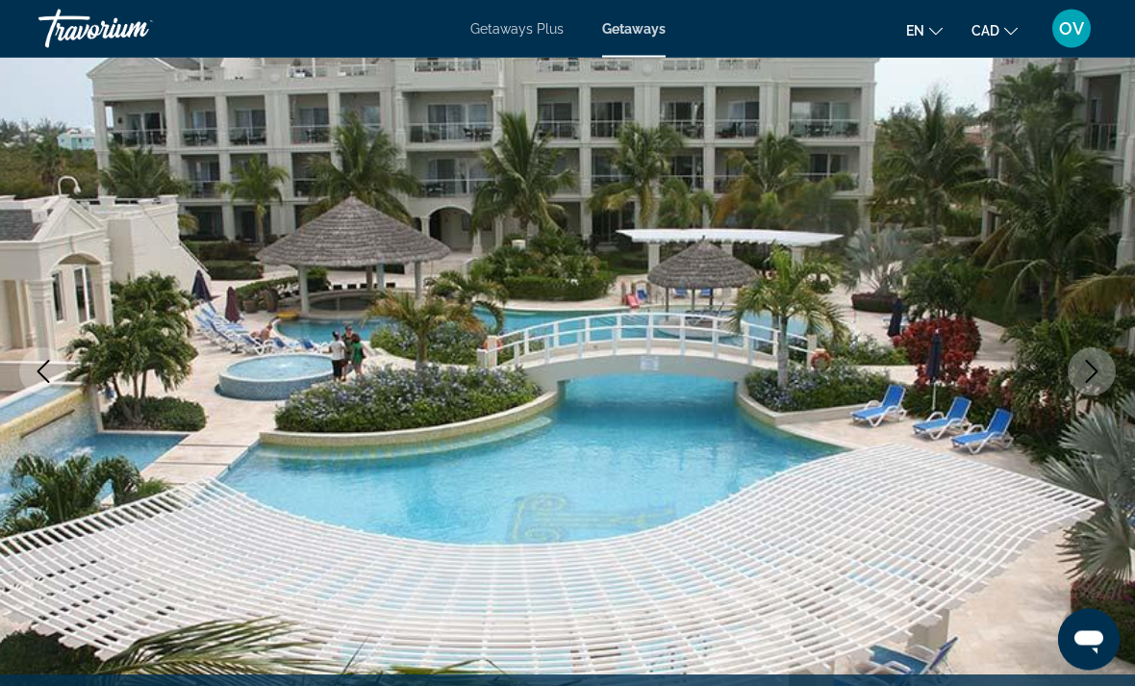
scroll to position [141, 0]
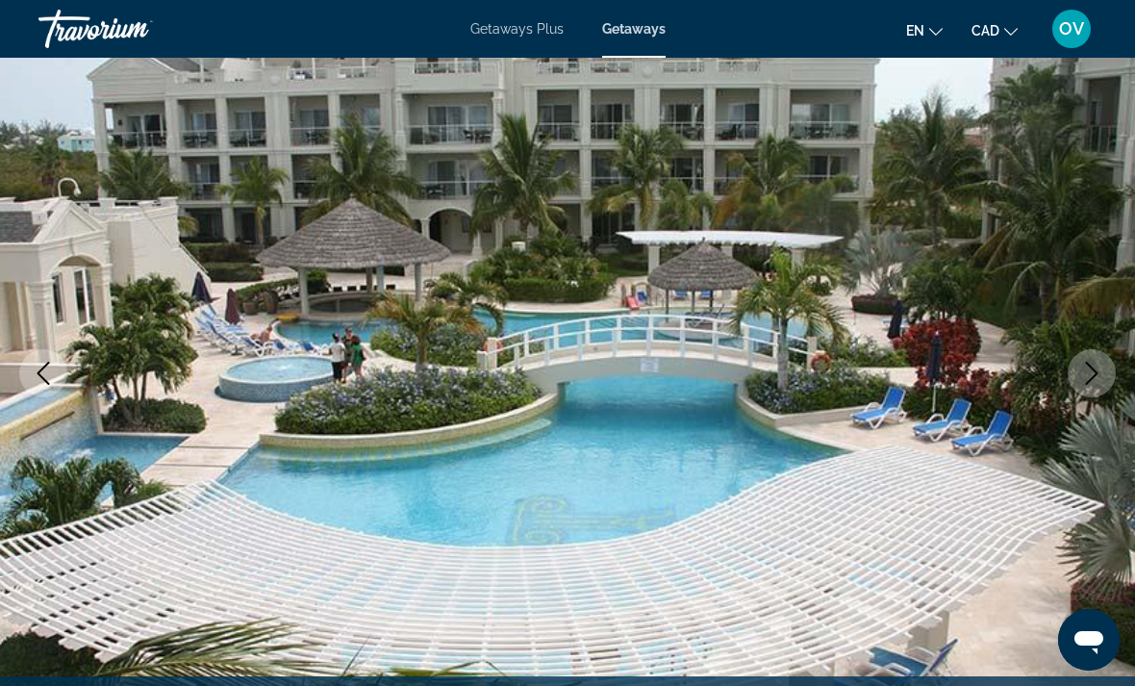
click at [1090, 373] on icon "Next image" at bounding box center [1091, 373] width 23 height 23
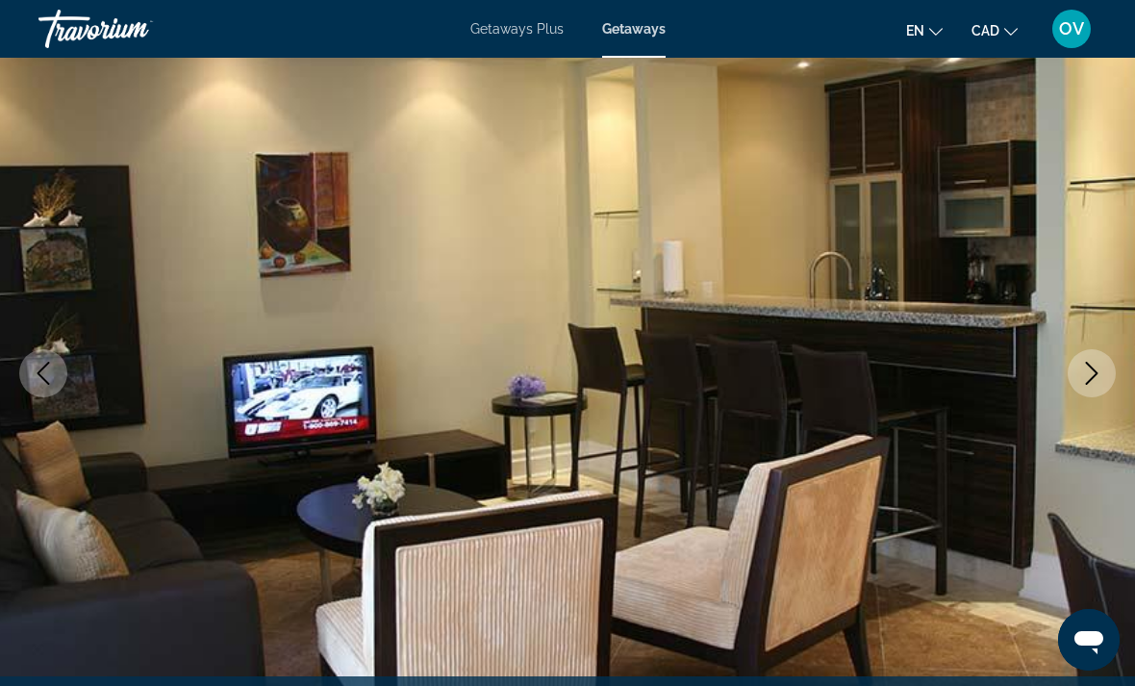
click at [1099, 364] on icon "Next image" at bounding box center [1091, 373] width 23 height 23
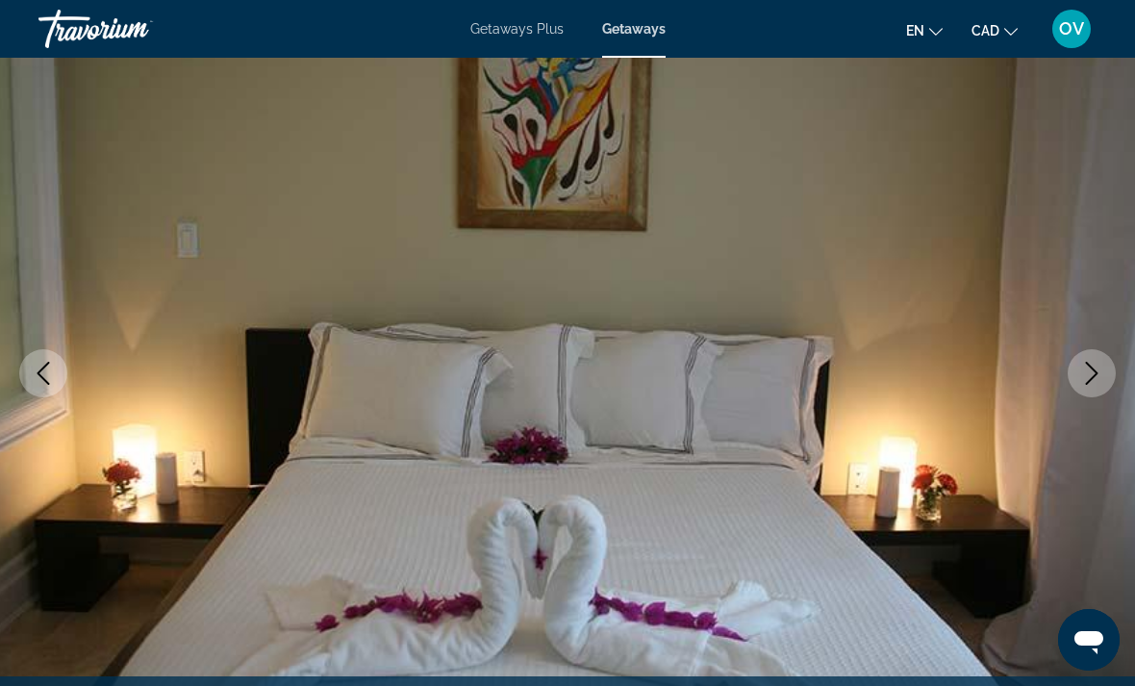
click at [1096, 372] on icon "Next image" at bounding box center [1092, 373] width 13 height 23
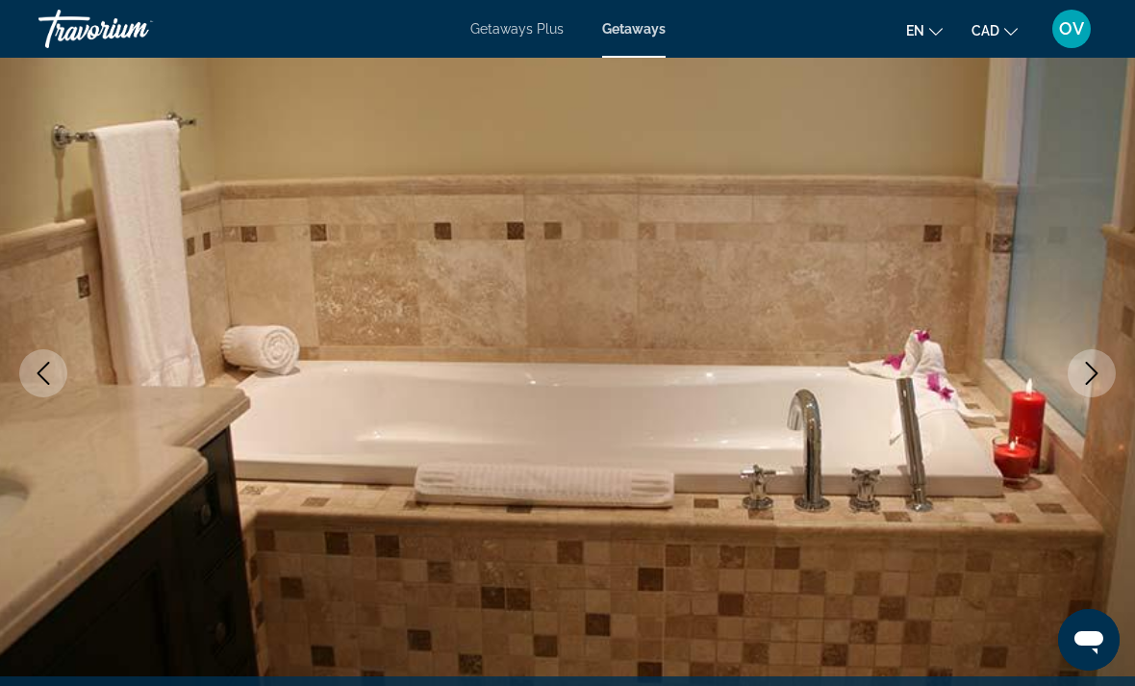
click at [1103, 355] on button "Next image" at bounding box center [1092, 373] width 48 height 48
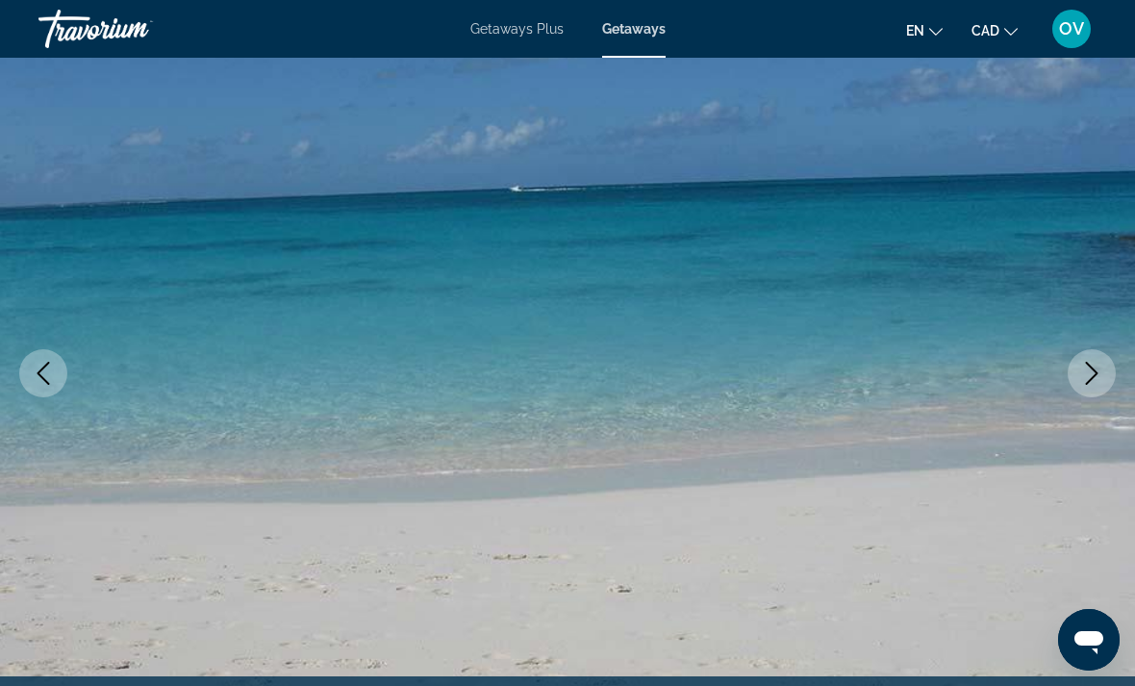
click at [1099, 368] on icon "Next image" at bounding box center [1091, 373] width 23 height 23
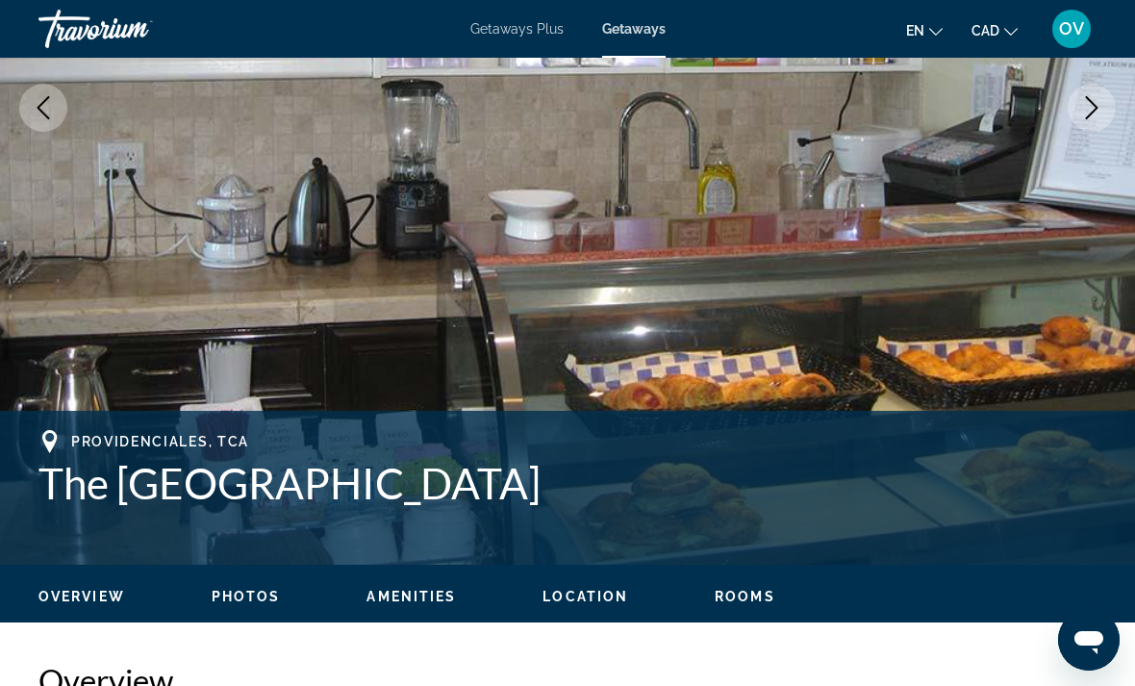
scroll to position [416, 0]
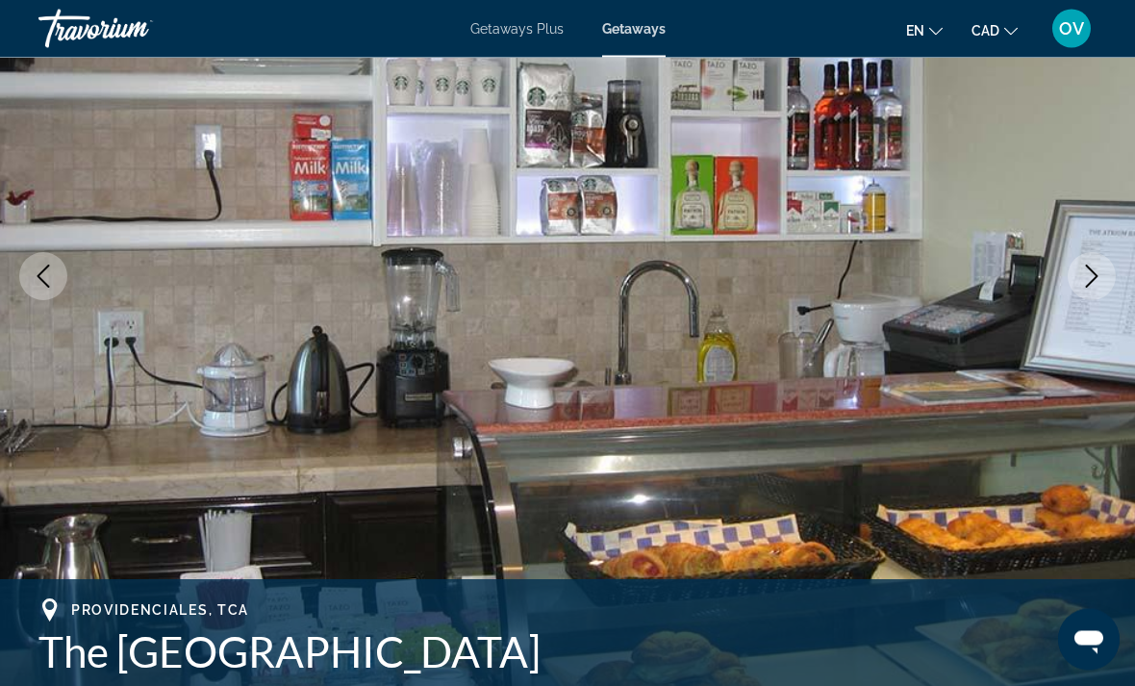
click at [1093, 271] on icon "Next image" at bounding box center [1092, 276] width 13 height 23
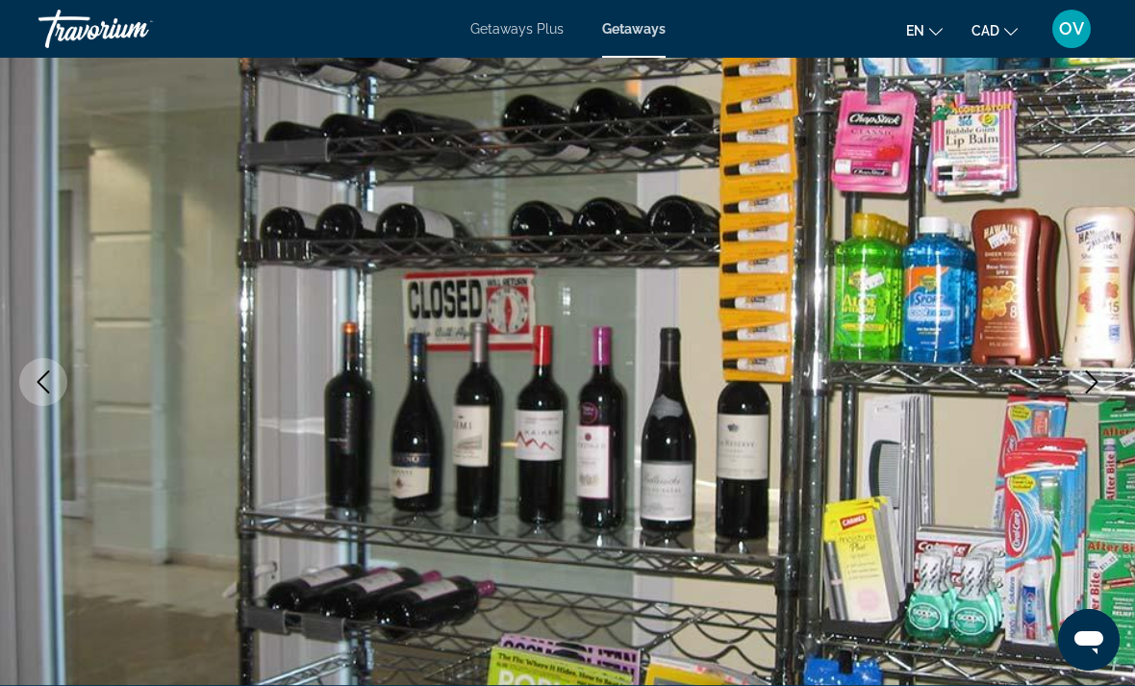
scroll to position [134, 0]
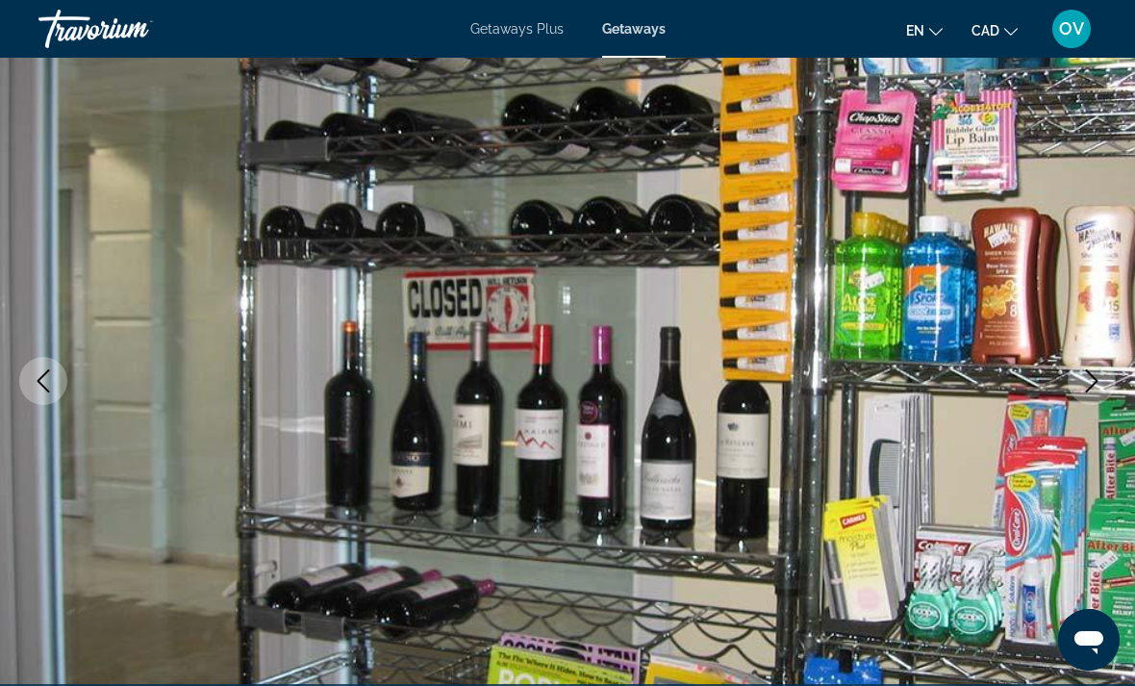
click at [1100, 312] on img "Main content" at bounding box center [567, 381] width 1135 height 914
click at [1088, 377] on icon "Next image" at bounding box center [1091, 380] width 23 height 23
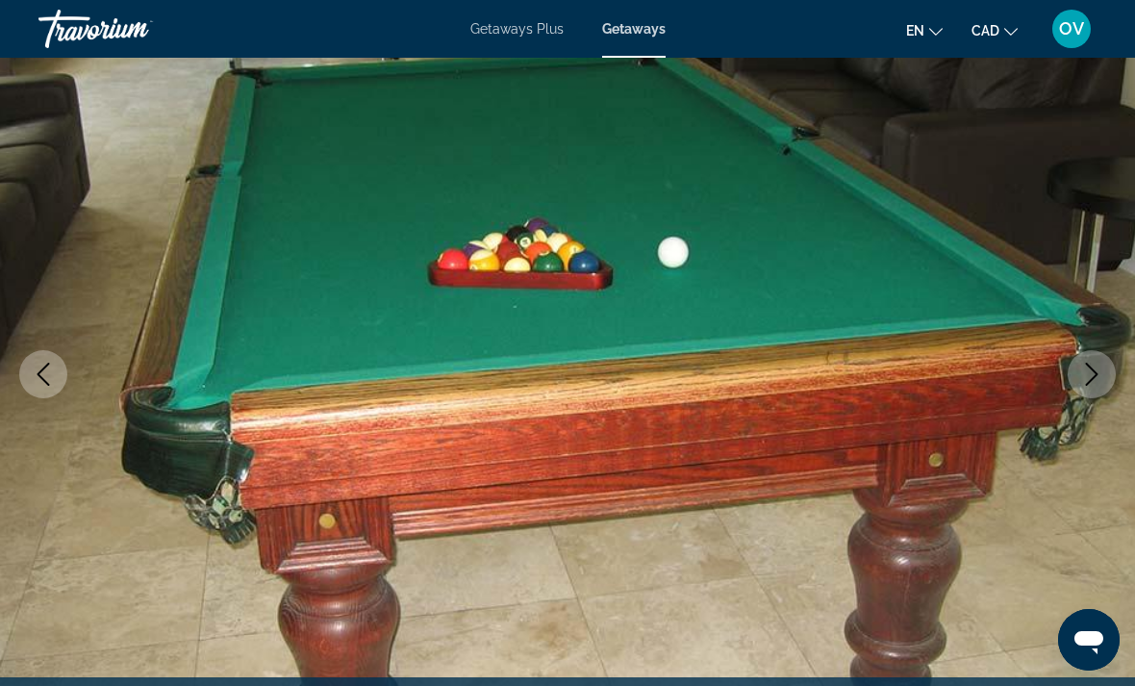
scroll to position [137, 0]
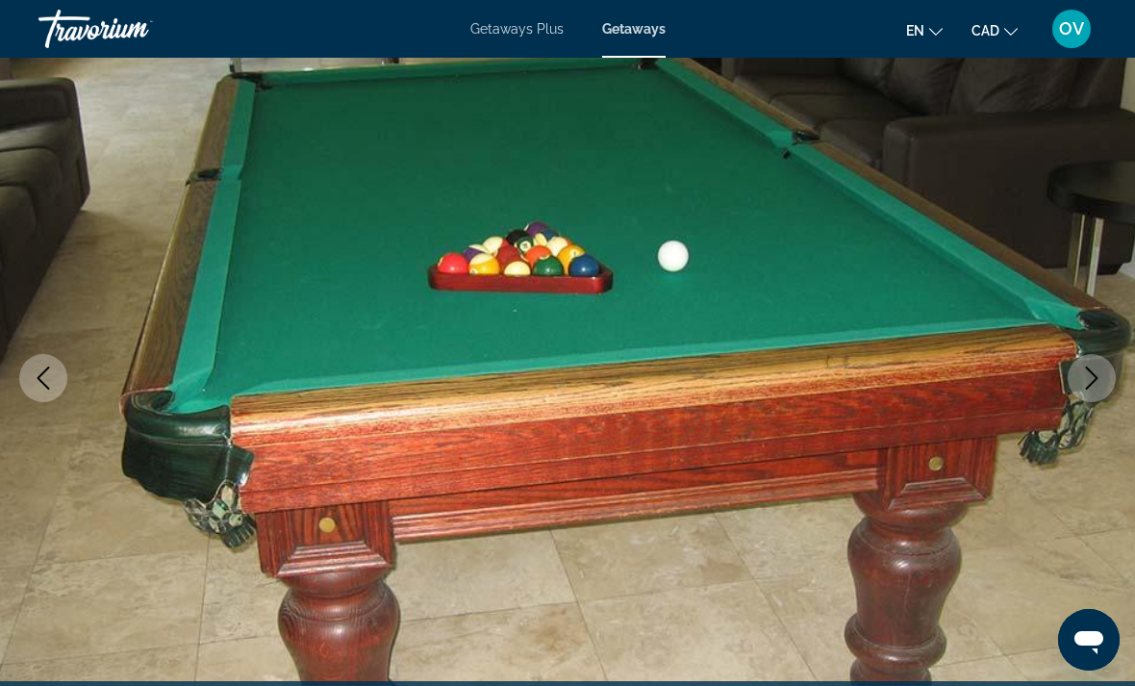
click at [1094, 385] on icon "Next image" at bounding box center [1091, 377] width 23 height 23
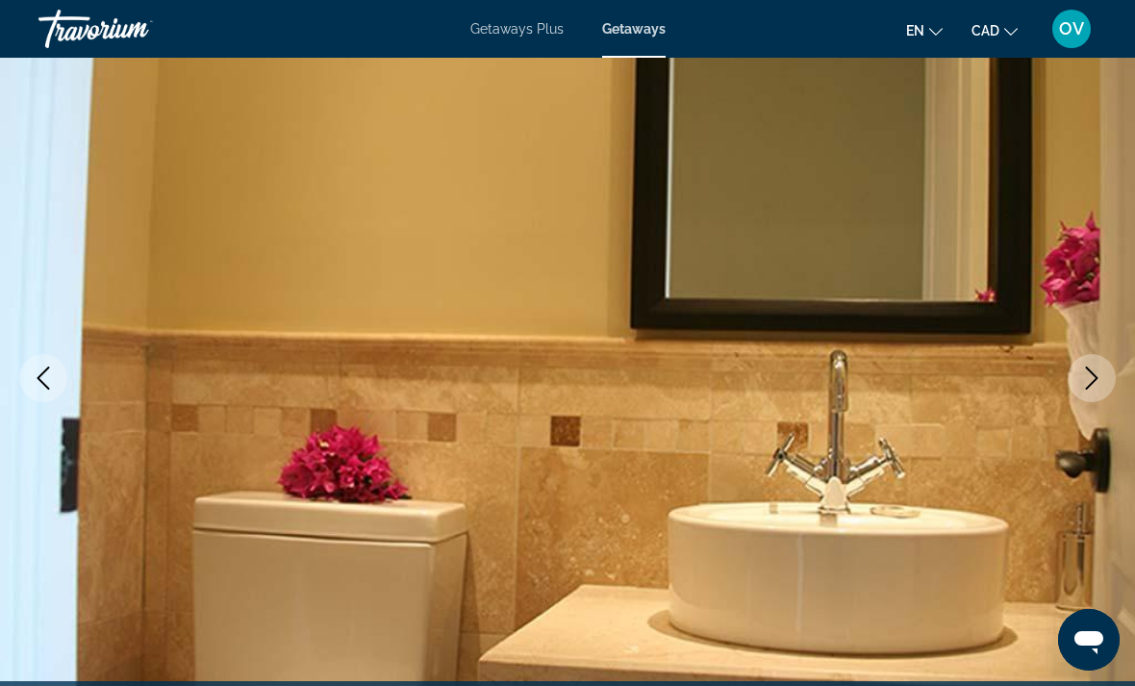
click at [1086, 385] on icon "Next image" at bounding box center [1091, 377] width 23 height 23
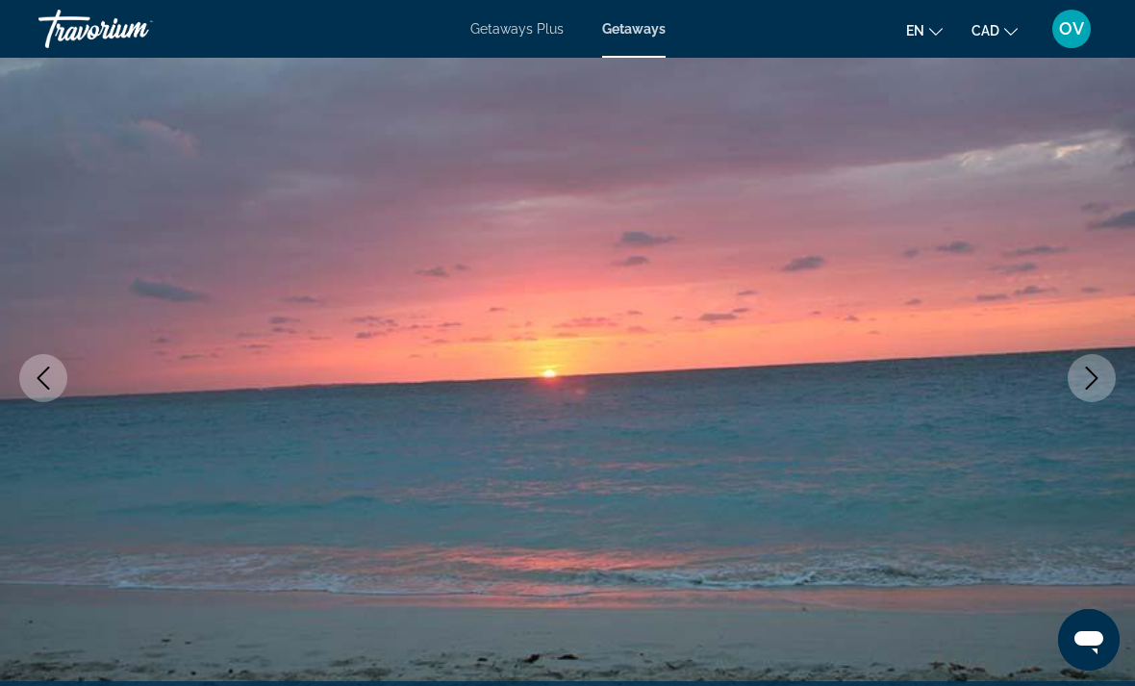
click at [1096, 386] on icon "Next image" at bounding box center [1091, 377] width 23 height 23
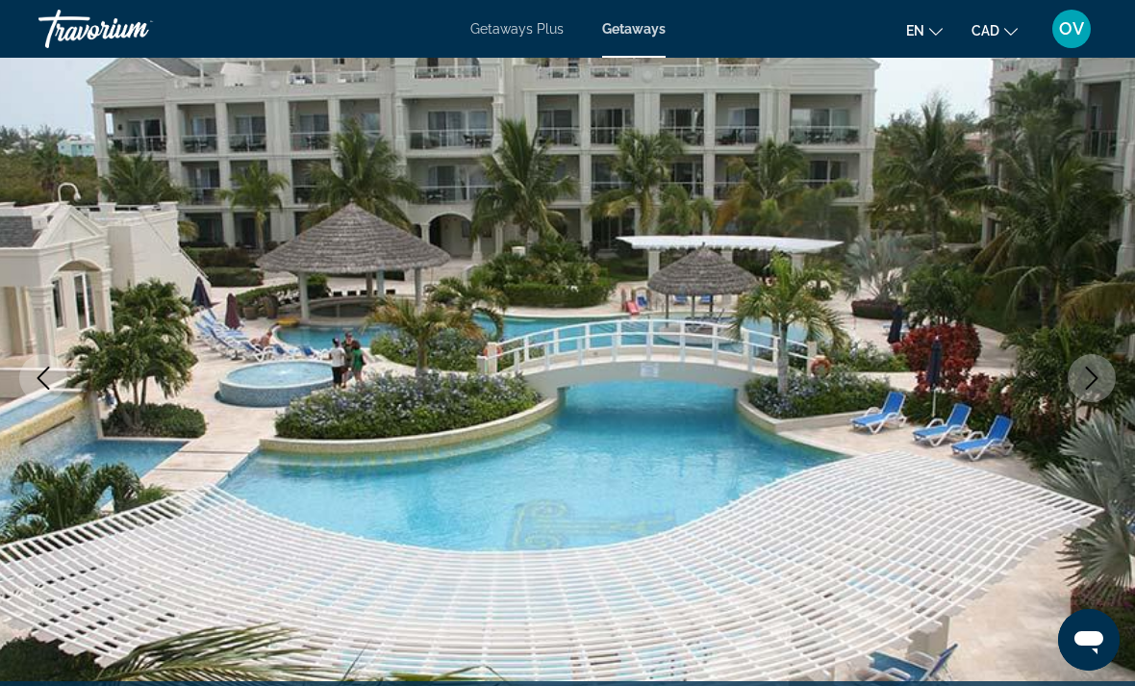
click at [1100, 378] on icon "Next image" at bounding box center [1091, 377] width 23 height 23
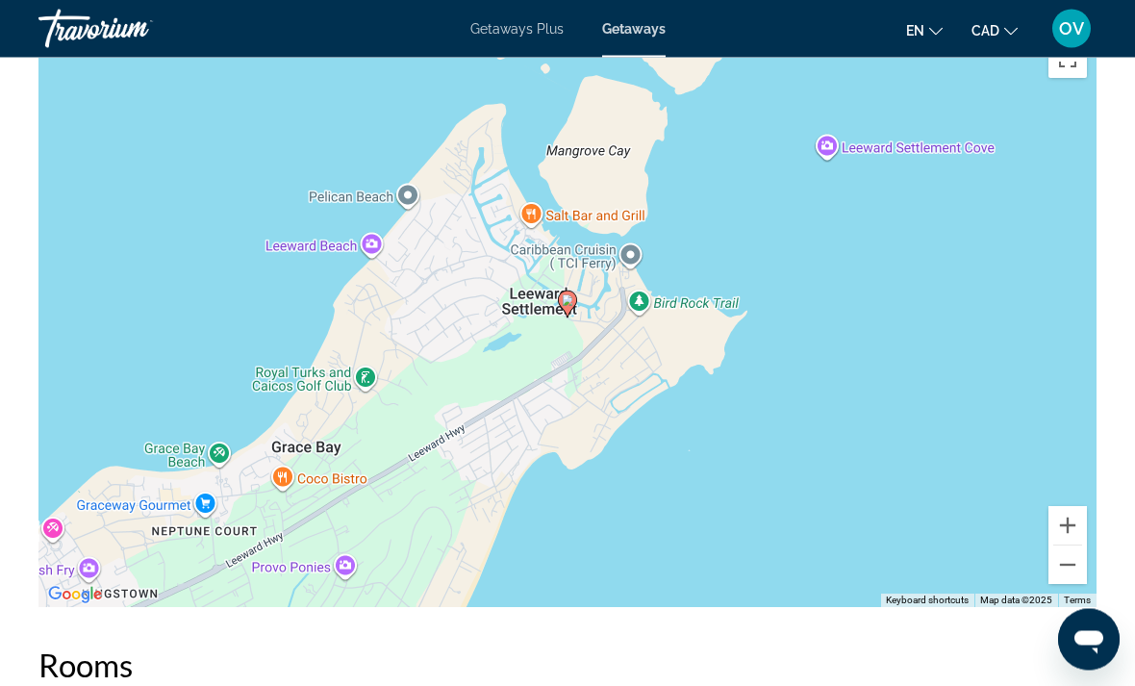
scroll to position [2808, 0]
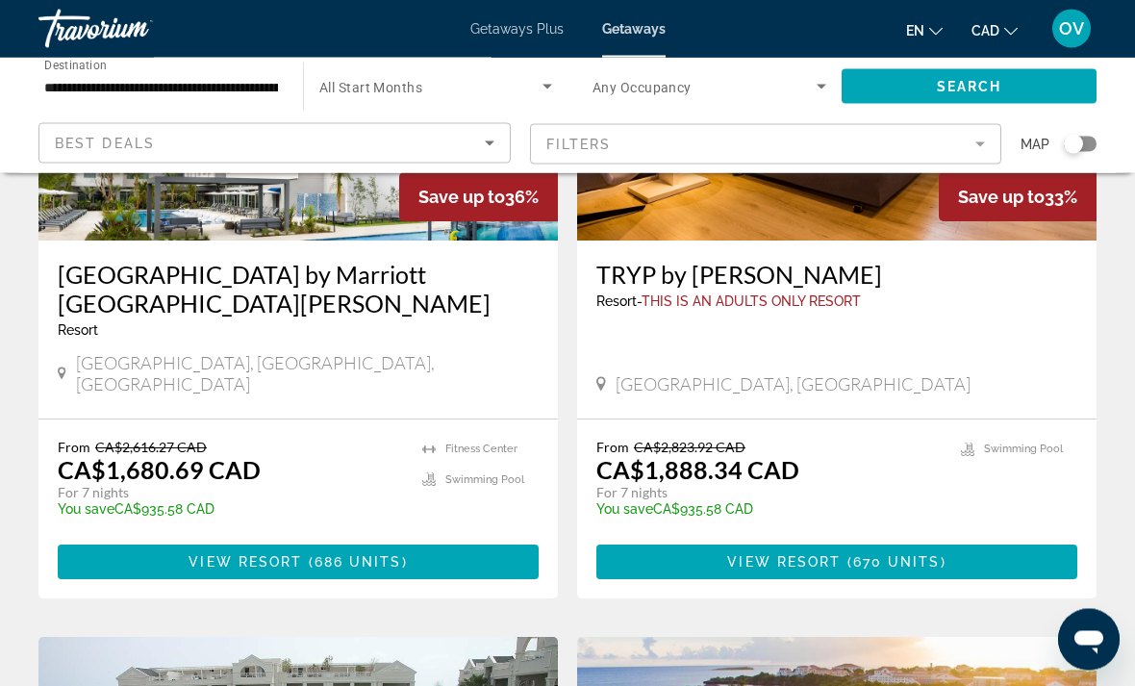
scroll to position [293, 0]
